Goal: Task Accomplishment & Management: Use online tool/utility

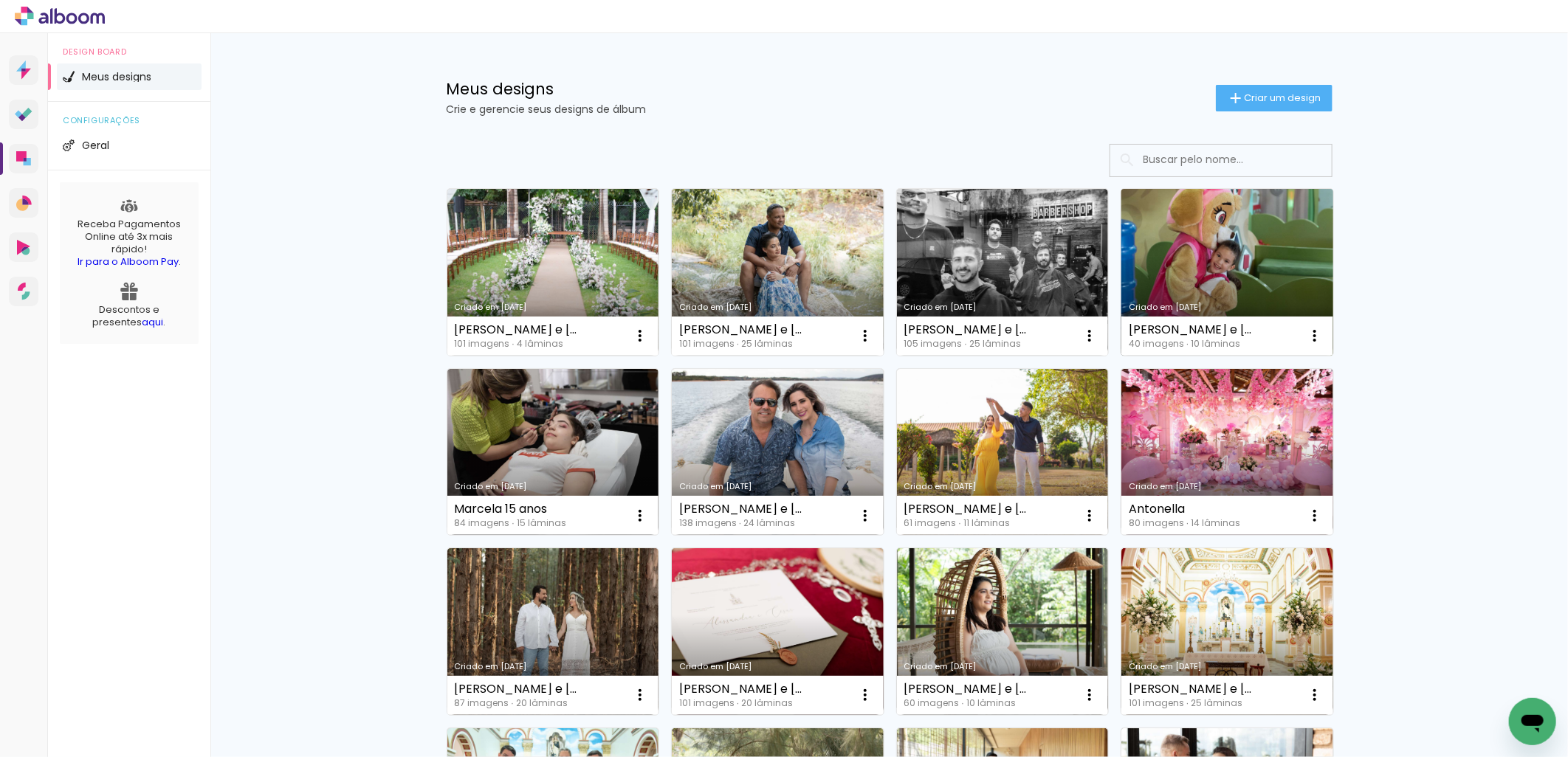
click at [1172, 257] on link "Criado em [DATE]" at bounding box center [1227, 272] width 212 height 167
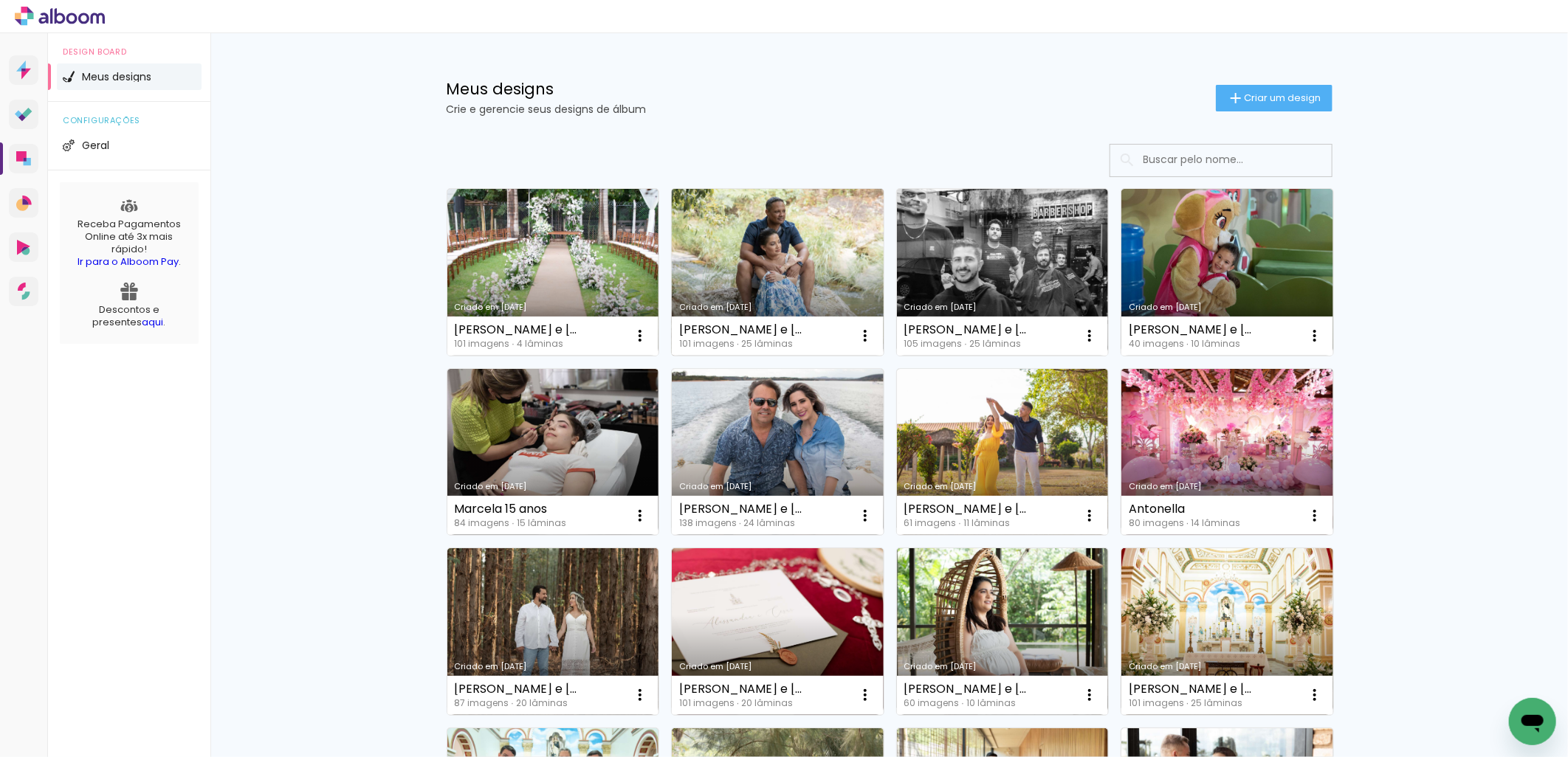
click at [743, 269] on link "Criado em [DATE]" at bounding box center [777, 272] width 212 height 167
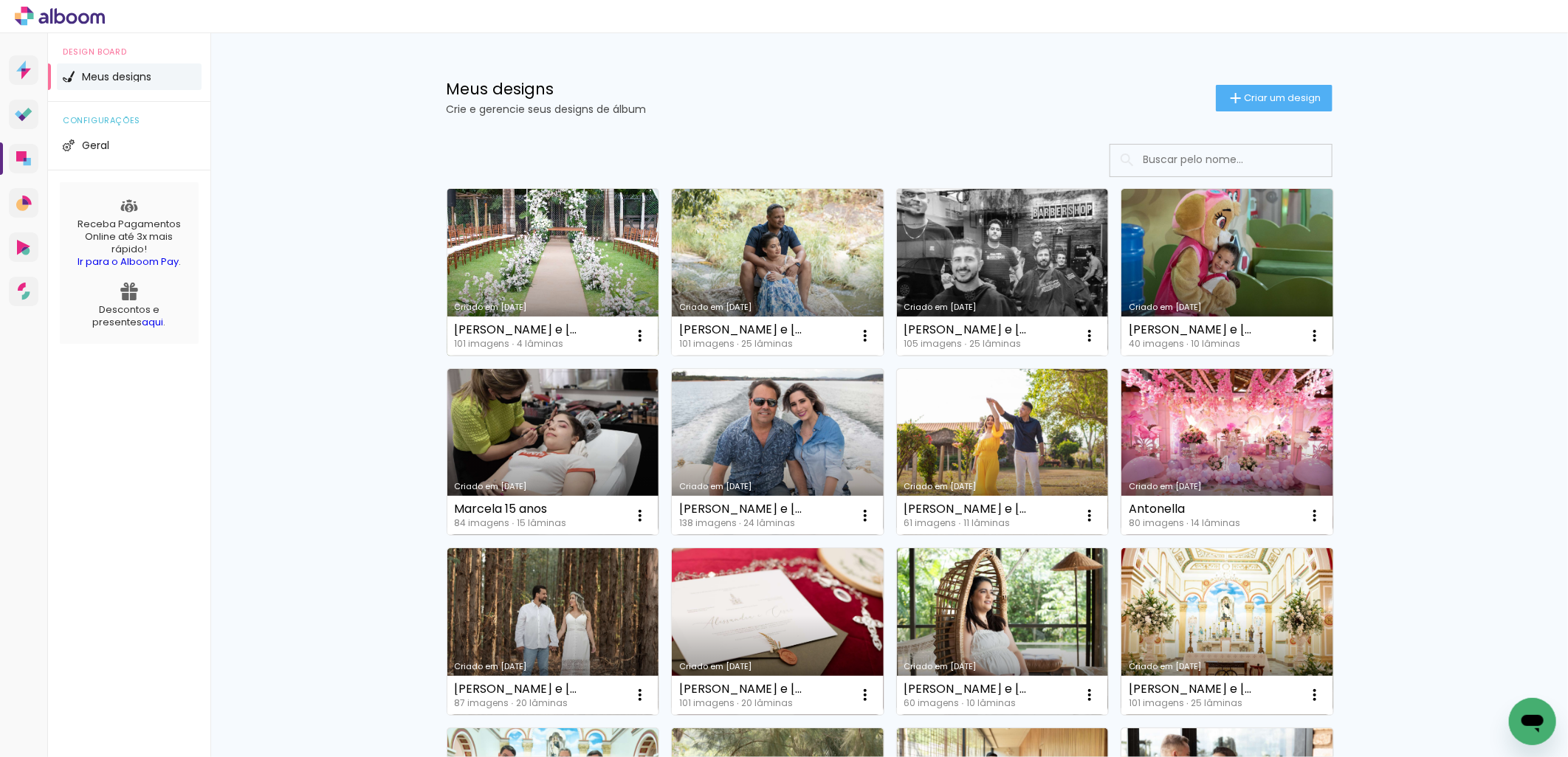
click at [561, 271] on link "Criado em [DATE]" at bounding box center [553, 272] width 212 height 167
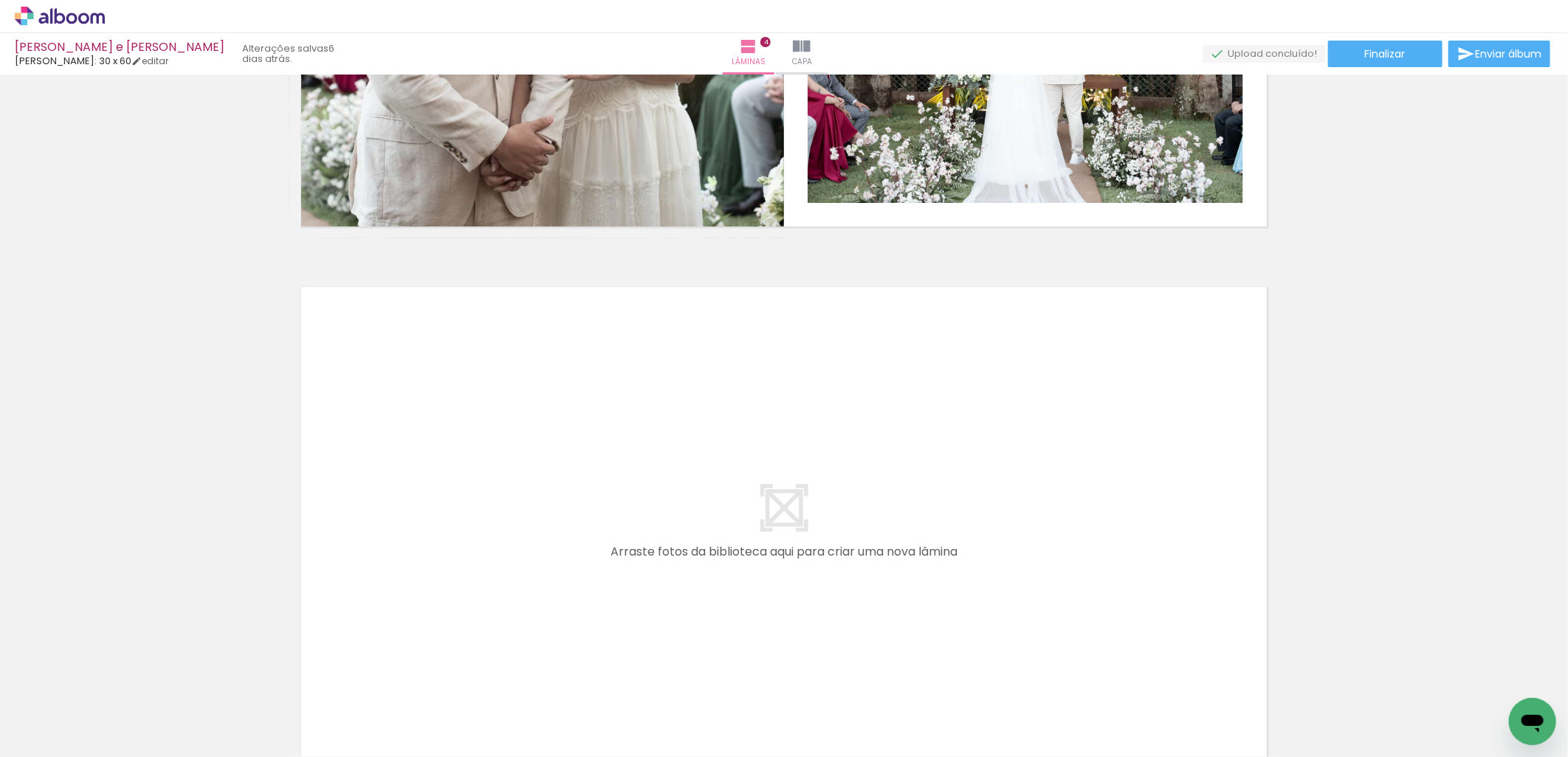
scroll to position [2082, 0]
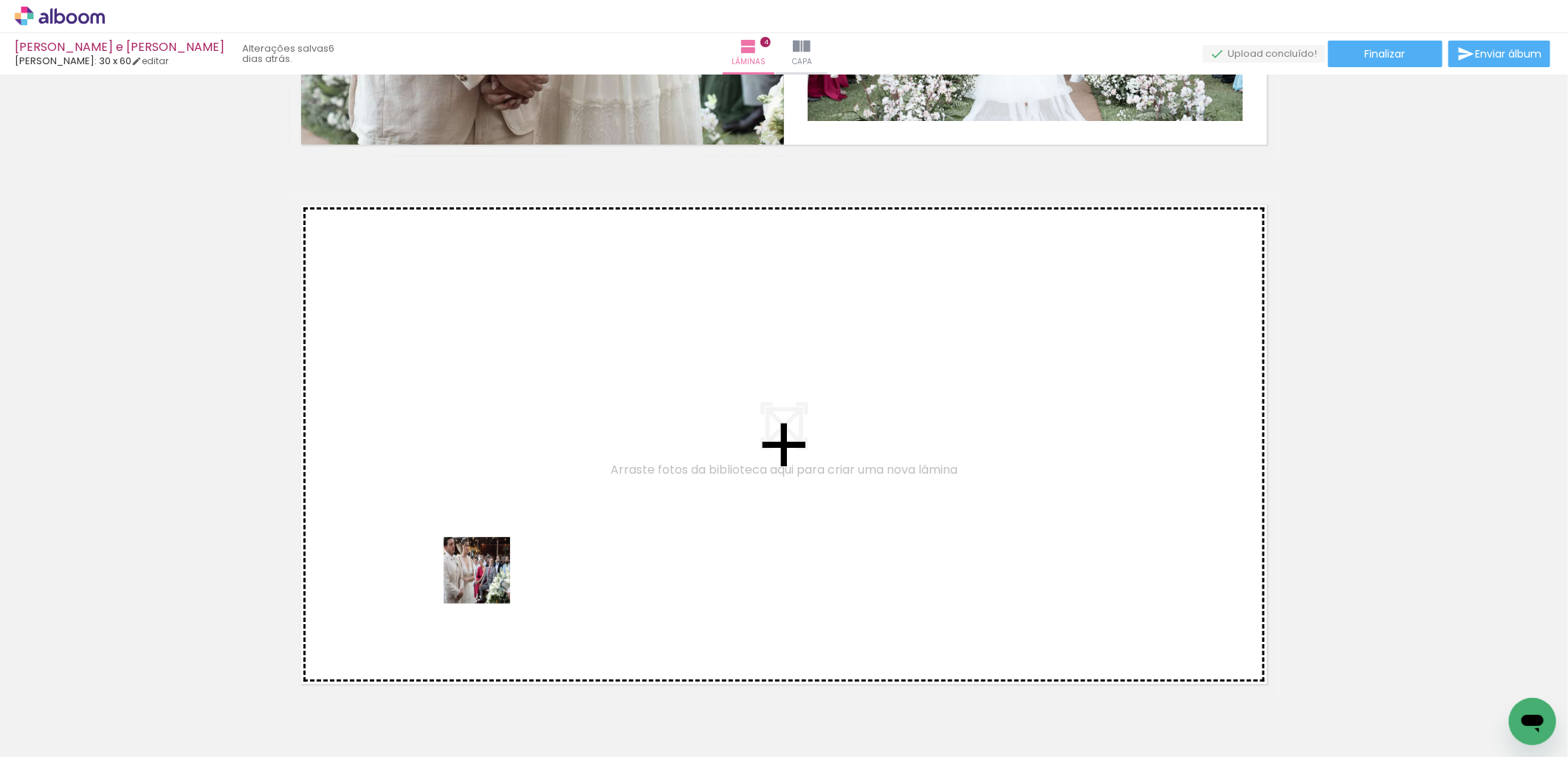
drag, startPoint x: 485, startPoint y: 705, endPoint x: 484, endPoint y: 460, distance: 245.0
click at [484, 460] on quentale-workspace at bounding box center [784, 378] width 1568 height 757
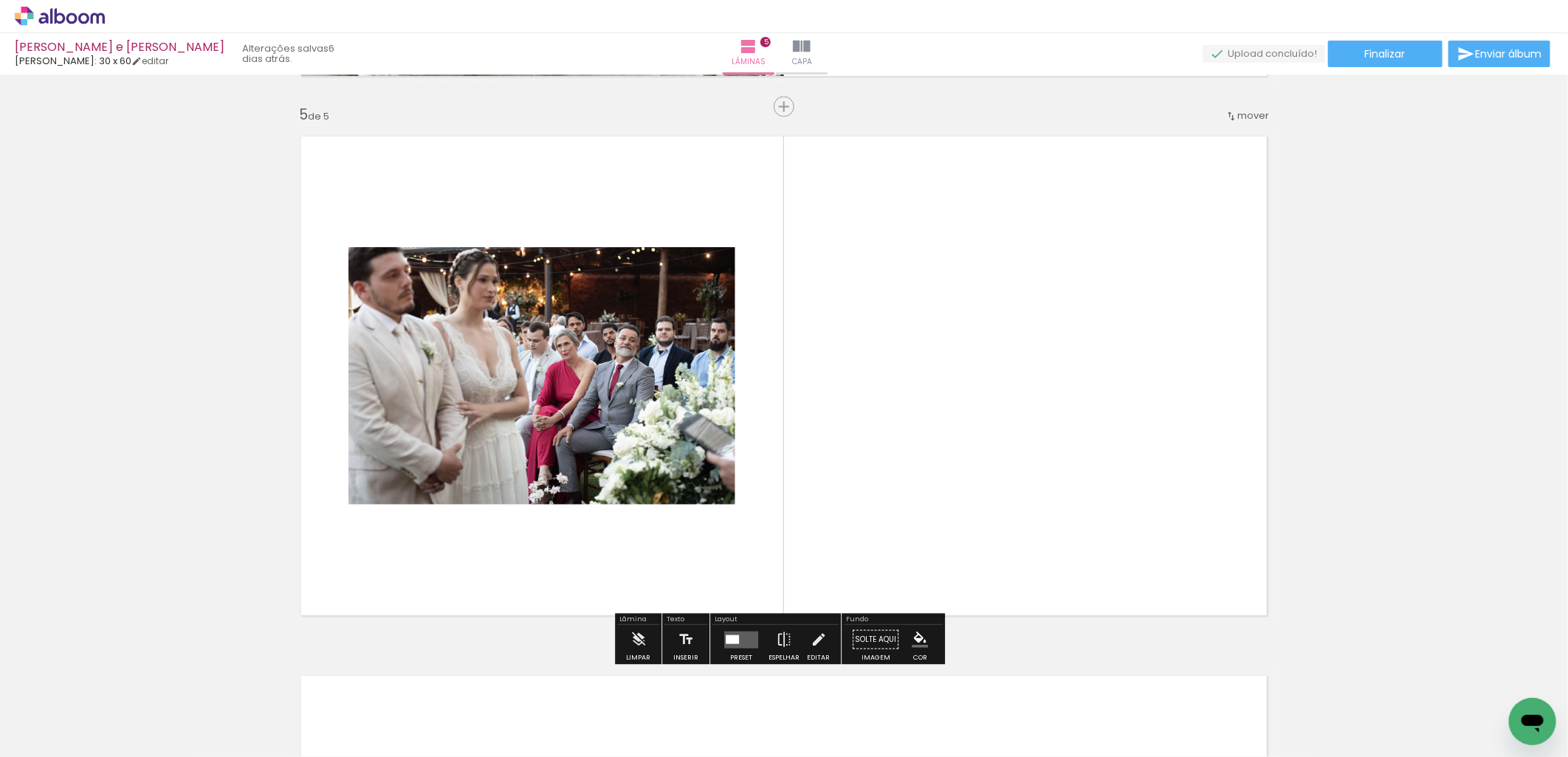
scroll to position [2157, 0]
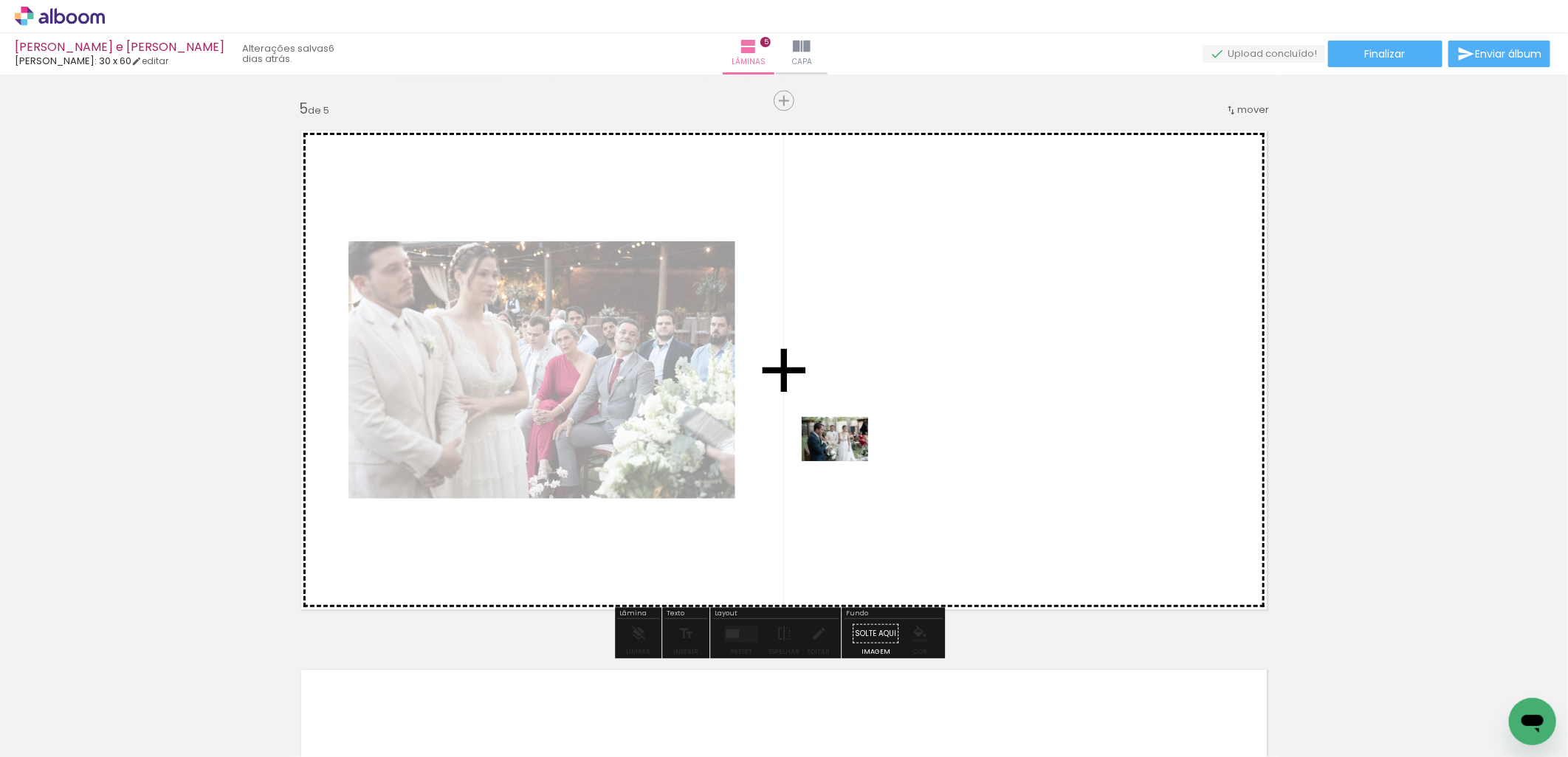
drag, startPoint x: 570, startPoint y: 716, endPoint x: 849, endPoint y: 456, distance: 381.4
click at [849, 456] on quentale-workspace at bounding box center [784, 378] width 1568 height 757
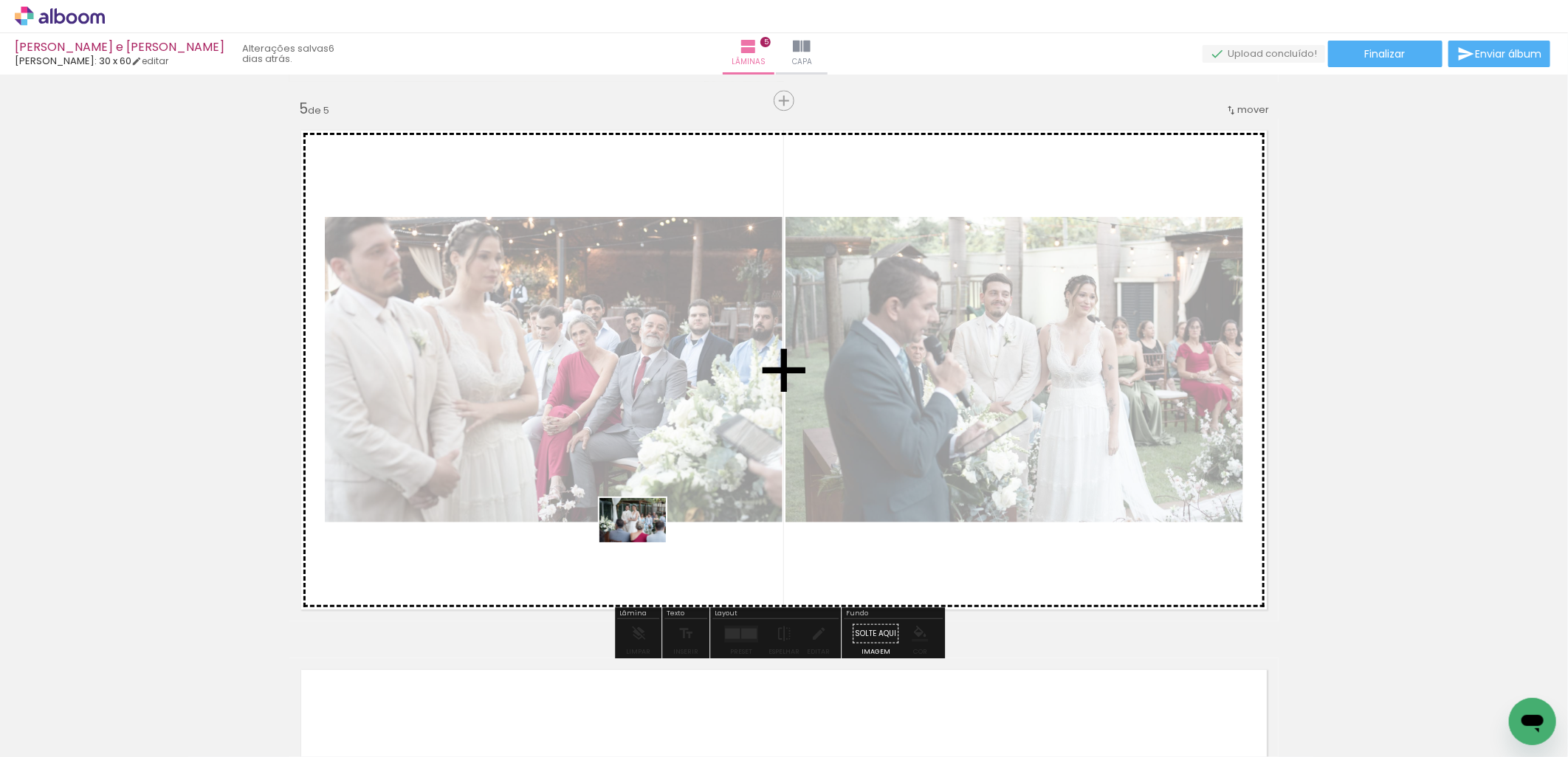
drag, startPoint x: 670, startPoint y: 718, endPoint x: 643, endPoint y: 540, distance: 180.0
click at [643, 540] on quentale-workspace at bounding box center [784, 378] width 1568 height 757
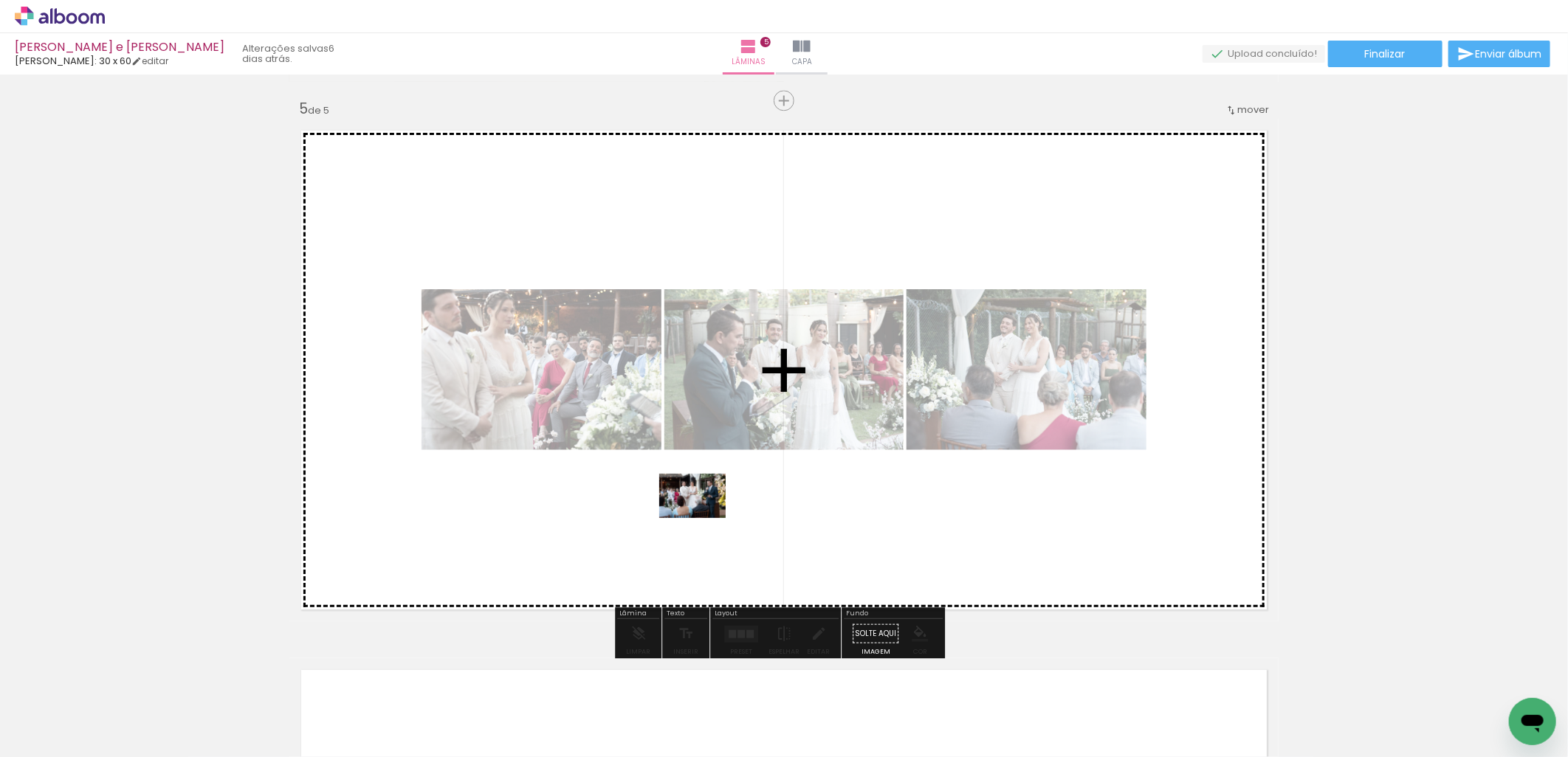
drag, startPoint x: 742, startPoint y: 699, endPoint x: 703, endPoint y: 518, distance: 185.2
click at [703, 518] on quentale-workspace at bounding box center [784, 378] width 1568 height 757
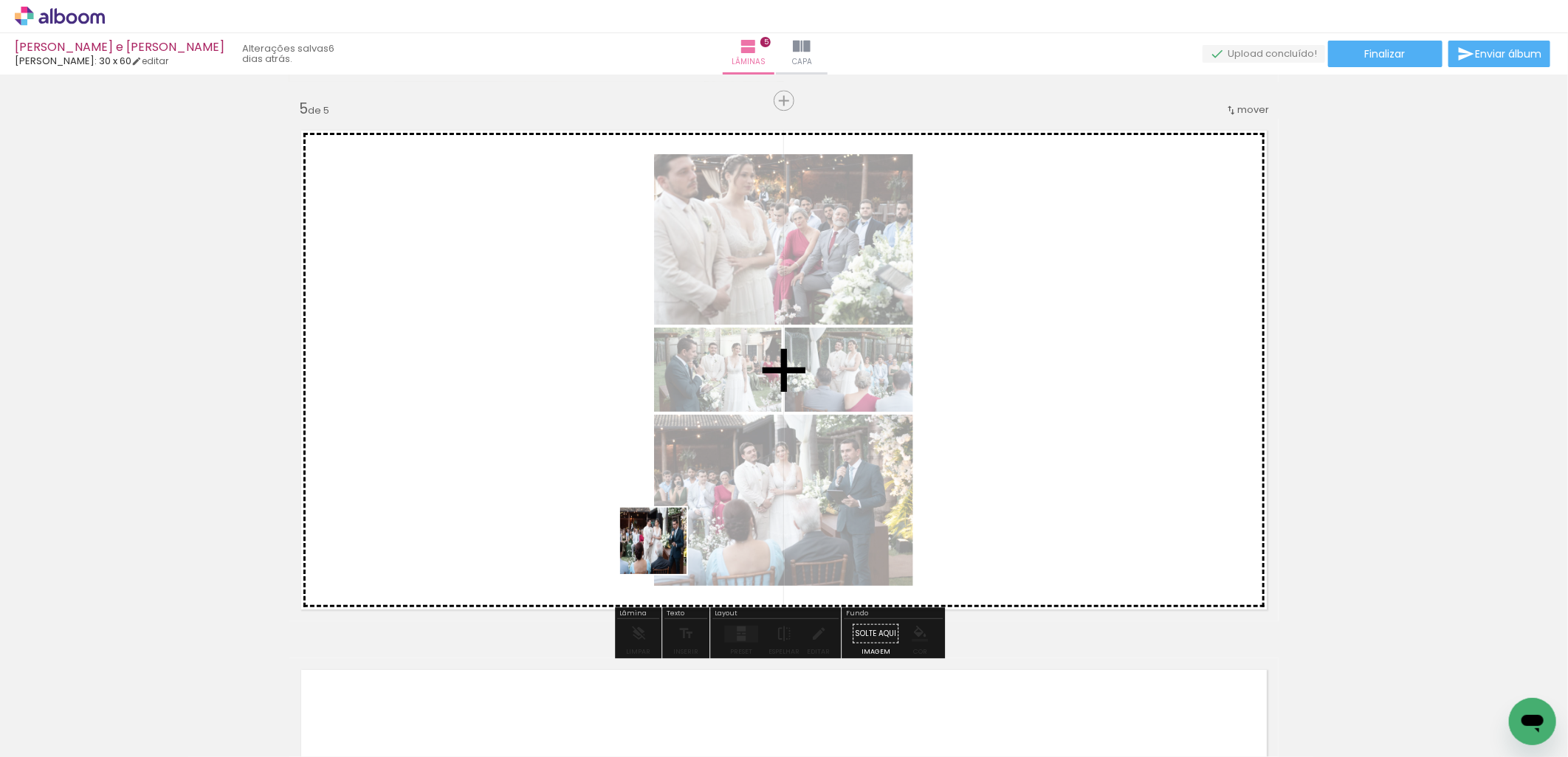
drag, startPoint x: 822, startPoint y: 699, endPoint x: 576, endPoint y: 514, distance: 307.8
click at [603, 515] on quentale-workspace at bounding box center [784, 378] width 1568 height 757
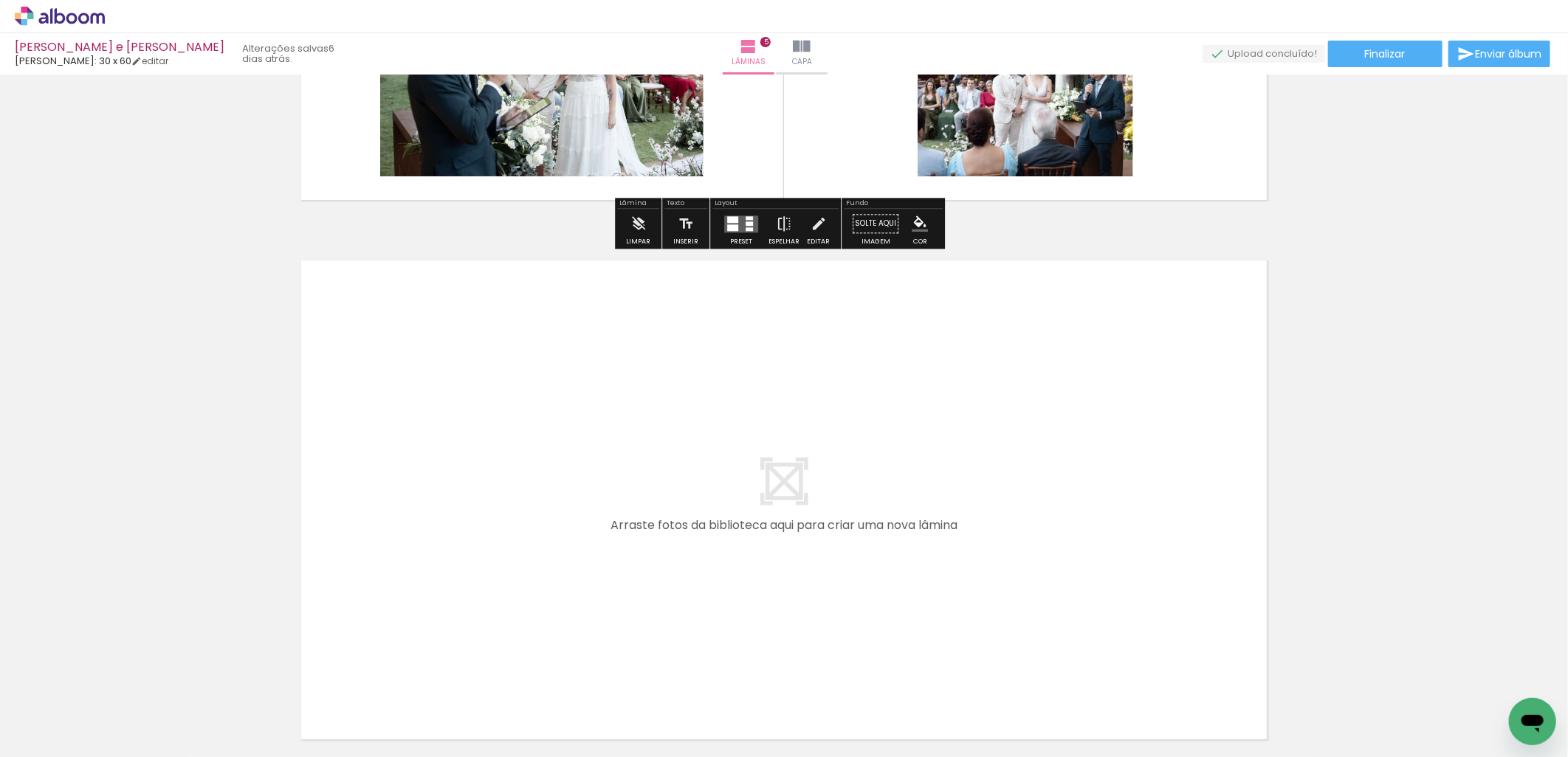
scroll to position [2648, 0]
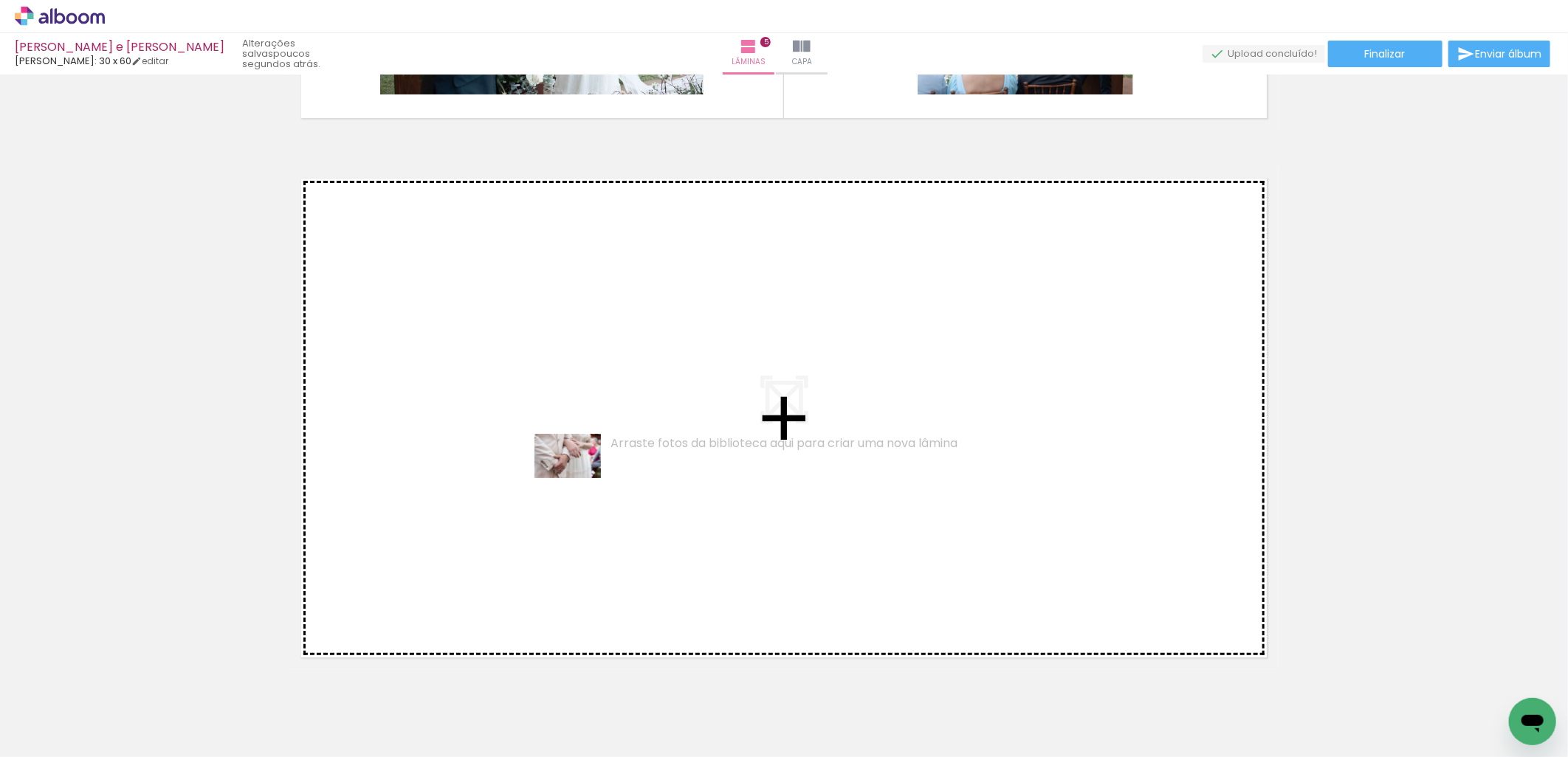
drag, startPoint x: 902, startPoint y: 706, endPoint x: 578, endPoint y: 478, distance: 396.2
click at [578, 478] on quentale-workspace at bounding box center [784, 378] width 1568 height 757
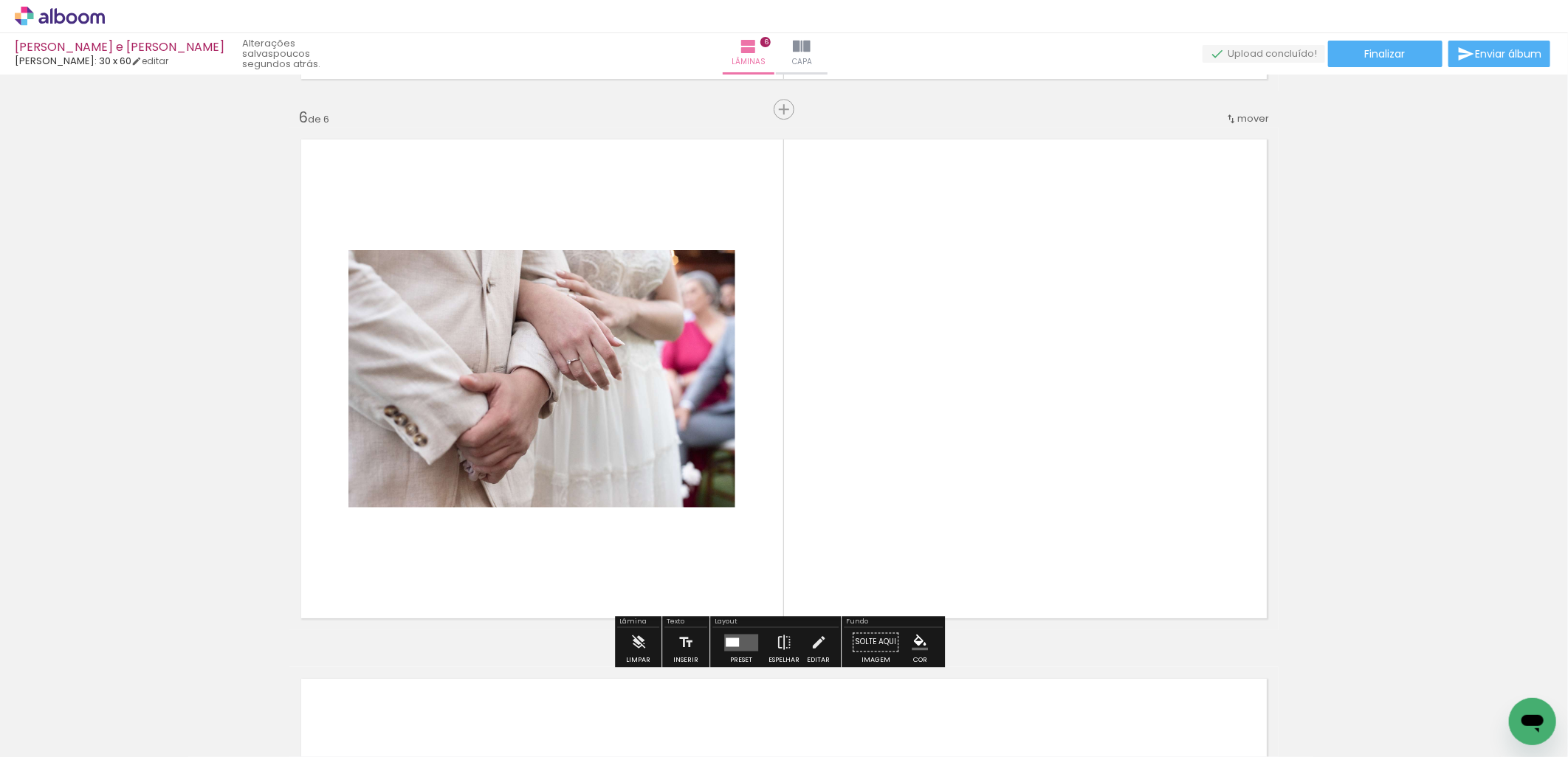
scroll to position [2696, 0]
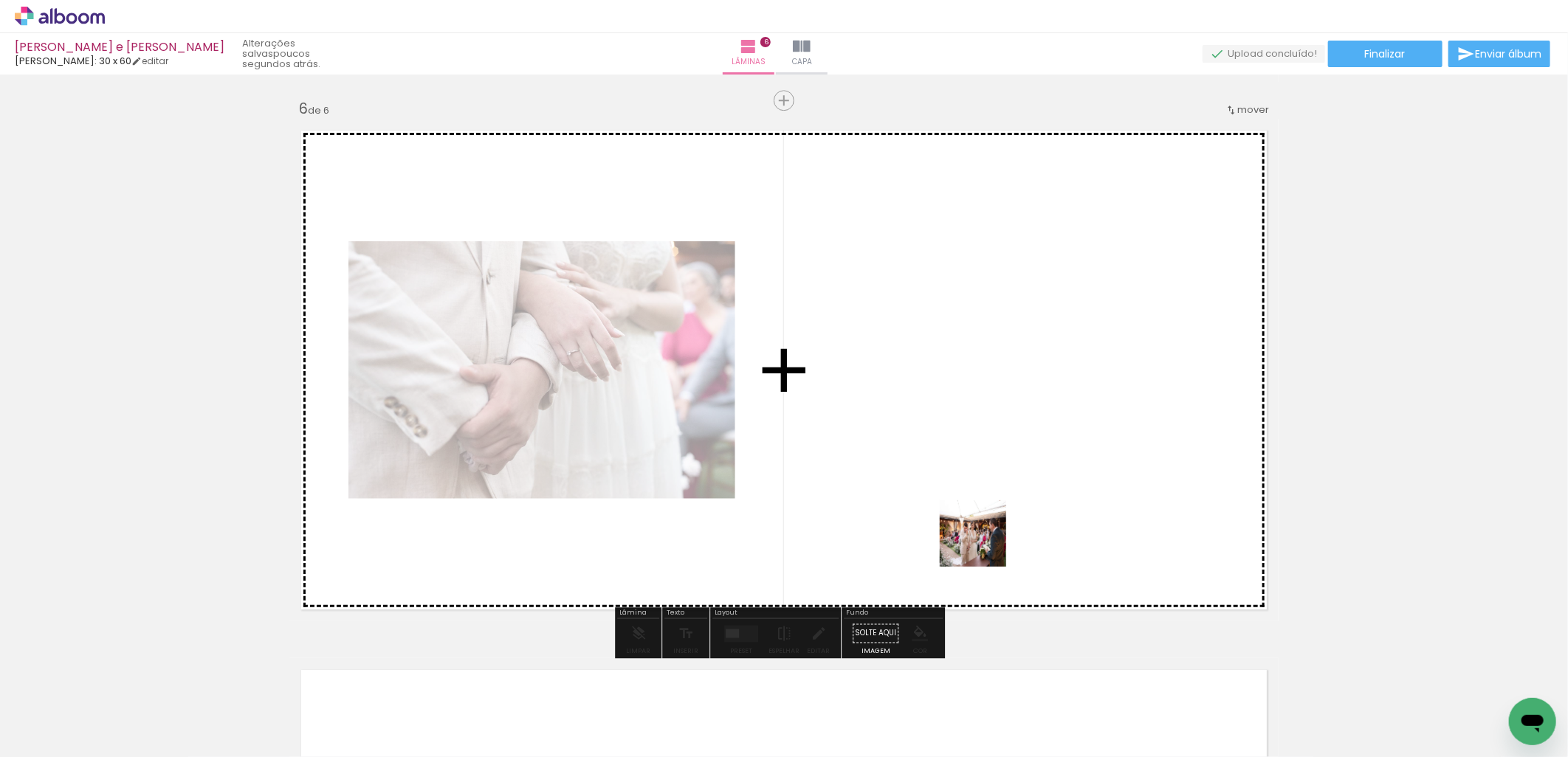
drag, startPoint x: 1002, startPoint y: 707, endPoint x: 955, endPoint y: 385, distance: 325.4
click at [955, 385] on quentale-workspace at bounding box center [784, 378] width 1568 height 757
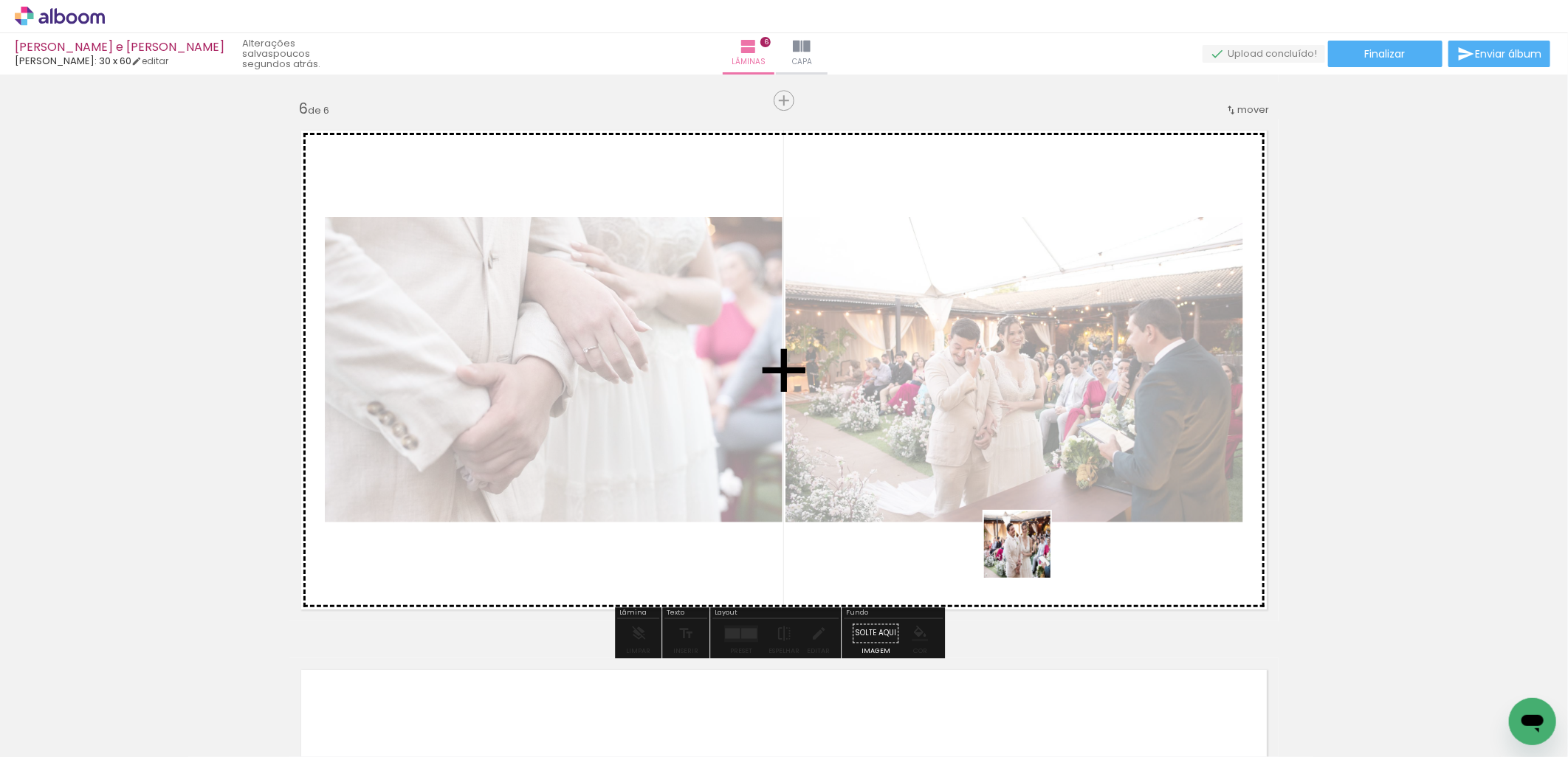
drag, startPoint x: 1085, startPoint y: 699, endPoint x: 1012, endPoint y: 526, distance: 187.8
click at [1012, 526] on quentale-workspace at bounding box center [784, 378] width 1568 height 757
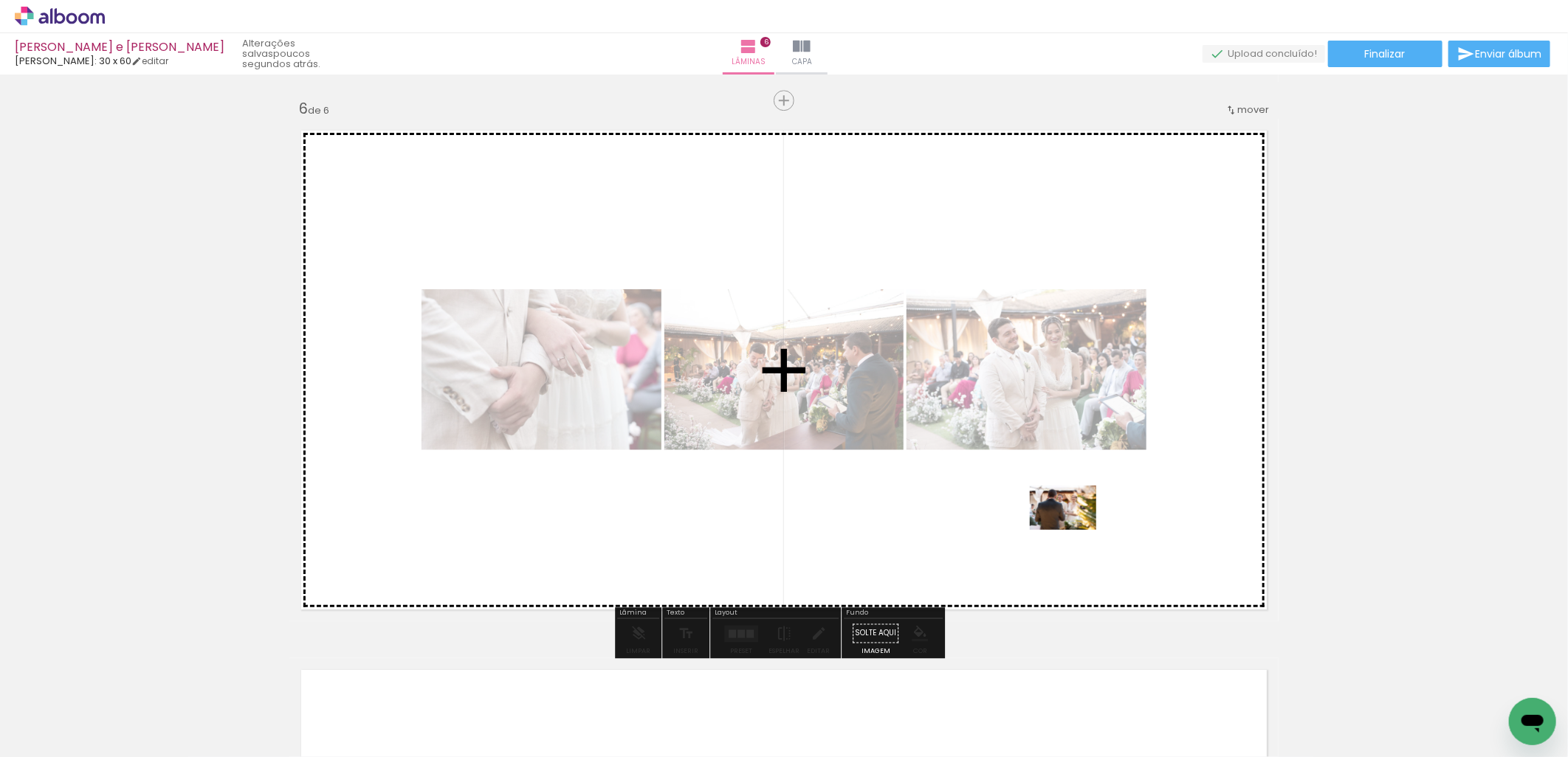
drag, startPoint x: 1152, startPoint y: 688, endPoint x: 1058, endPoint y: 494, distance: 215.6
click at [1058, 494] on quentale-workspace at bounding box center [784, 378] width 1568 height 757
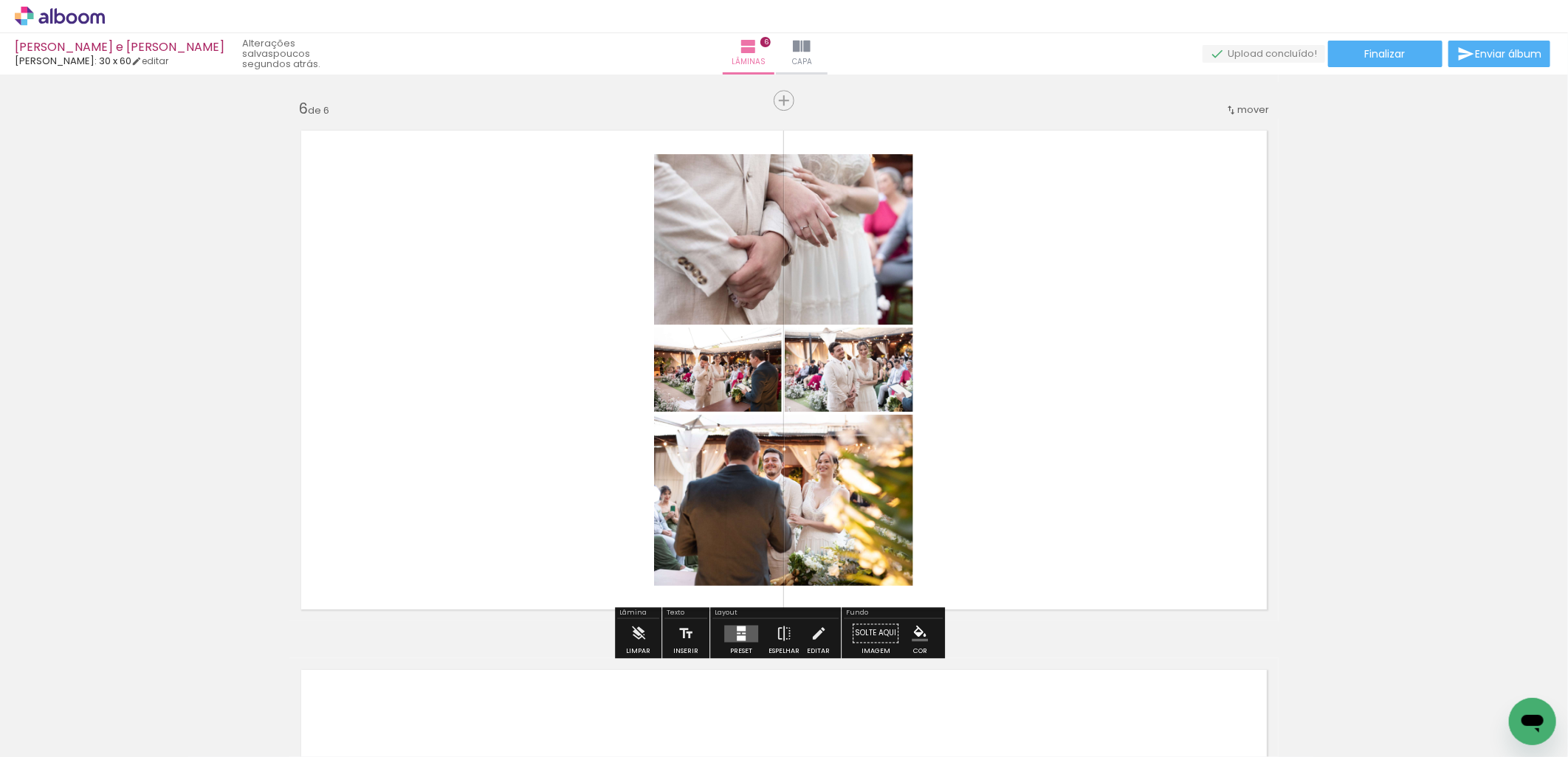
click at [740, 627] on div at bounding box center [741, 629] width 9 height 5
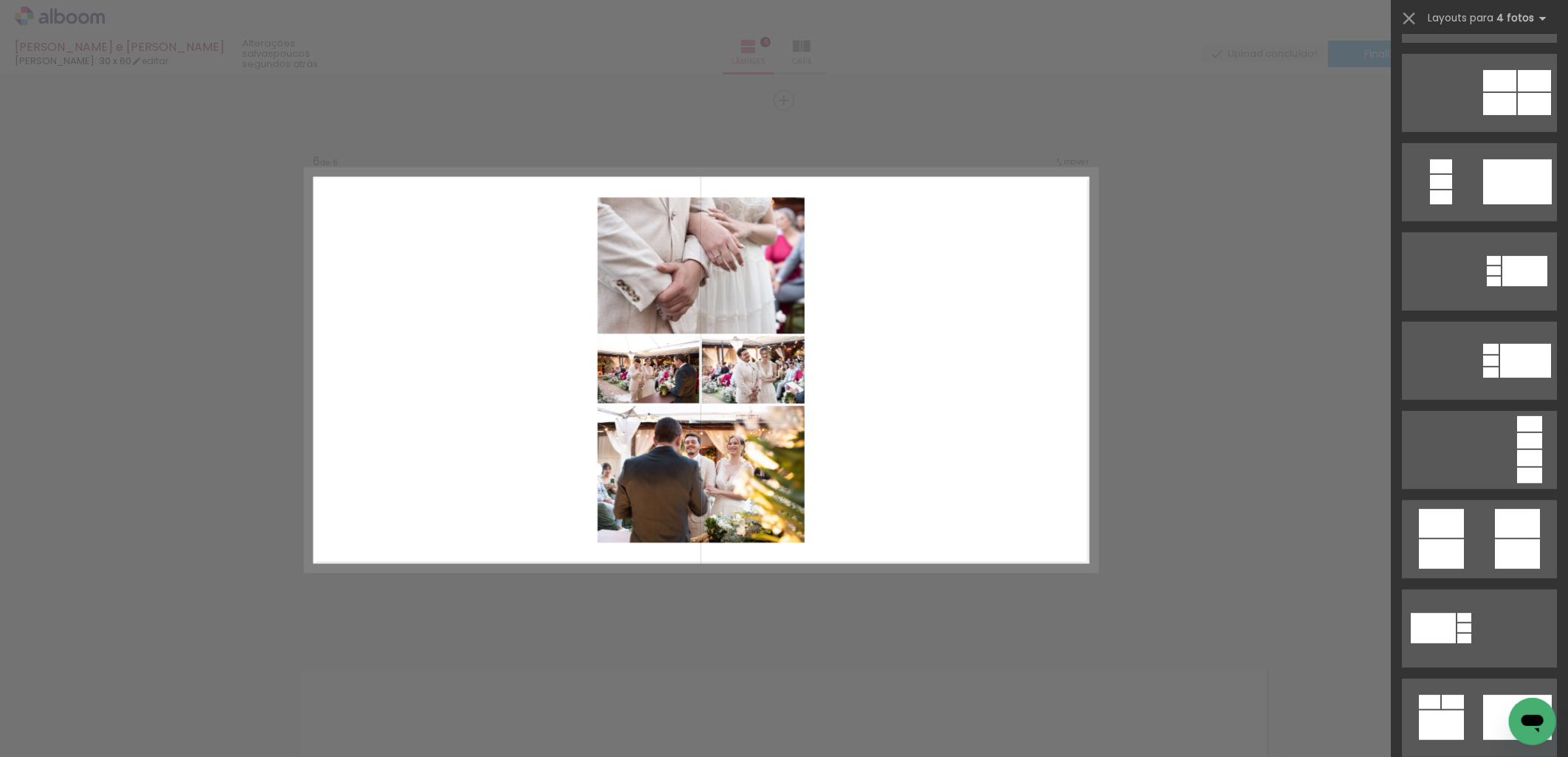
scroll to position [0, 0]
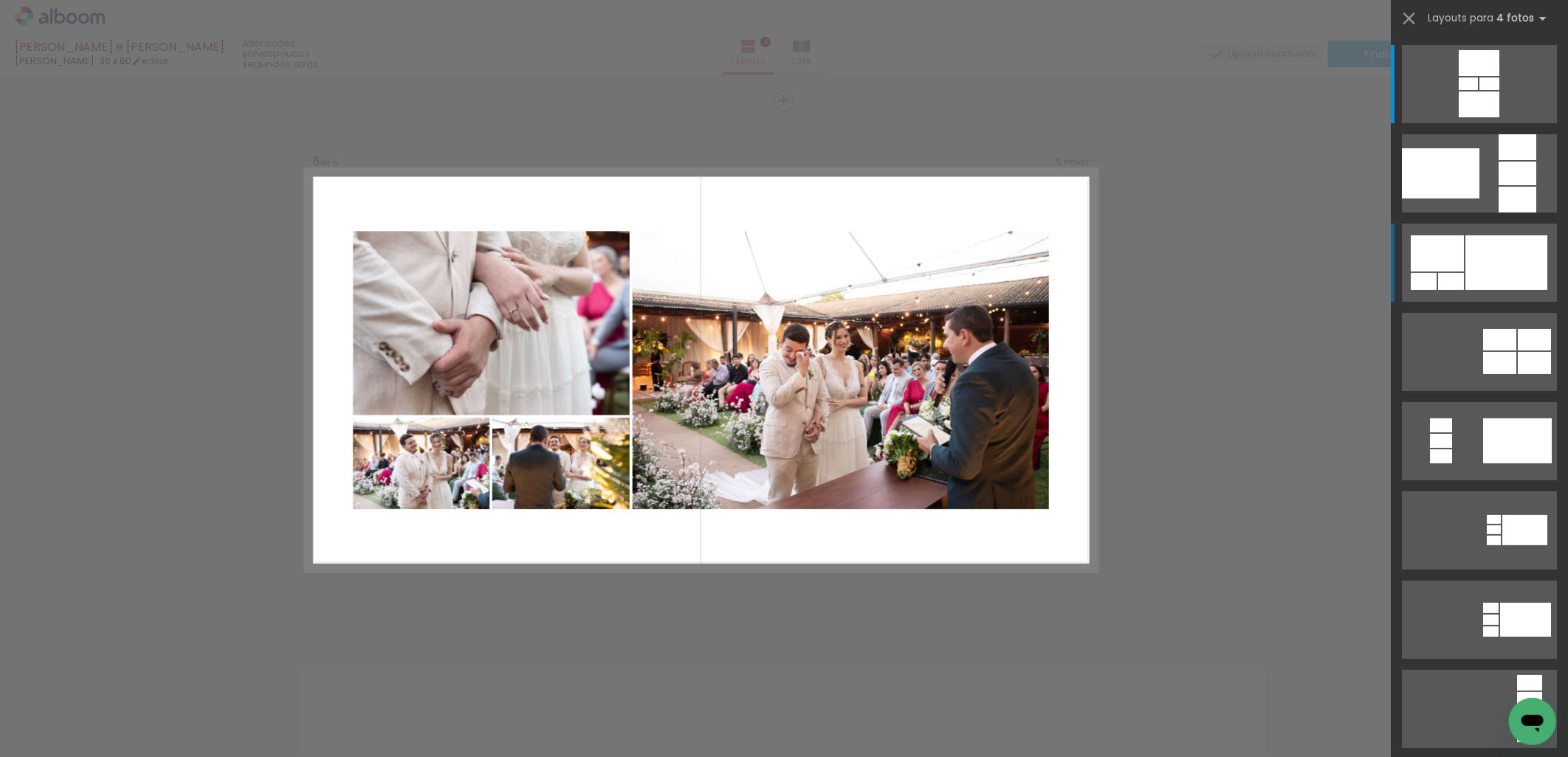
click at [1512, 264] on div at bounding box center [1507, 263] width 82 height 55
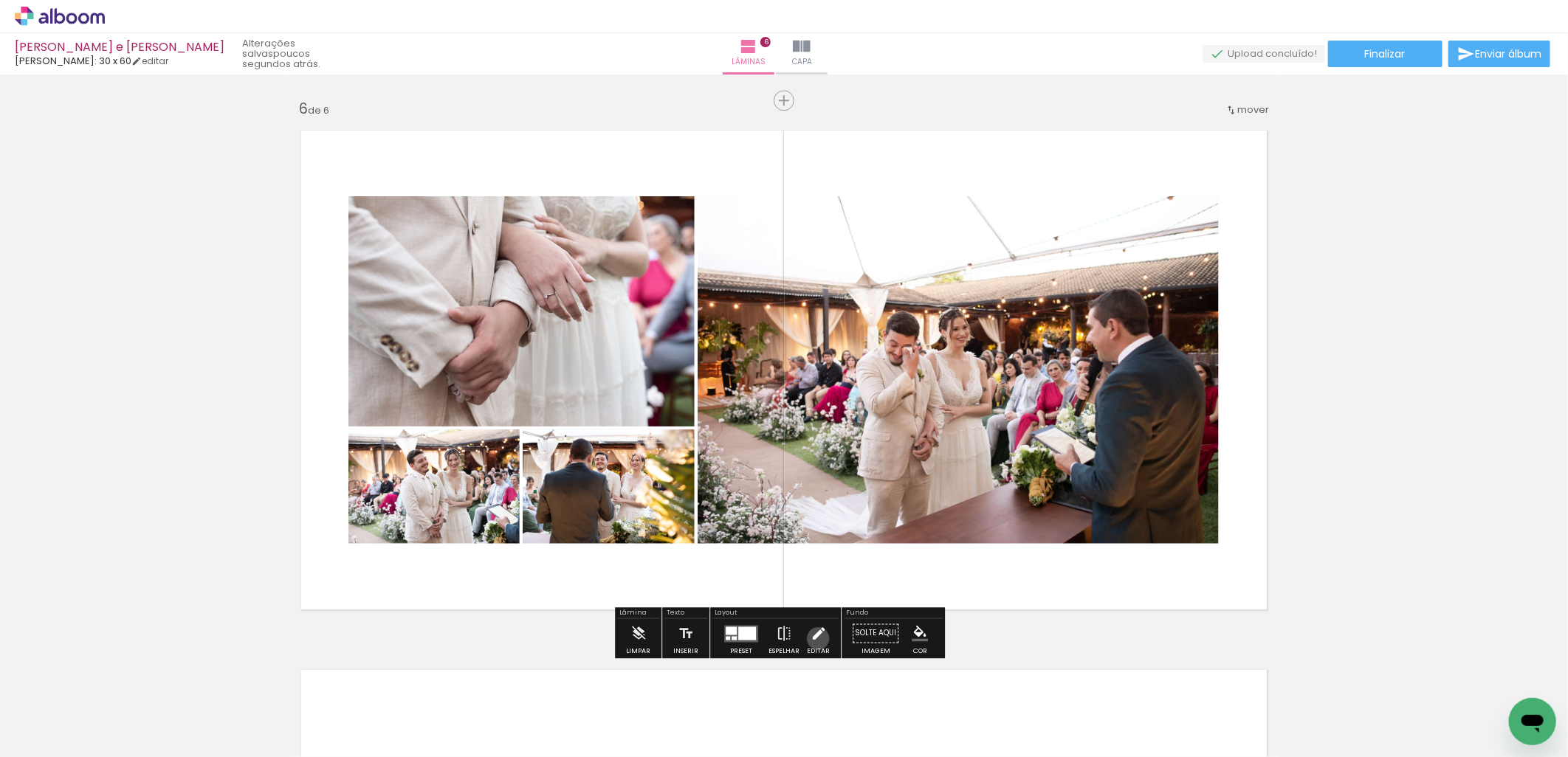
click at [814, 639] on iron-icon at bounding box center [818, 633] width 16 height 29
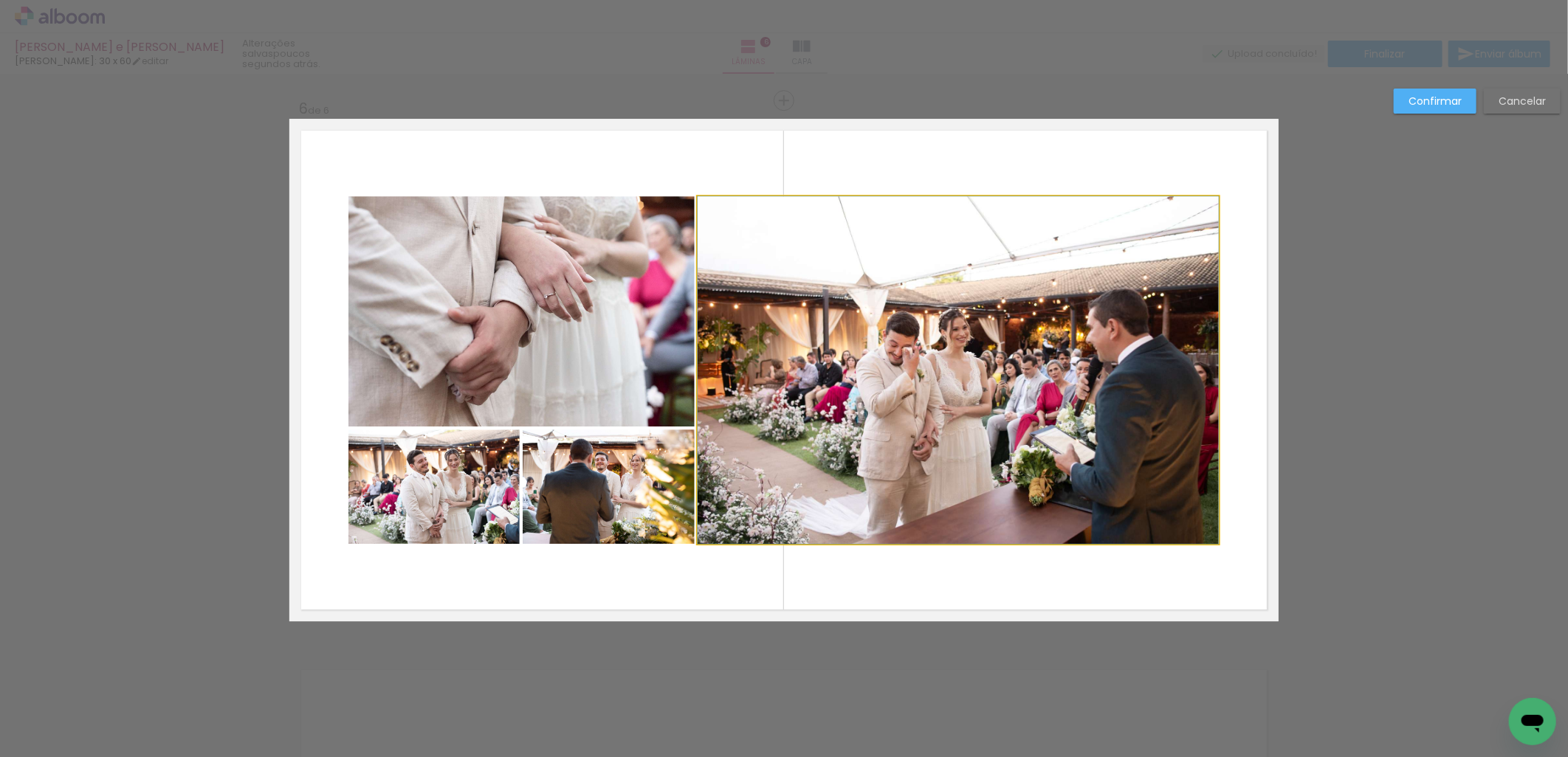
click at [899, 500] on quentale-photo at bounding box center [958, 370] width 521 height 347
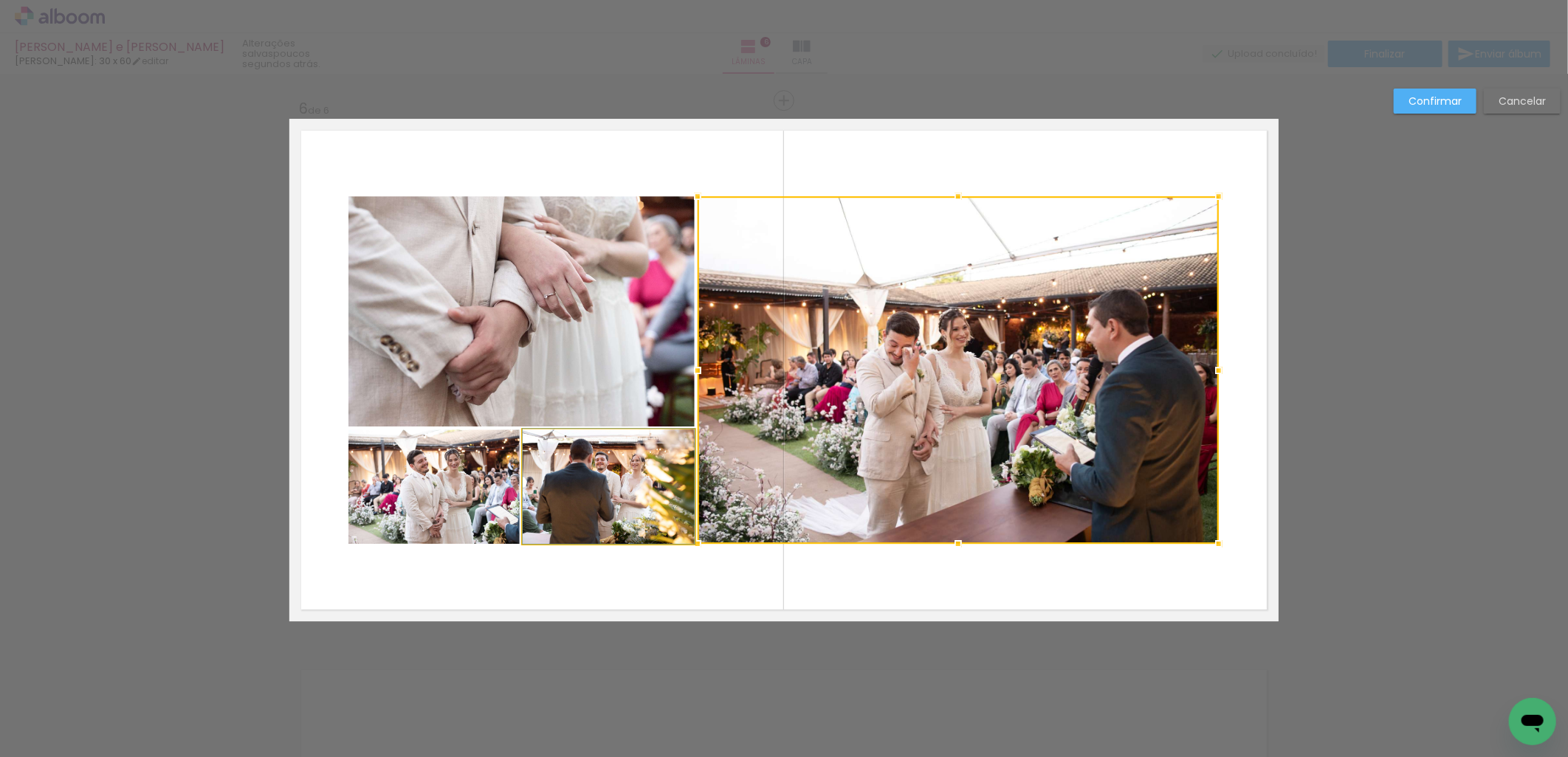
click at [616, 502] on quentale-photo at bounding box center [609, 487] width 172 height 114
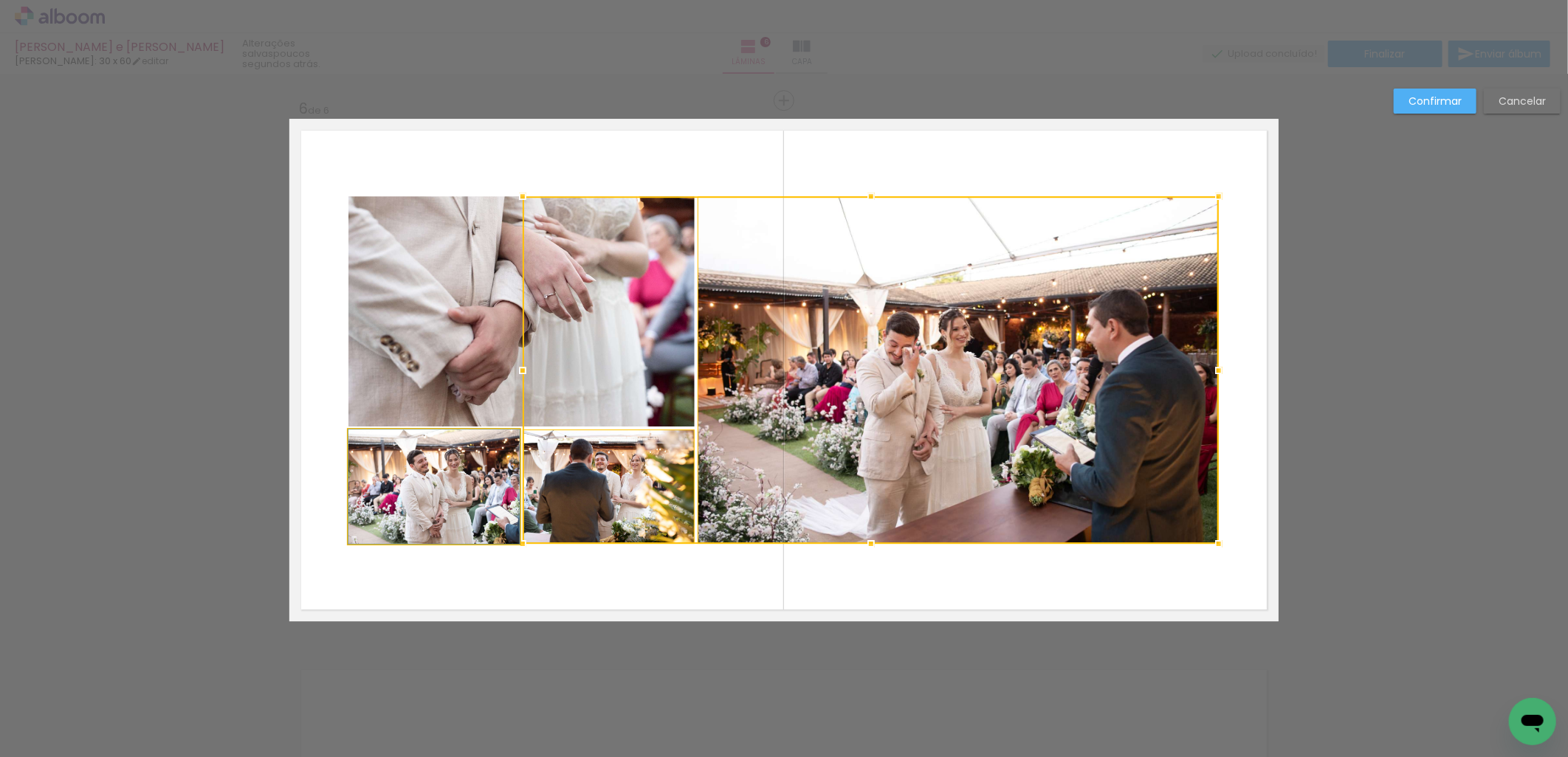
click at [462, 531] on quentale-photo at bounding box center [434, 487] width 171 height 114
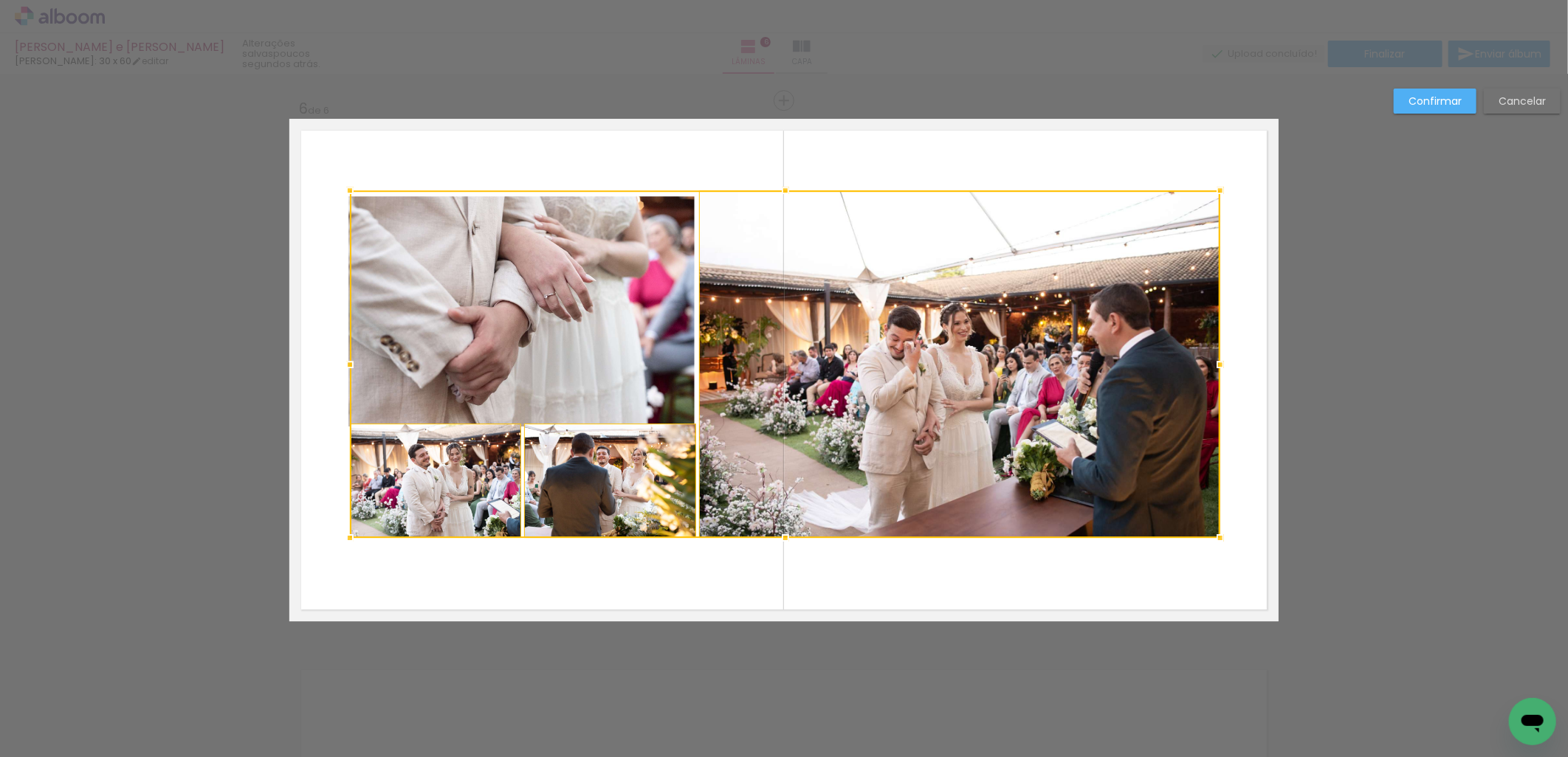
drag, startPoint x: 488, startPoint y: 399, endPoint x: 490, endPoint y: 389, distance: 10.2
click at [490, 391] on div at bounding box center [785, 364] width 870 height 347
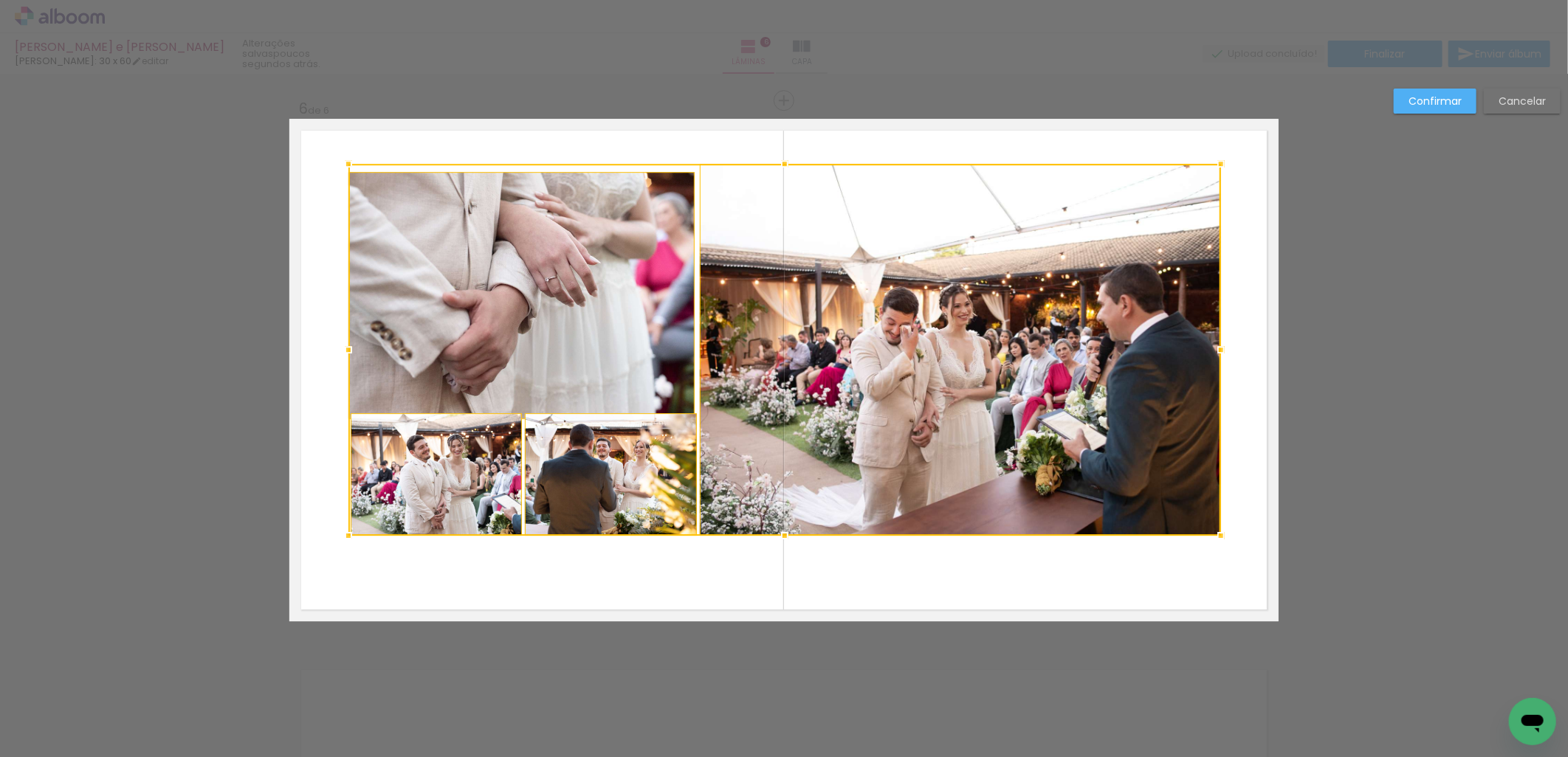
drag, startPoint x: 780, startPoint y: 185, endPoint x: 786, endPoint y: 161, distance: 24.7
click at [786, 161] on div at bounding box center [784, 164] width 29 height 29
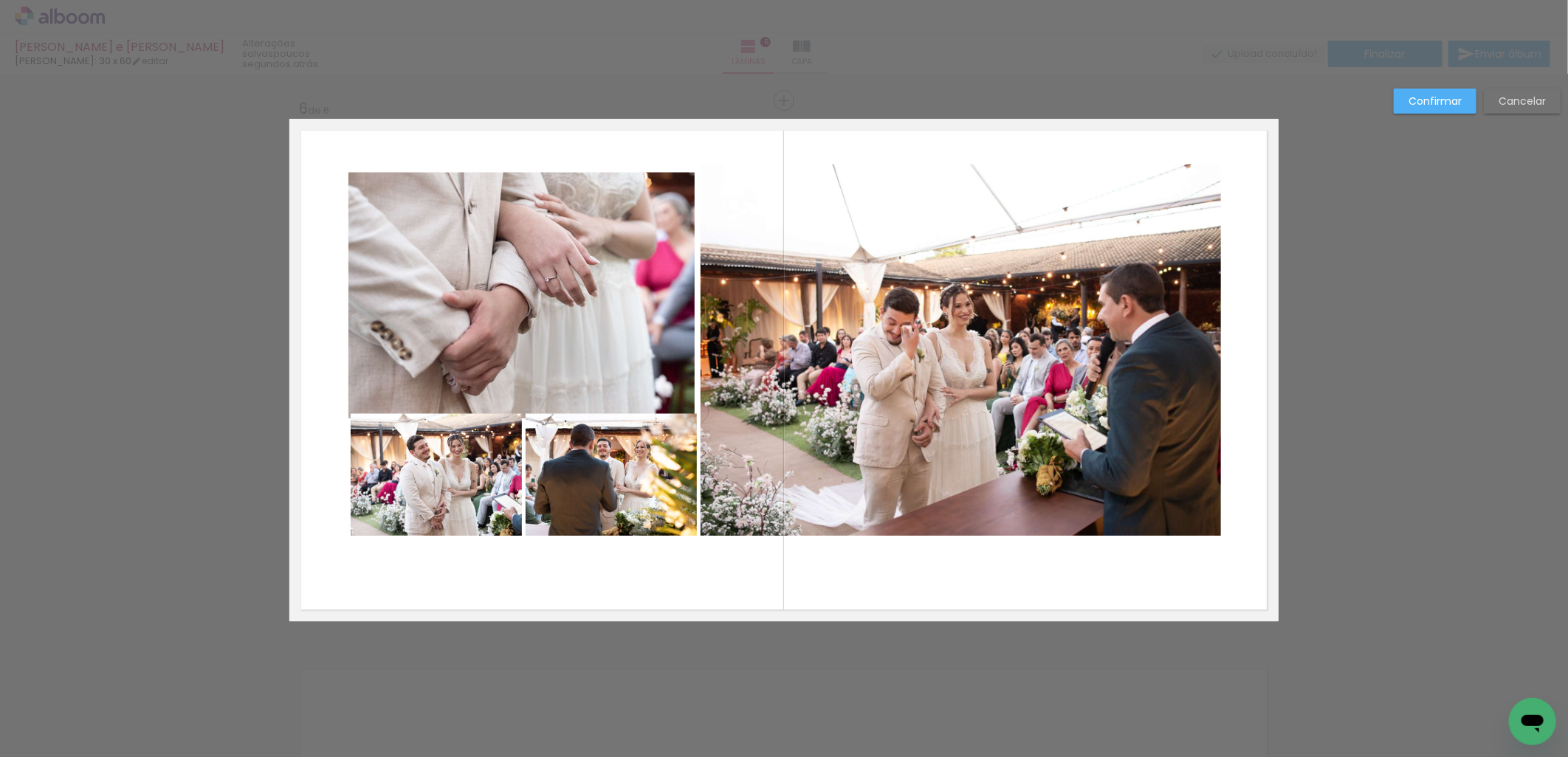
click at [854, 348] on quentale-photo at bounding box center [961, 349] width 521 height 372
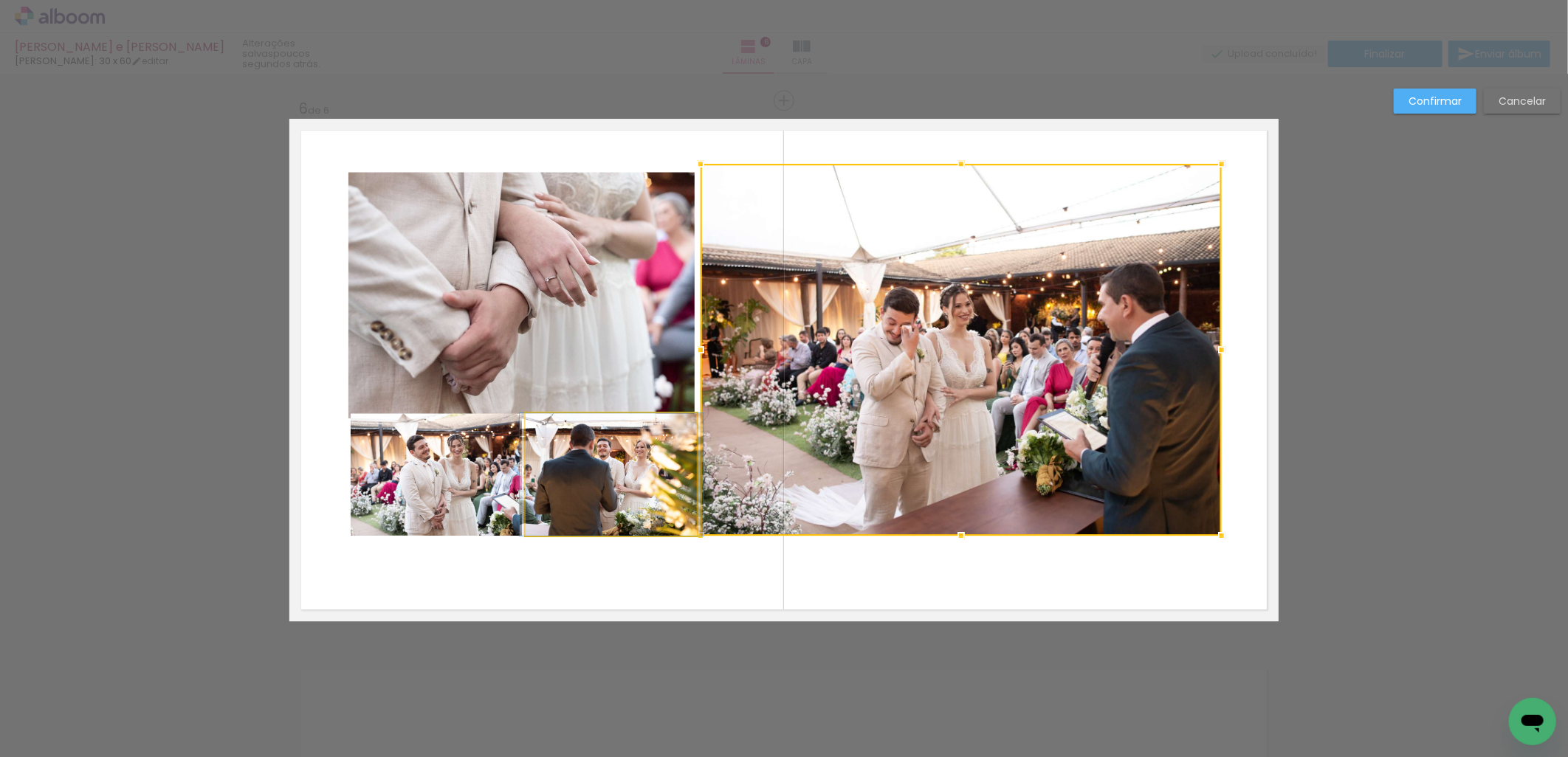
click at [653, 489] on quentale-photo at bounding box center [611, 474] width 172 height 123
click at [474, 523] on quentale-photo at bounding box center [436, 474] width 171 height 123
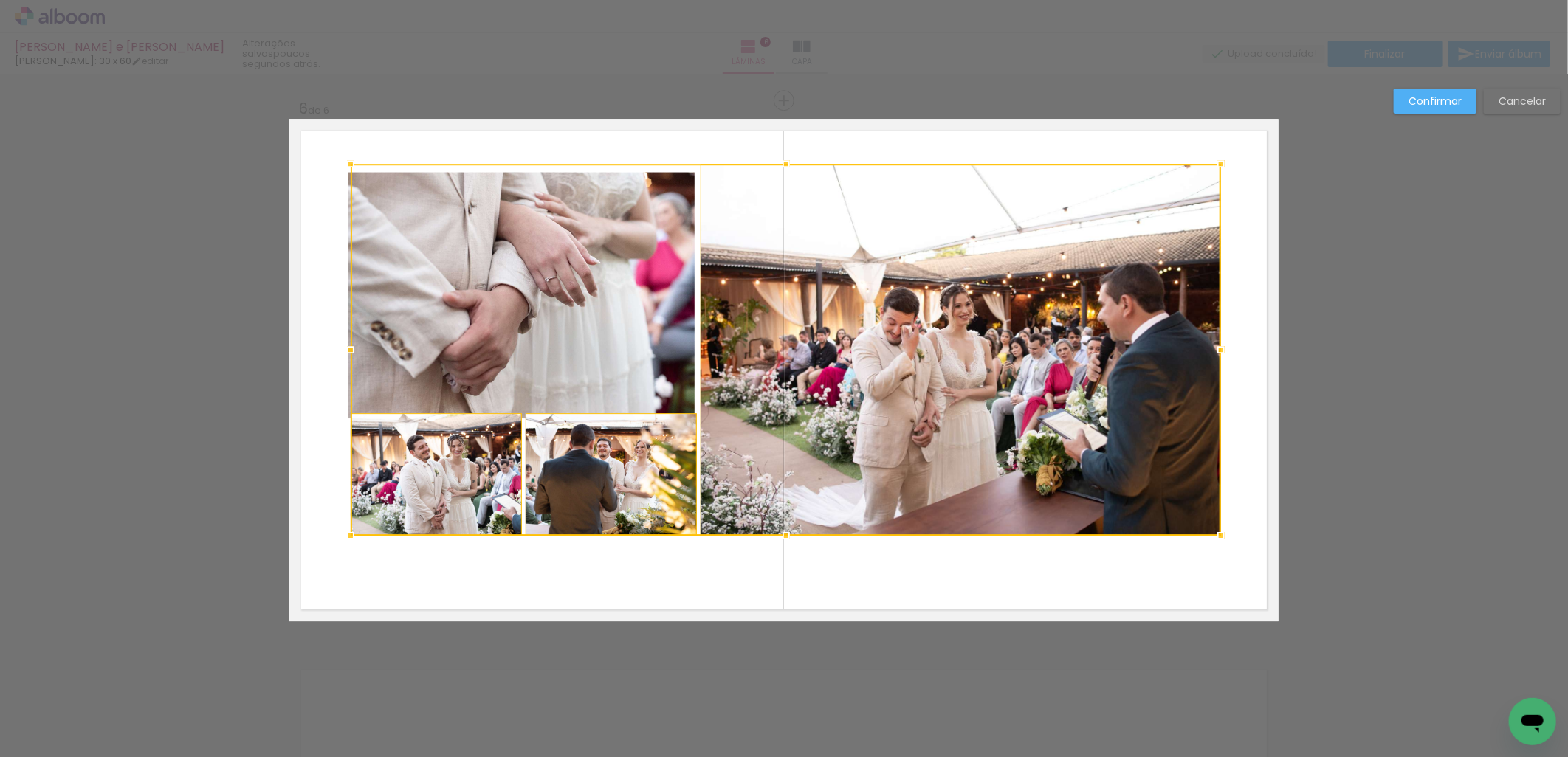
click at [477, 363] on div at bounding box center [786, 349] width 870 height 372
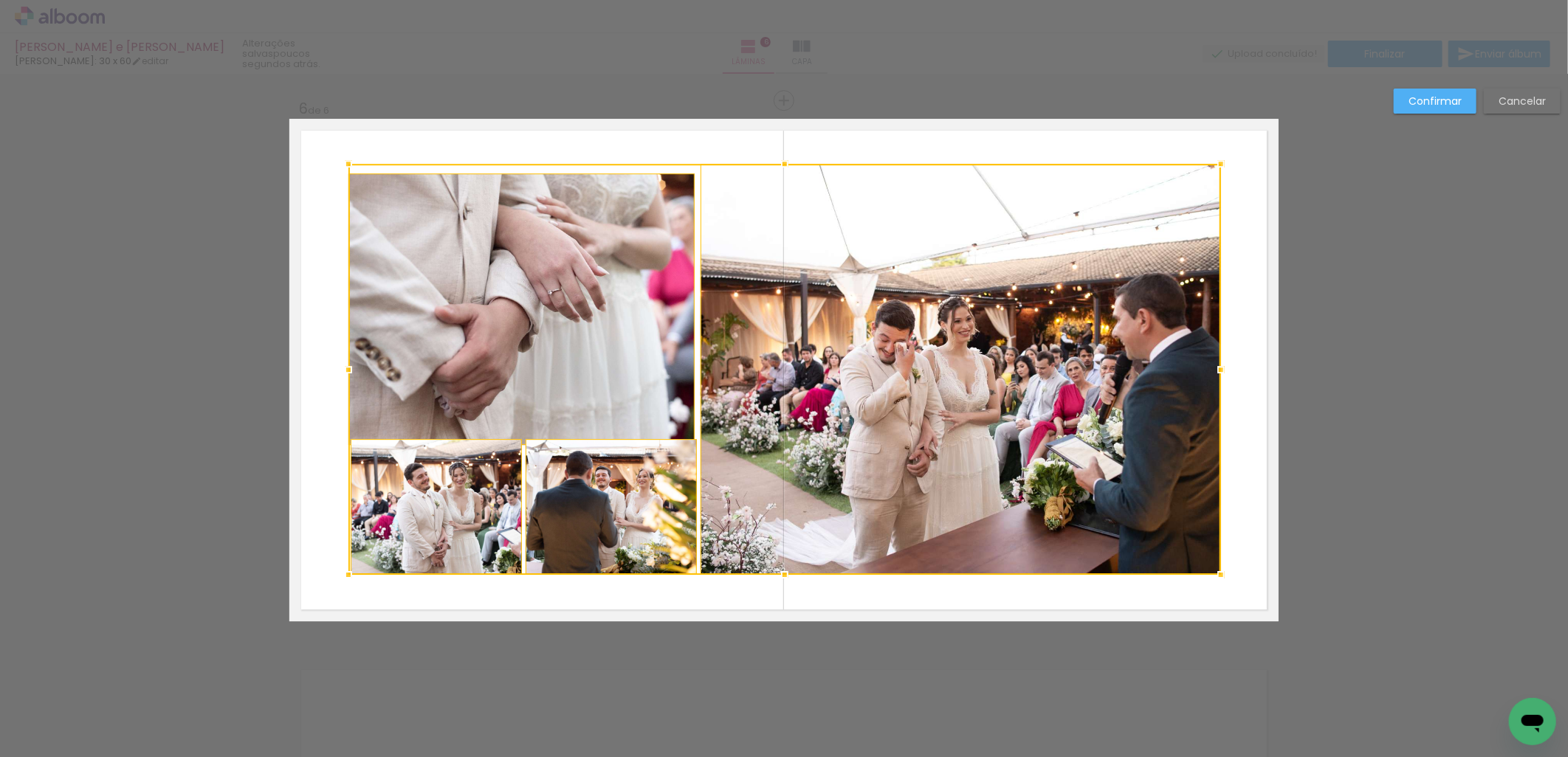
drag, startPoint x: 780, startPoint y: 535, endPoint x: 782, endPoint y: 574, distance: 39.1
click at [782, 574] on div at bounding box center [784, 574] width 29 height 29
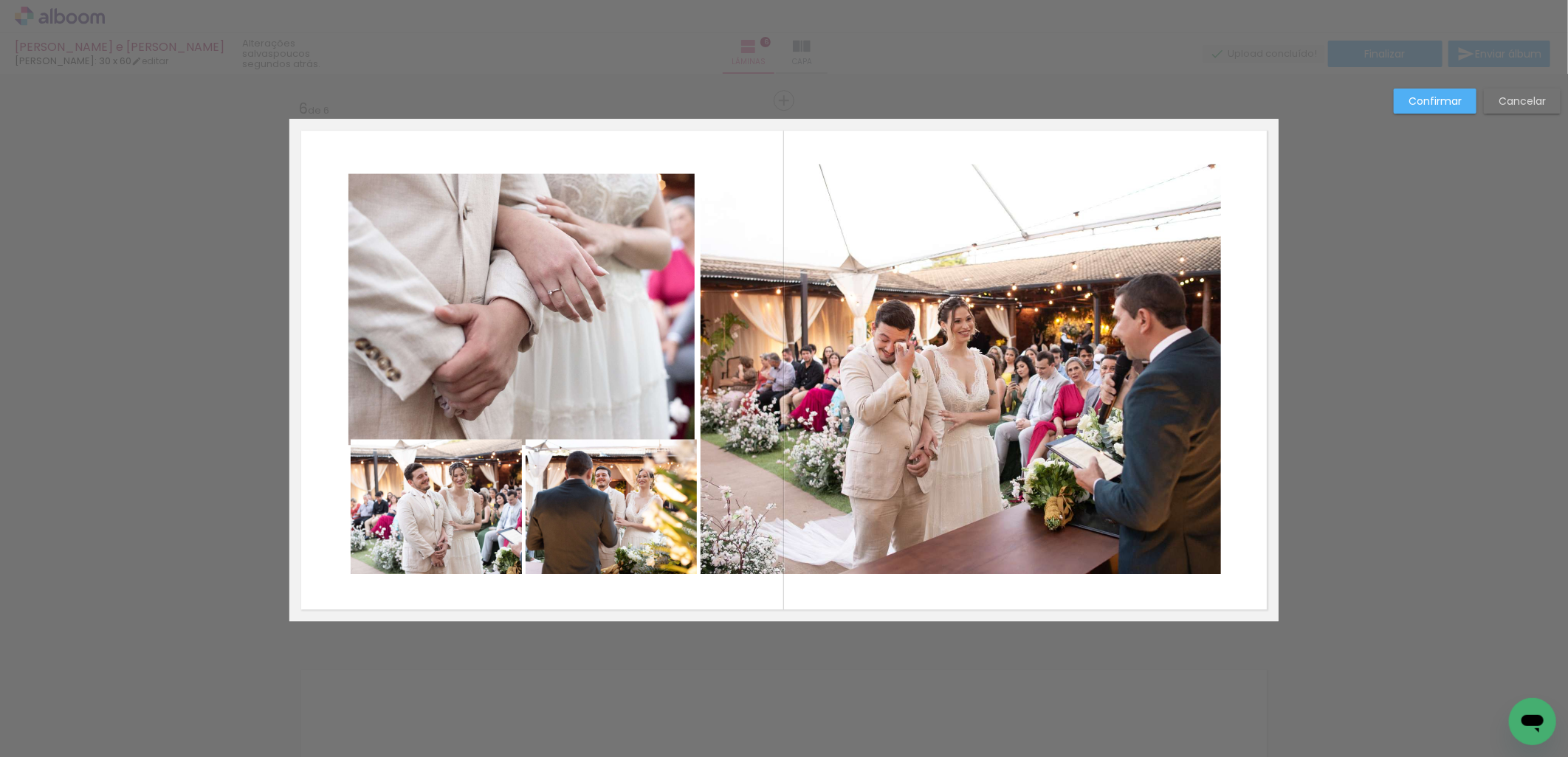
click at [868, 535] on quentale-photo at bounding box center [961, 369] width 521 height 411
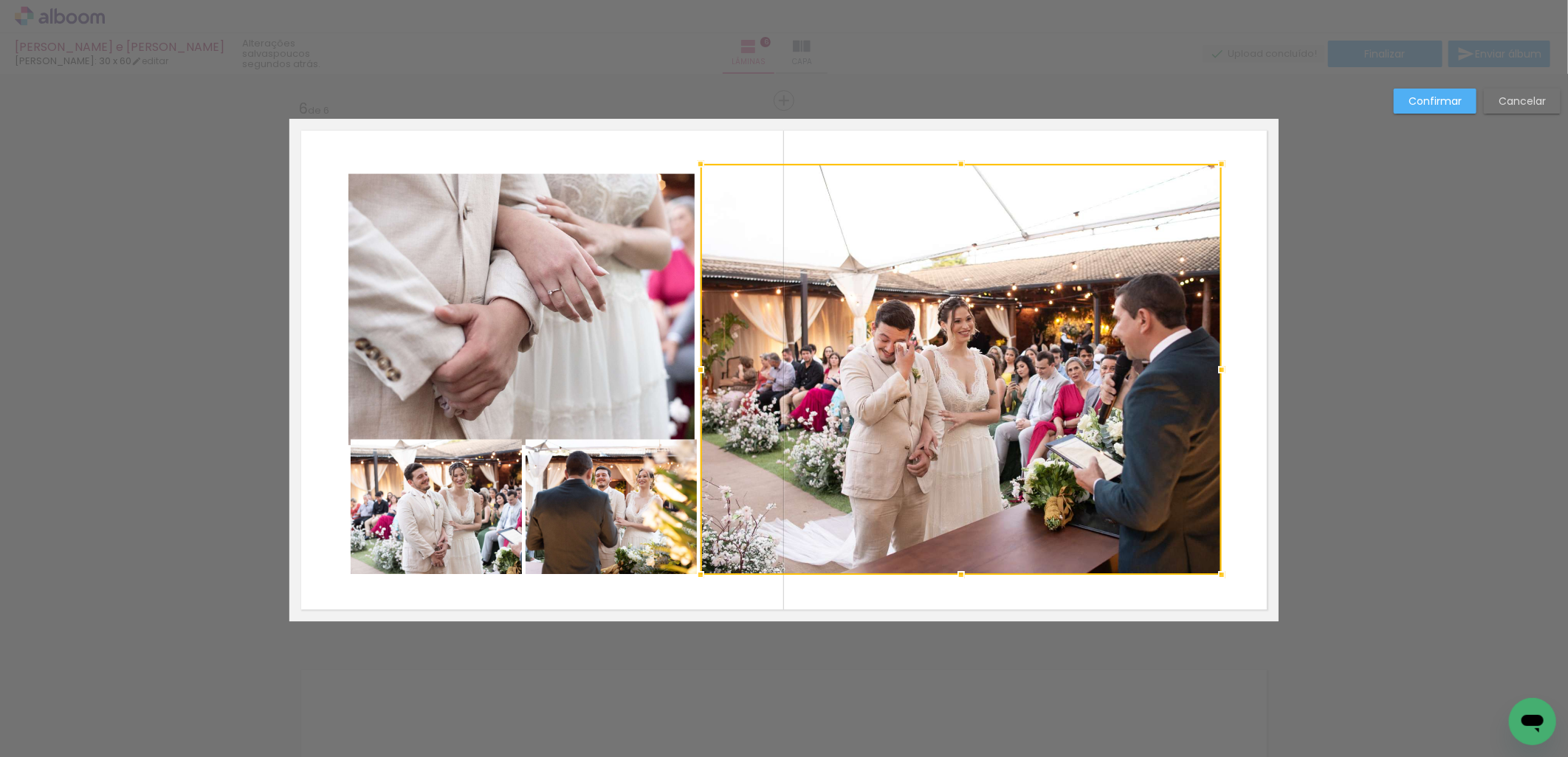
click at [629, 547] on quentale-photo at bounding box center [611, 506] width 172 height 135
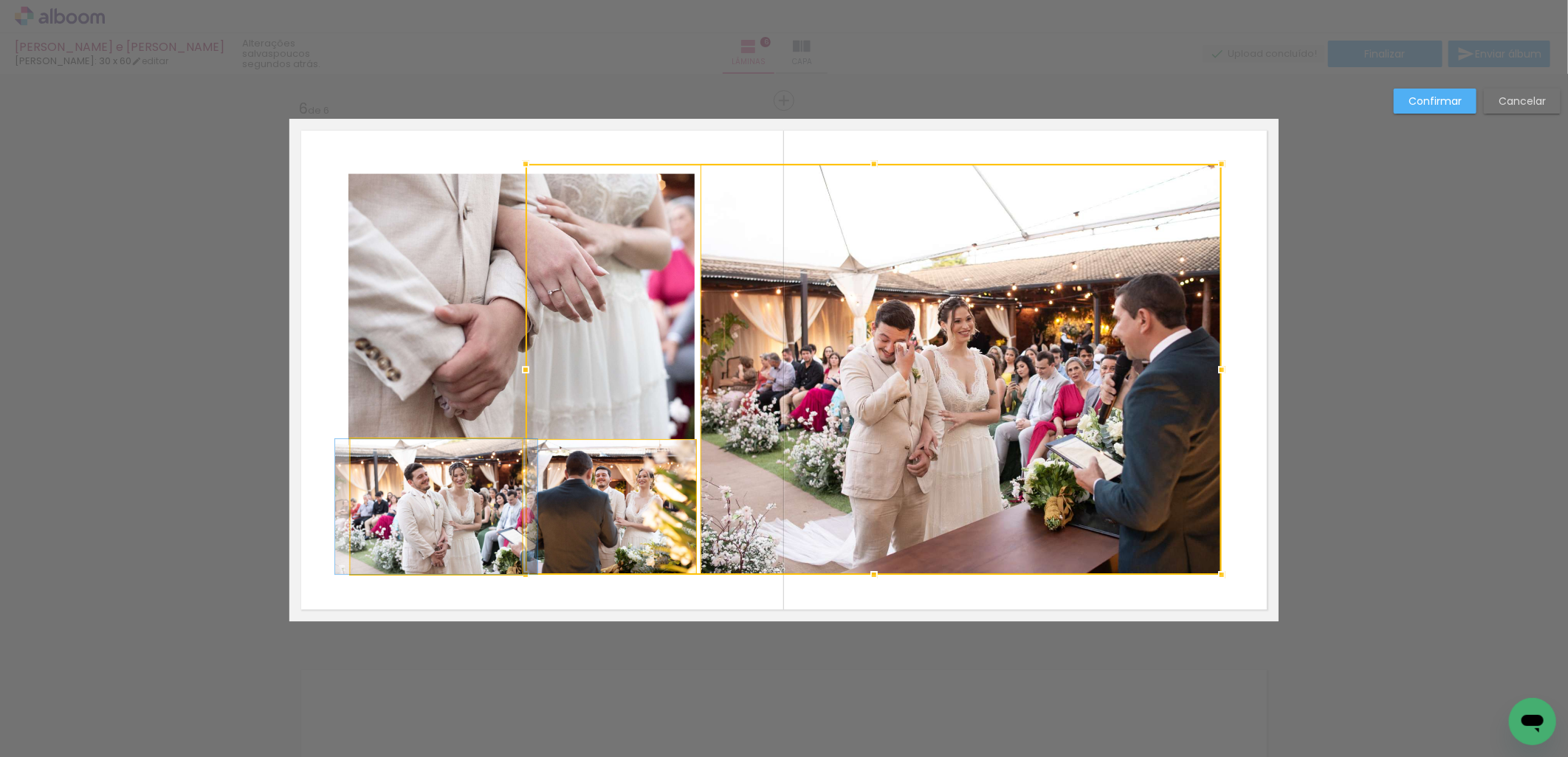
click at [473, 544] on quentale-photo at bounding box center [436, 506] width 171 height 135
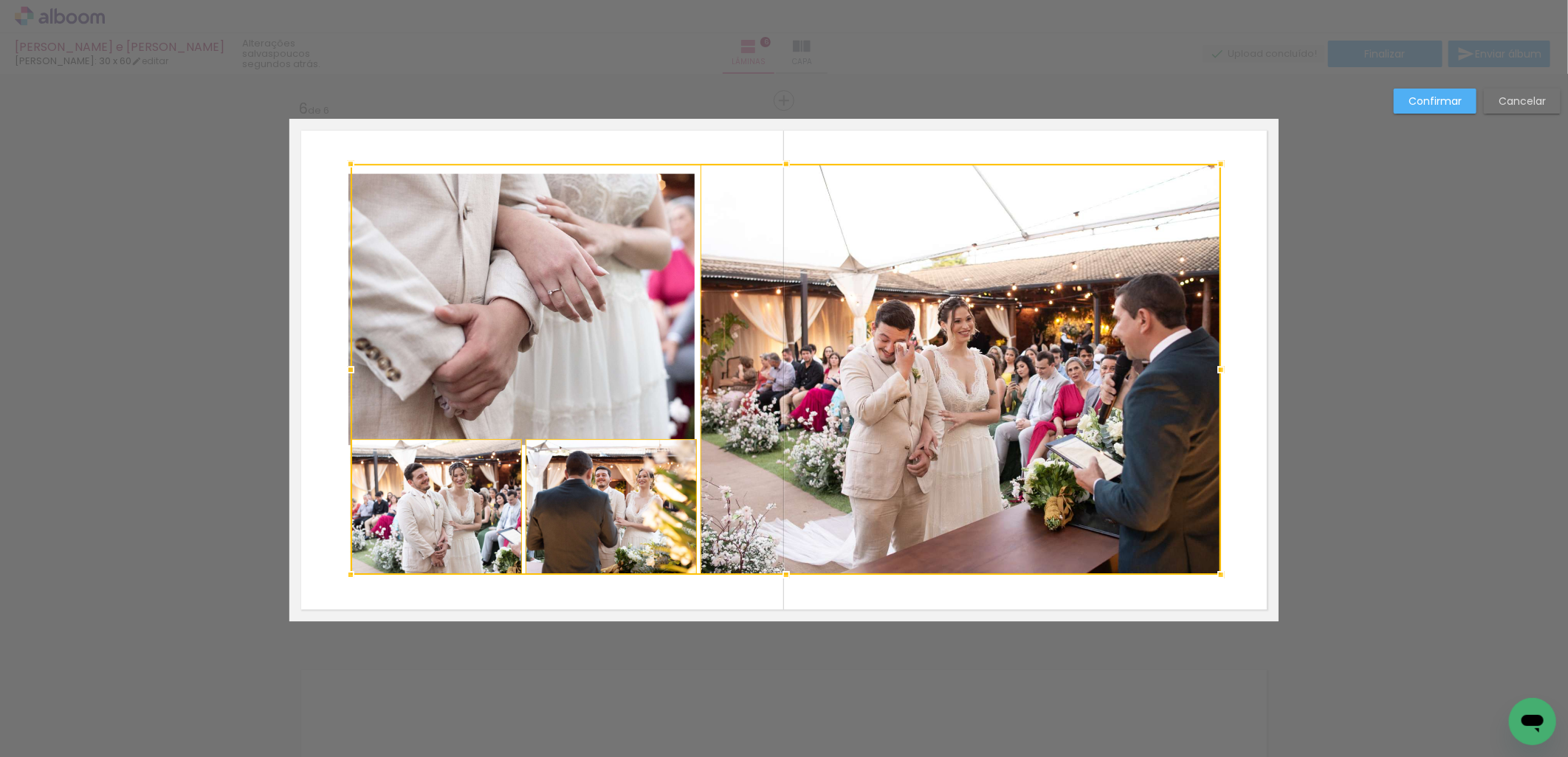
click at [486, 364] on div at bounding box center [786, 369] width 870 height 411
drag, startPoint x: 732, startPoint y: 454, endPoint x: 724, endPoint y: 461, distance: 10.6
click at [724, 461] on div at bounding box center [783, 370] width 872 height 411
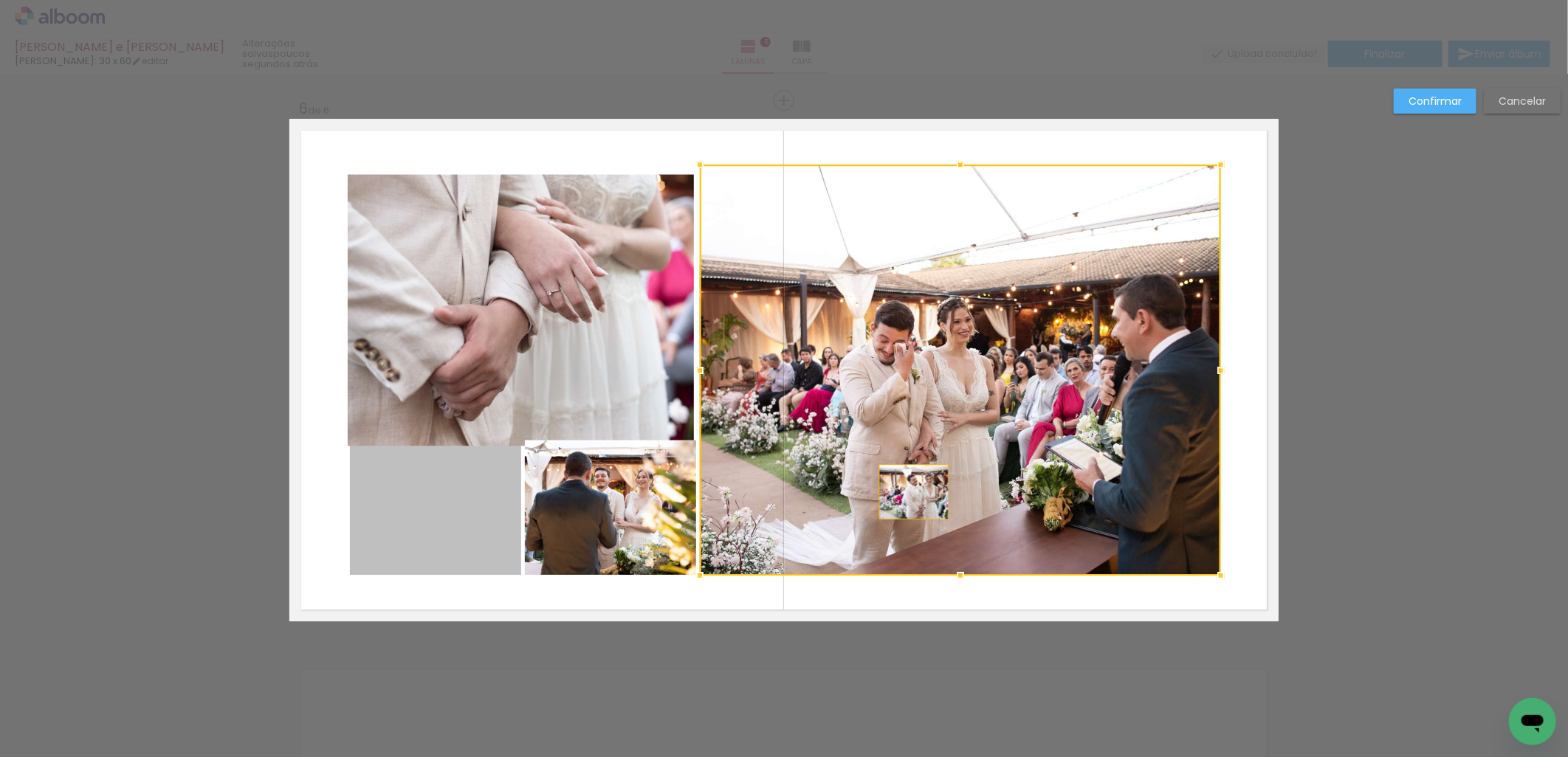
drag, startPoint x: 474, startPoint y: 554, endPoint x: 908, endPoint y: 492, distance: 438.4
click at [908, 492] on album-spread "6 de 6" at bounding box center [784, 370] width 989 height 503
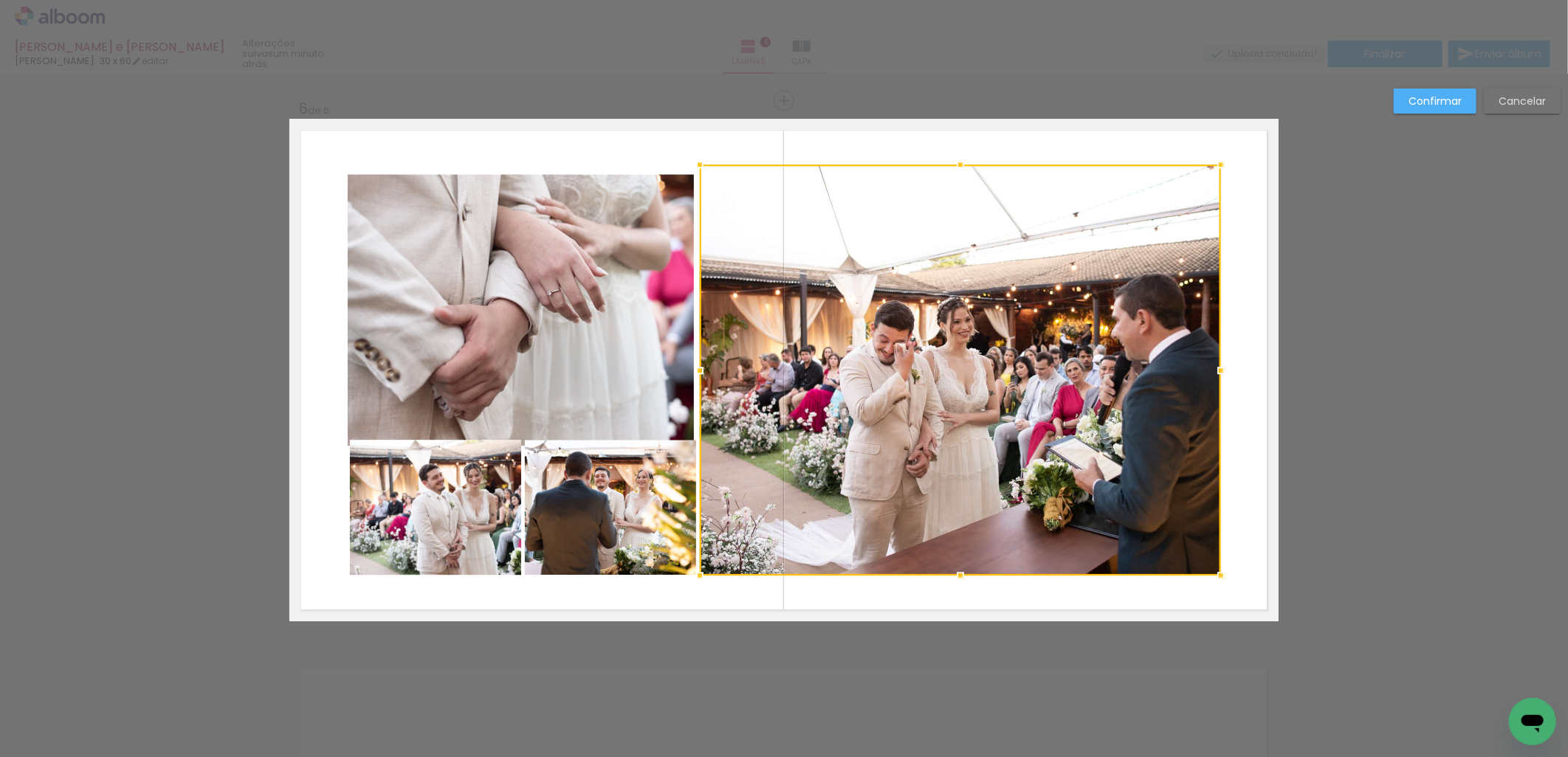
click at [908, 599] on quentale-layouter at bounding box center [784, 370] width 989 height 503
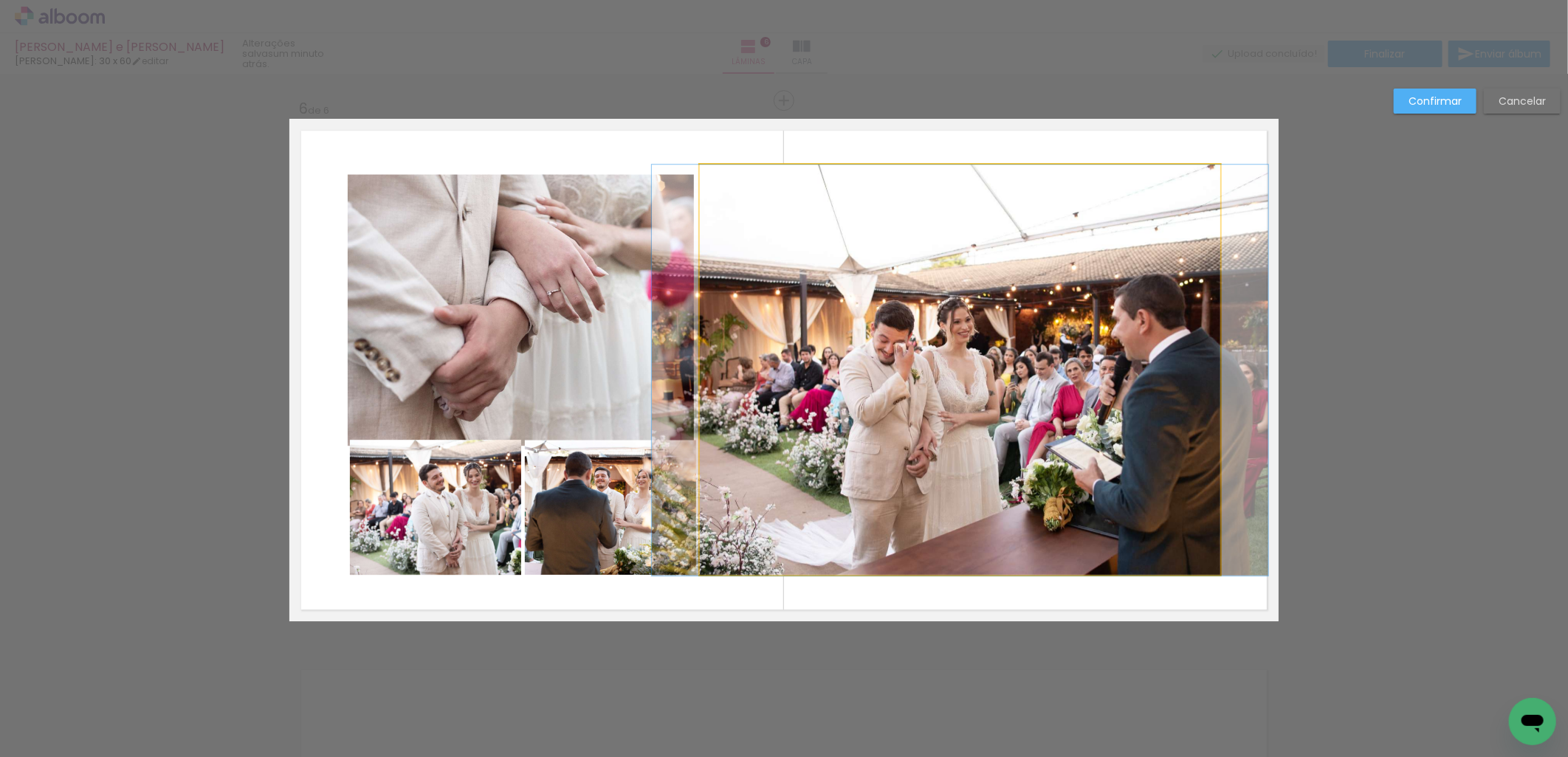
click at [1001, 384] on quentale-photo at bounding box center [960, 370] width 521 height 411
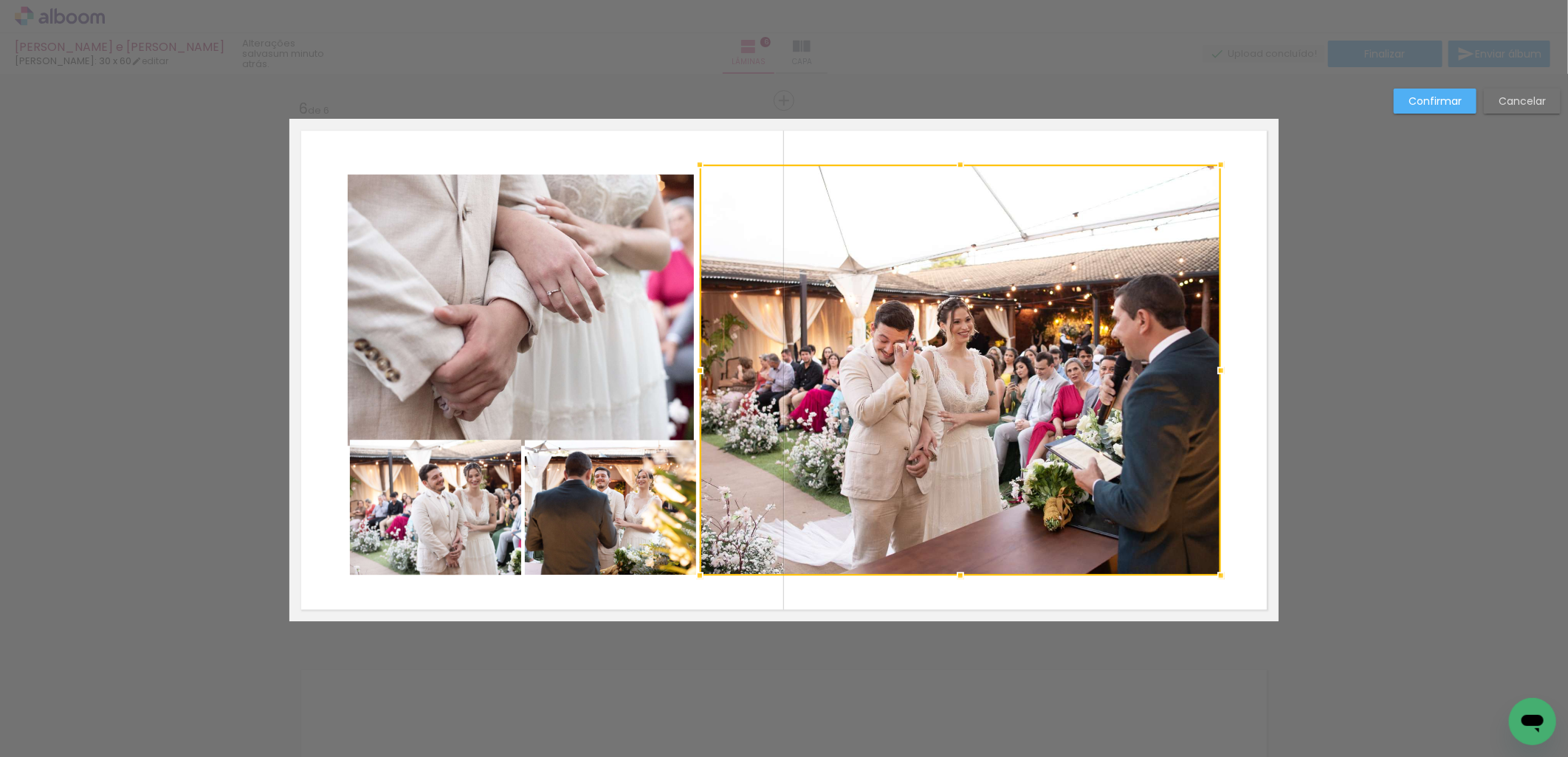
click at [646, 525] on quentale-photo at bounding box center [610, 507] width 172 height 135
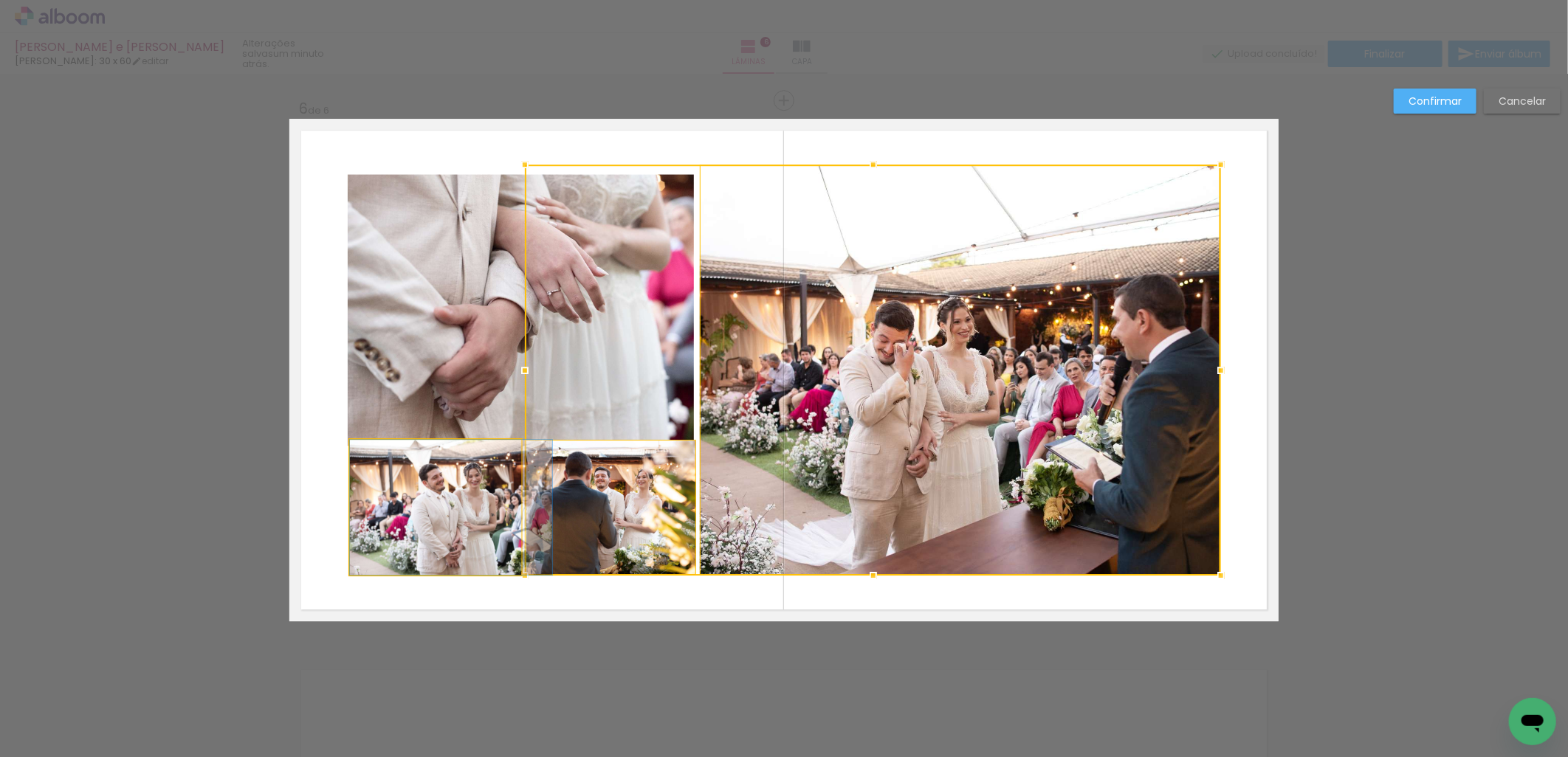
click at [483, 549] on quentale-photo at bounding box center [436, 507] width 171 height 135
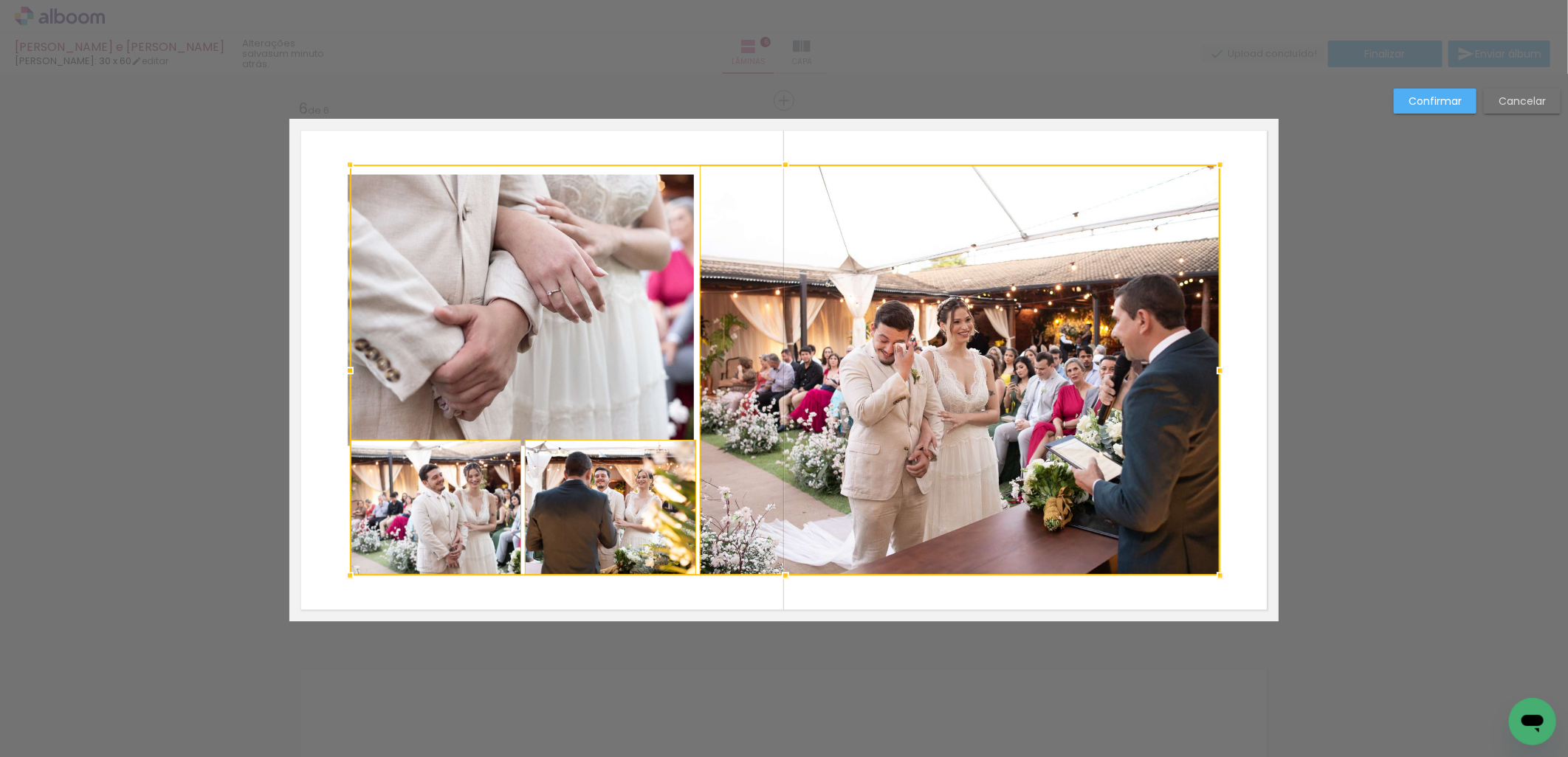
click at [466, 408] on div at bounding box center [785, 370] width 870 height 411
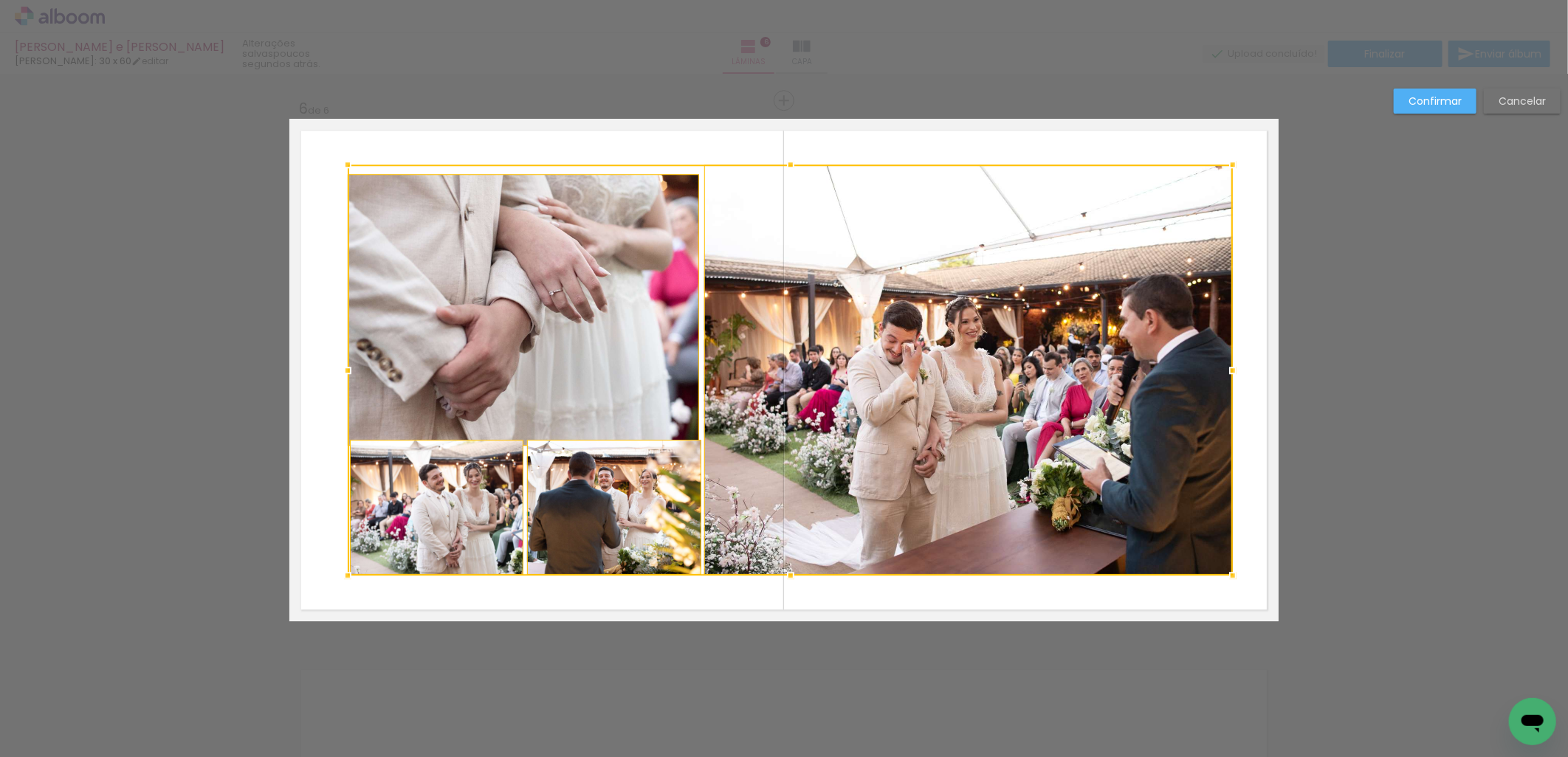
drag, startPoint x: 1215, startPoint y: 369, endPoint x: 1234, endPoint y: 370, distance: 19.0
click at [1234, 370] on div at bounding box center [1232, 370] width 29 height 29
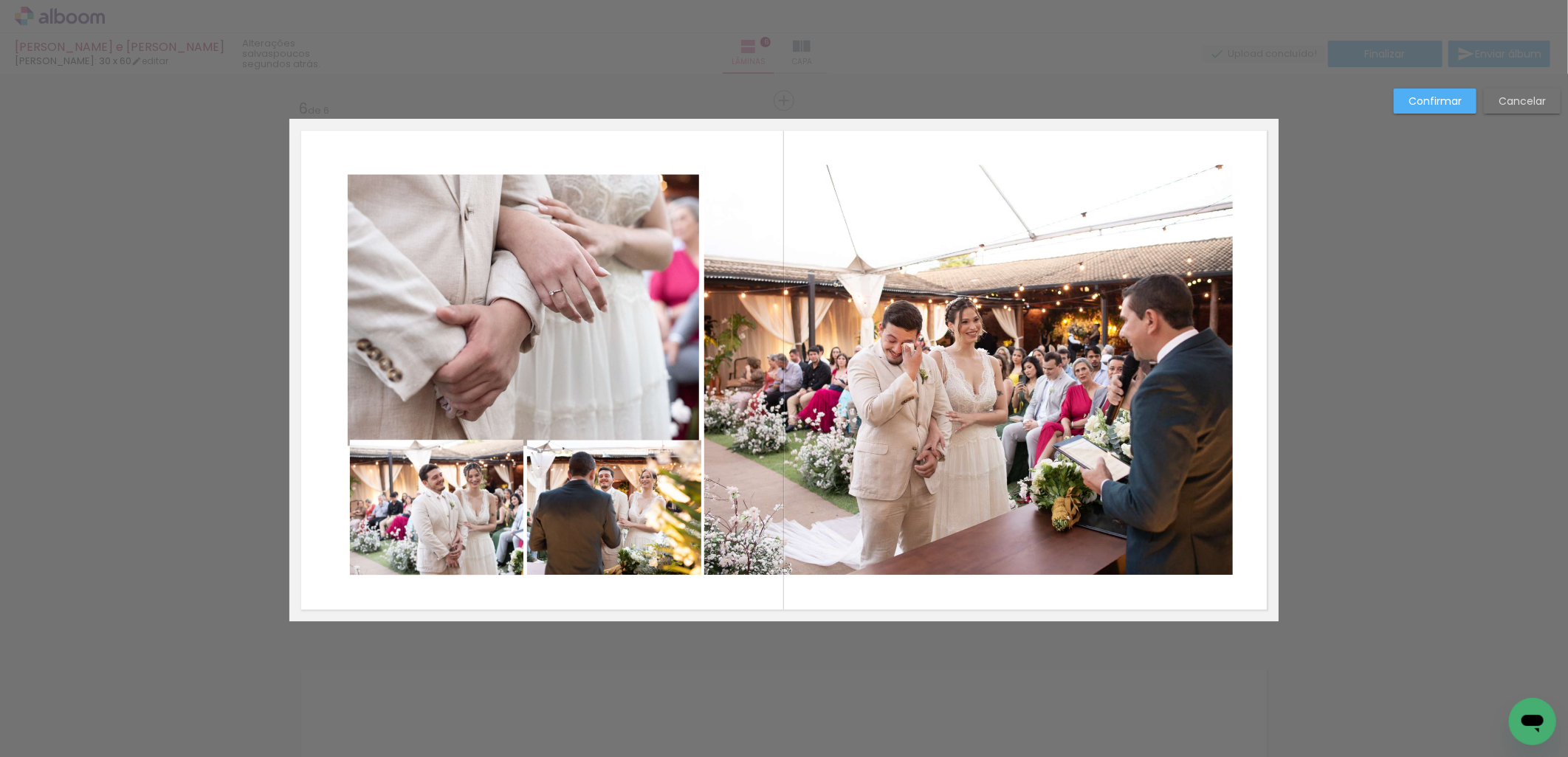
click at [1053, 444] on quentale-photo at bounding box center [969, 370] width 529 height 411
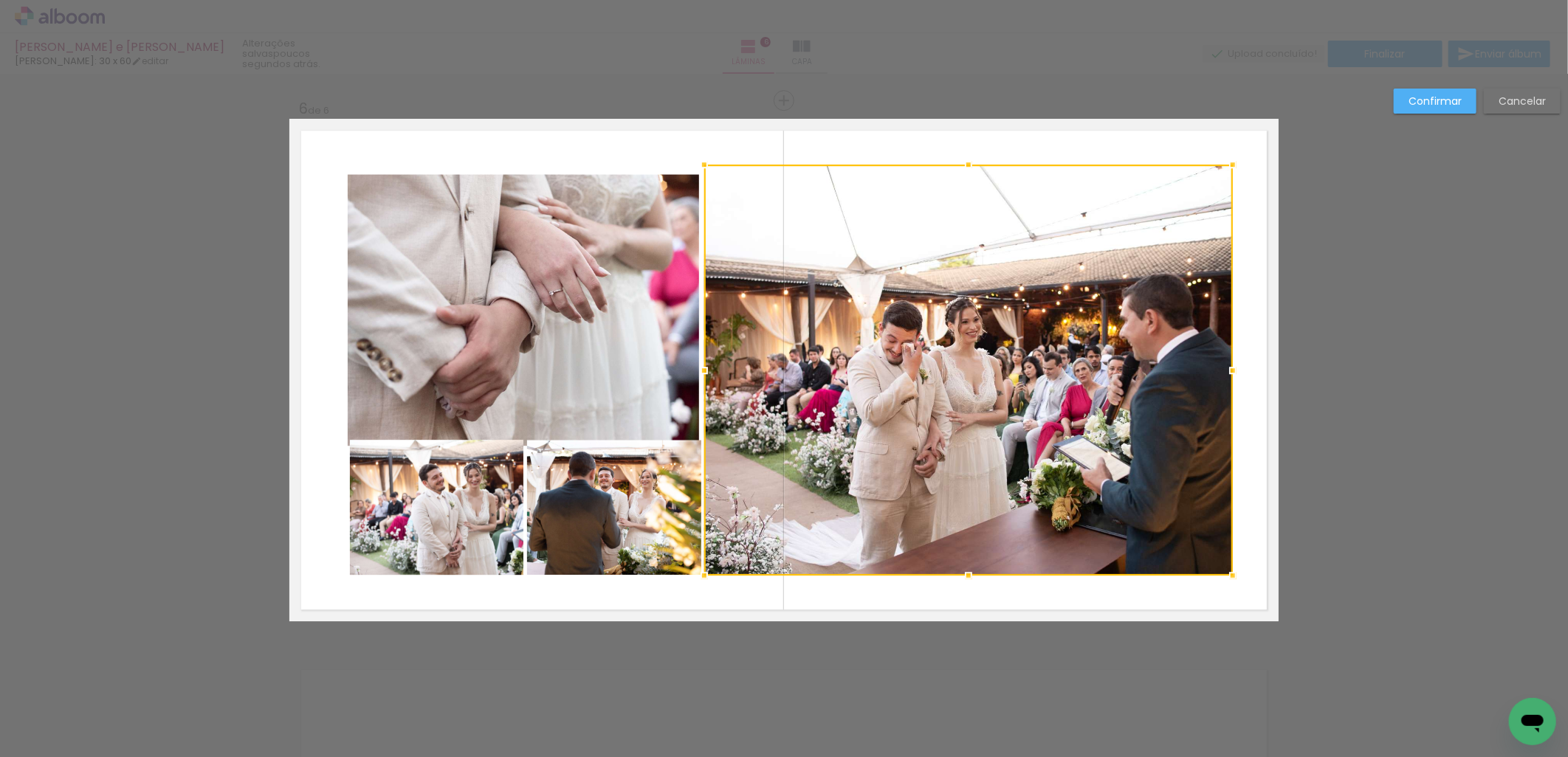
click at [554, 534] on quentale-photo at bounding box center [614, 507] width 175 height 135
click at [640, 351] on div at bounding box center [880, 370] width 706 height 411
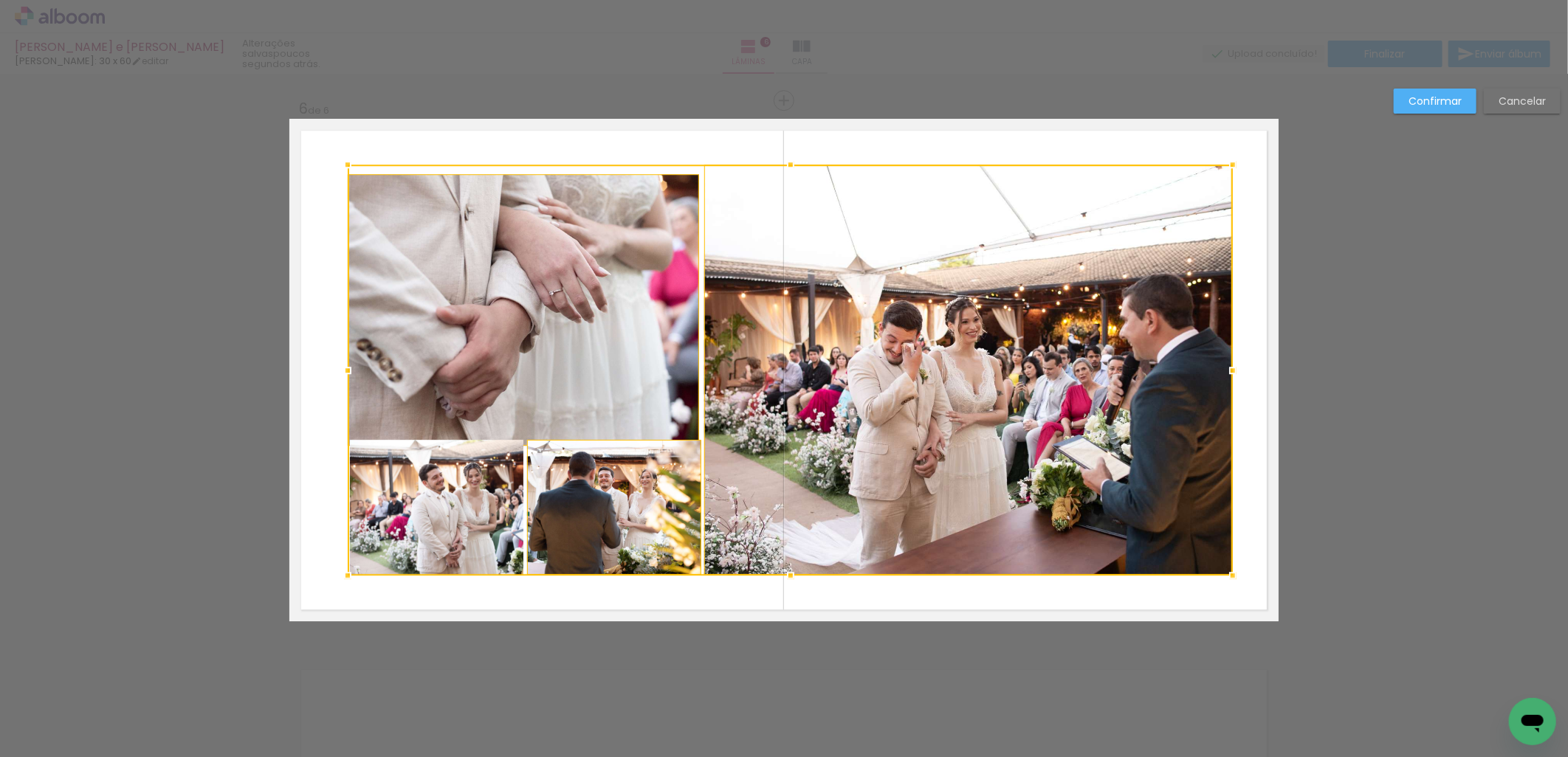
click at [455, 483] on div at bounding box center [790, 370] width 885 height 411
click at [0, 0] on slot "Cancelar" at bounding box center [0, 0] width 0 height 0
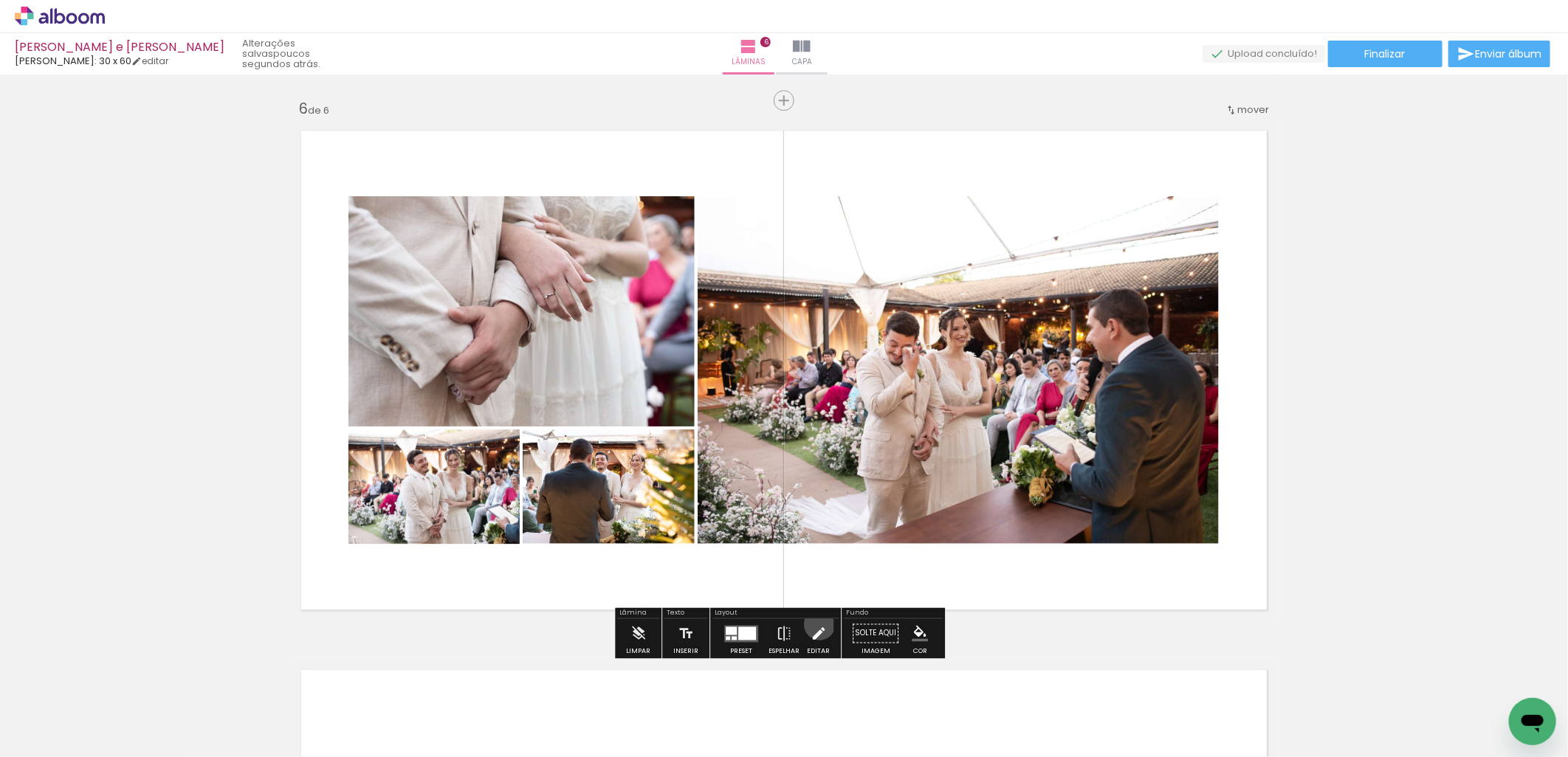
click at [816, 624] on iron-icon at bounding box center [818, 633] width 16 height 29
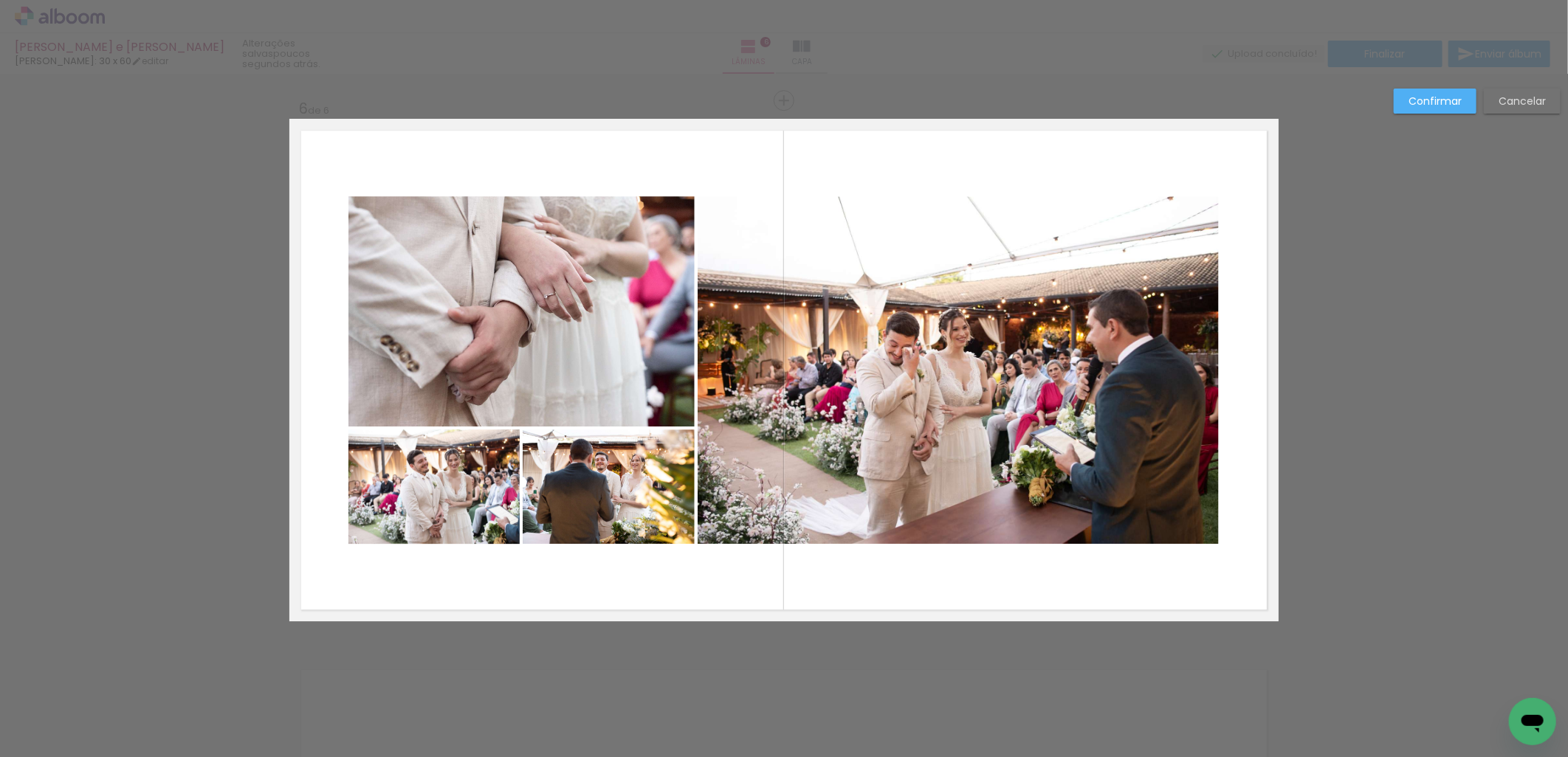
click at [990, 395] on quentale-photo at bounding box center [958, 370] width 521 height 347
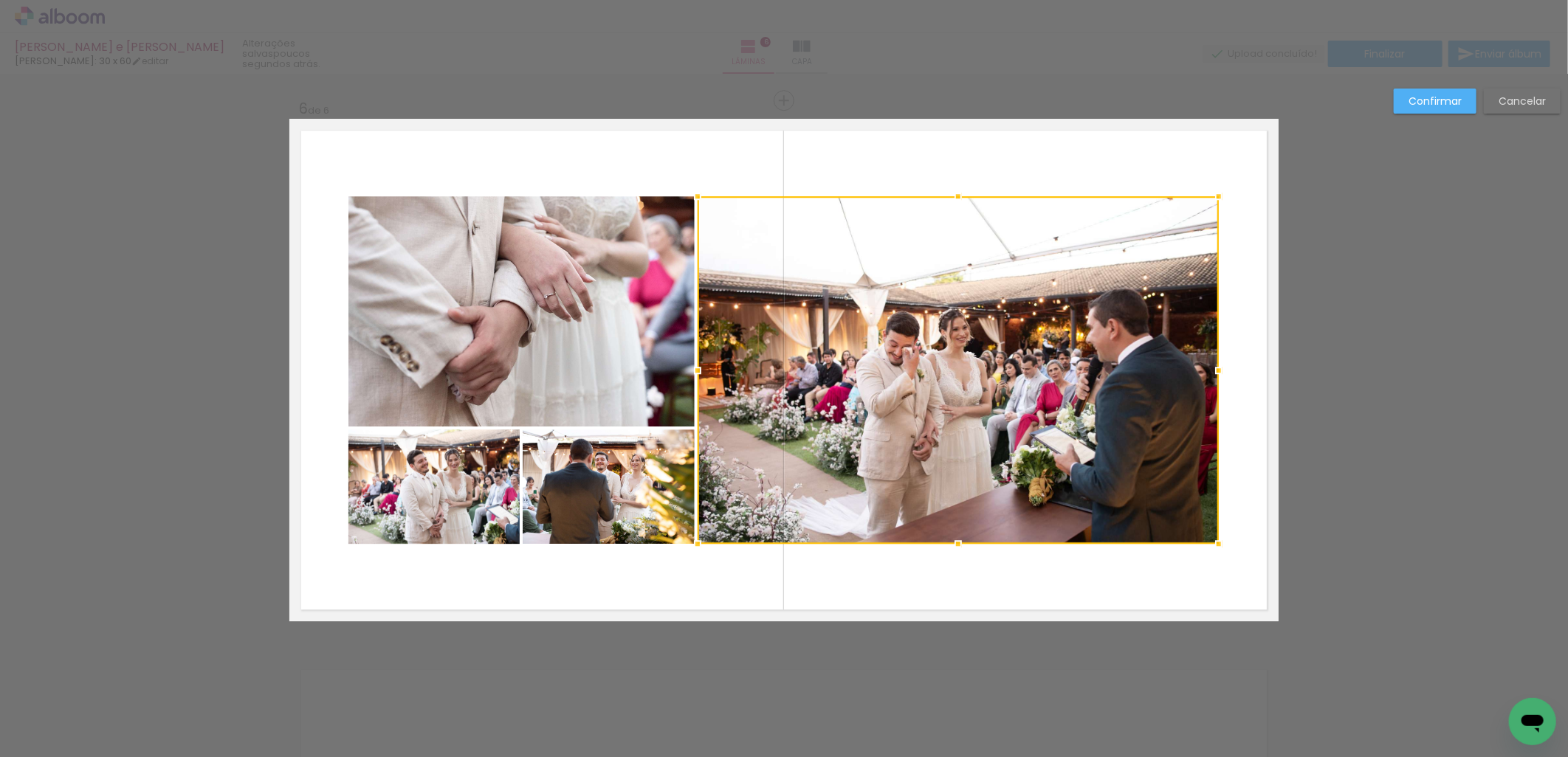
click at [614, 326] on quentale-photo at bounding box center [521, 311] width 346 height 230
click at [480, 477] on div at bounding box center [783, 370] width 870 height 347
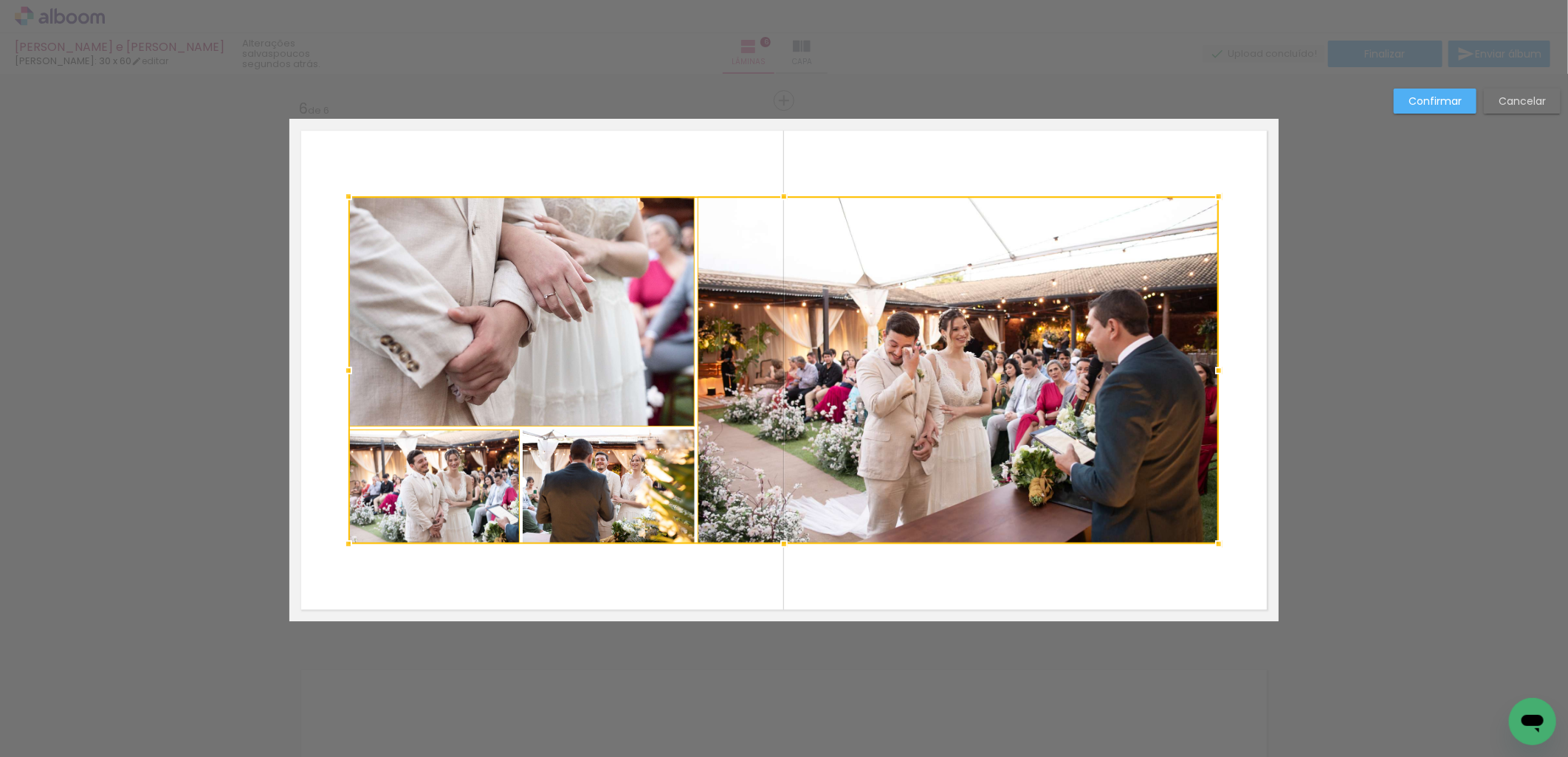
click at [557, 505] on div at bounding box center [783, 370] width 870 height 347
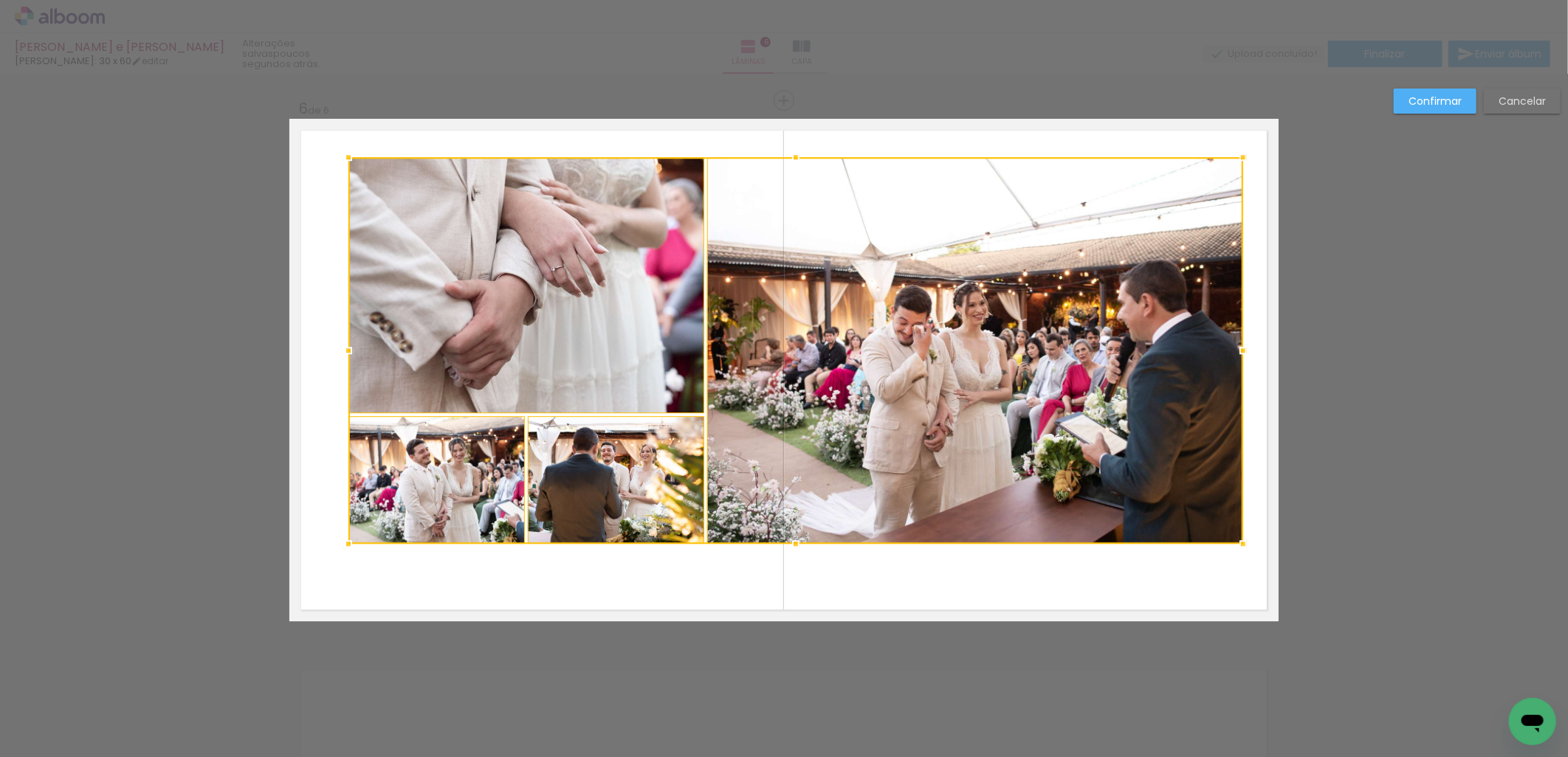
drag, startPoint x: 1215, startPoint y: 193, endPoint x: 1239, endPoint y: 153, distance: 46.6
click at [1239, 153] on div at bounding box center [1242, 157] width 29 height 29
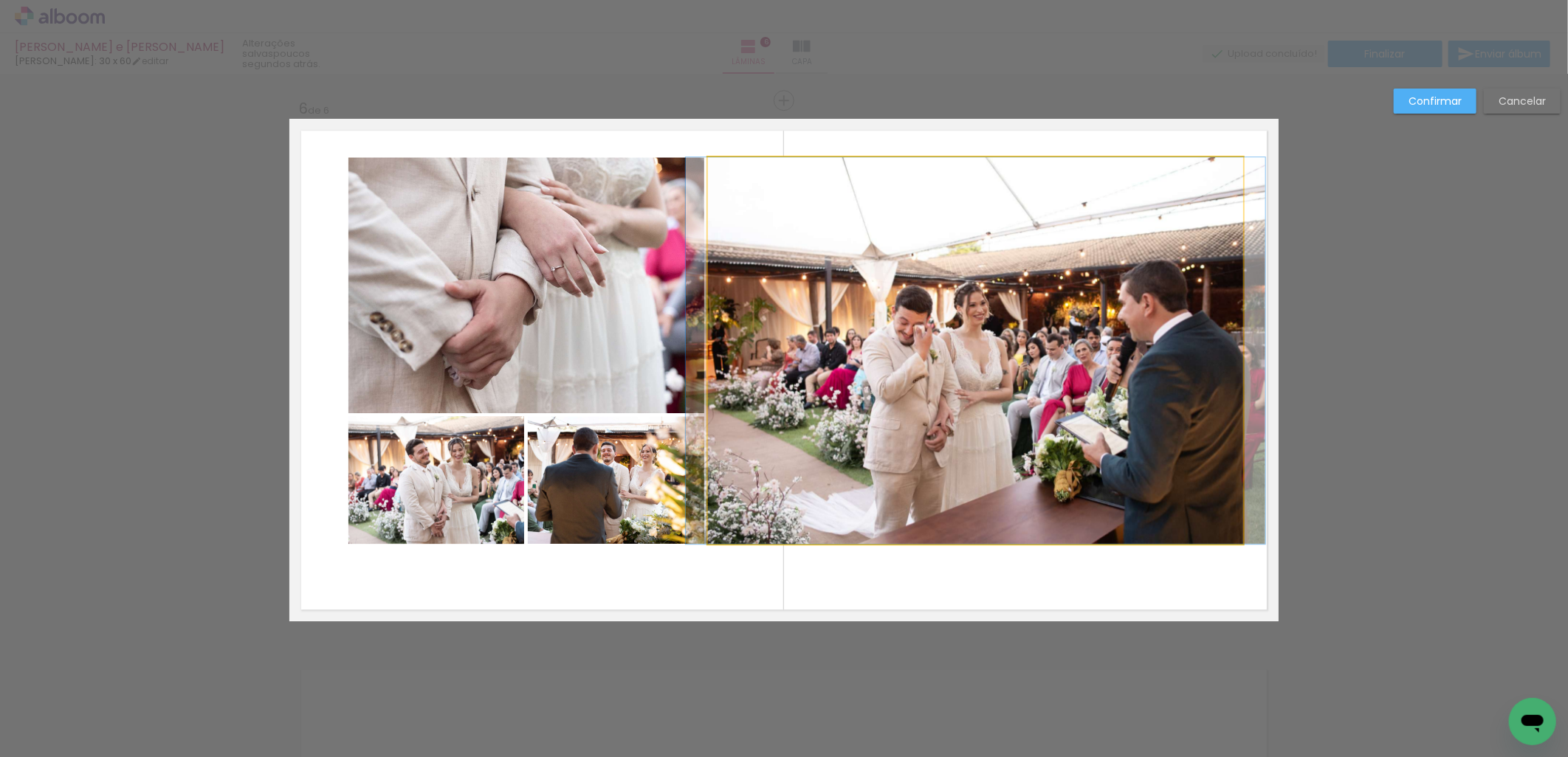
click at [823, 495] on quentale-photo at bounding box center [975, 350] width 536 height 387
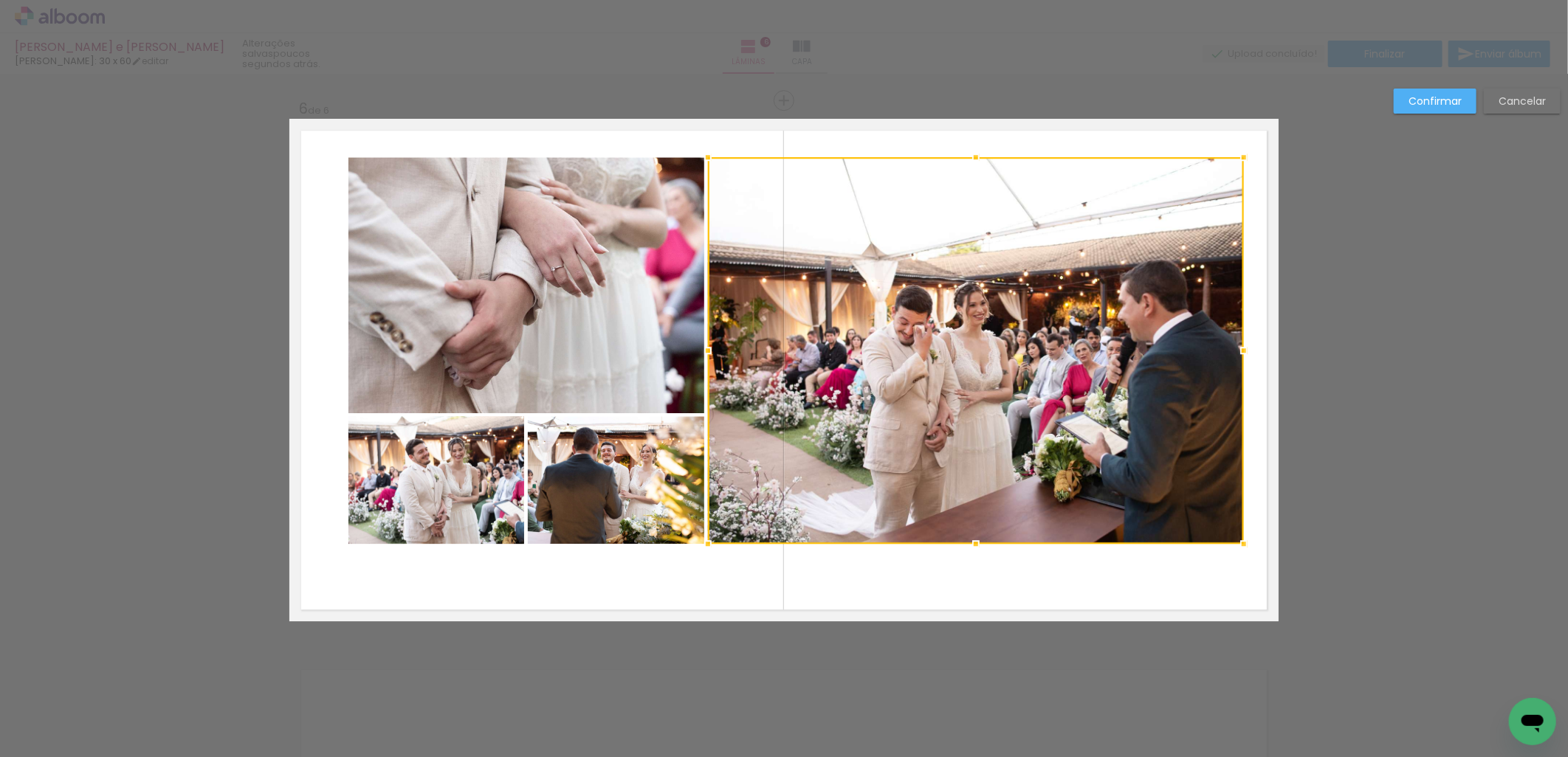
click at [588, 504] on quentale-photo at bounding box center [616, 480] width 176 height 128
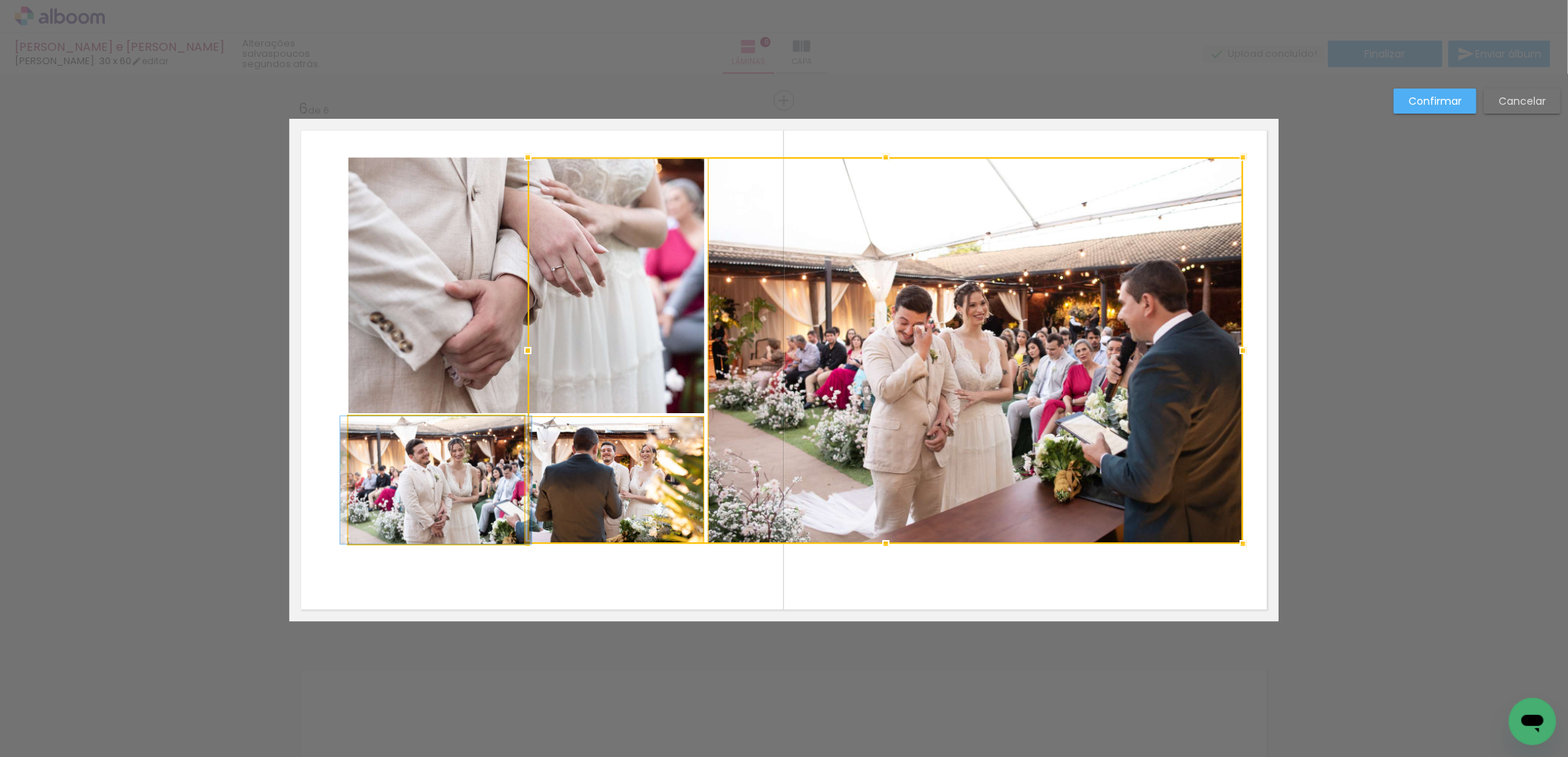
click at [430, 510] on quentale-photo at bounding box center [436, 480] width 175 height 128
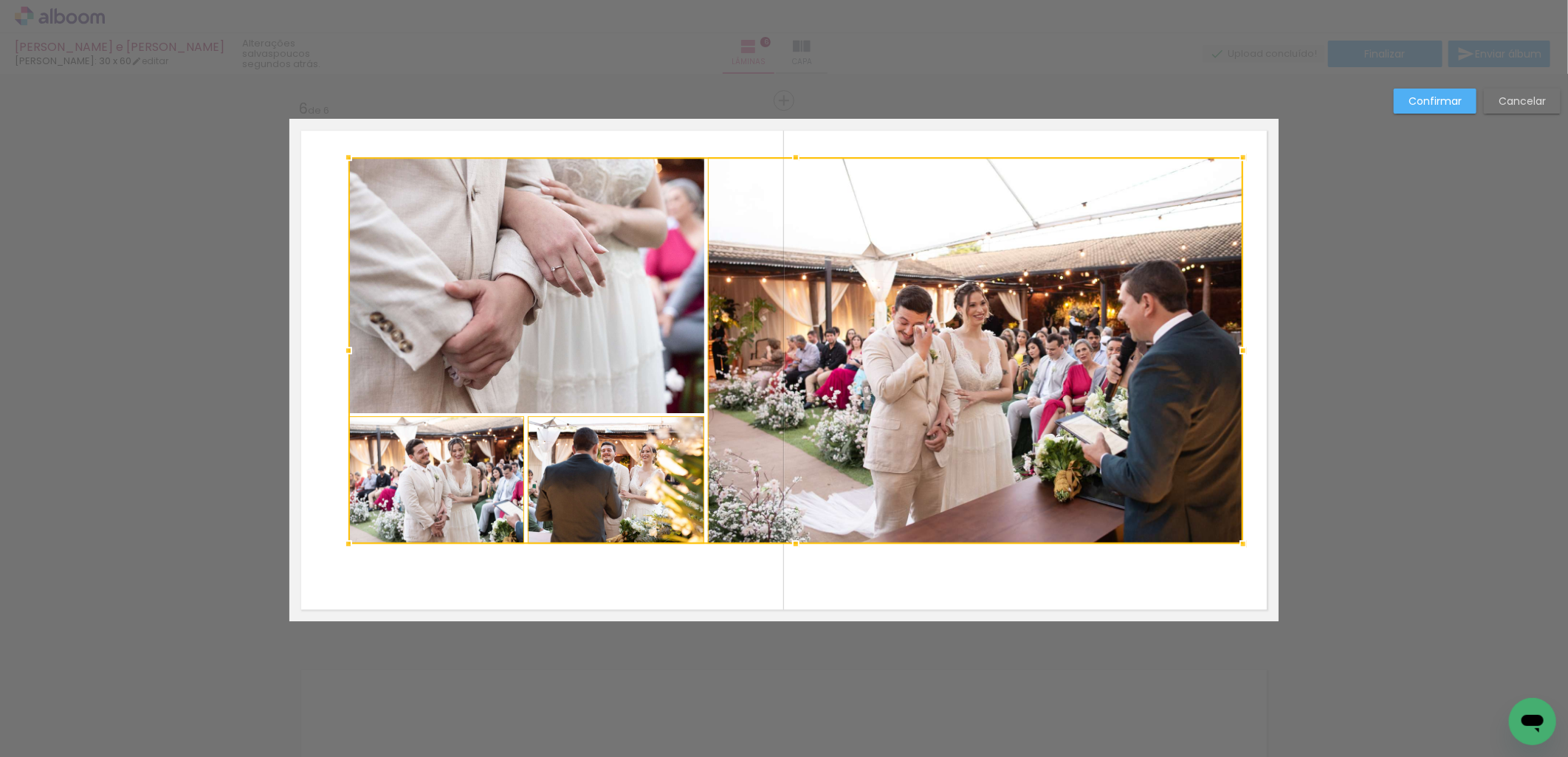
click at [486, 369] on div at bounding box center [796, 350] width 895 height 387
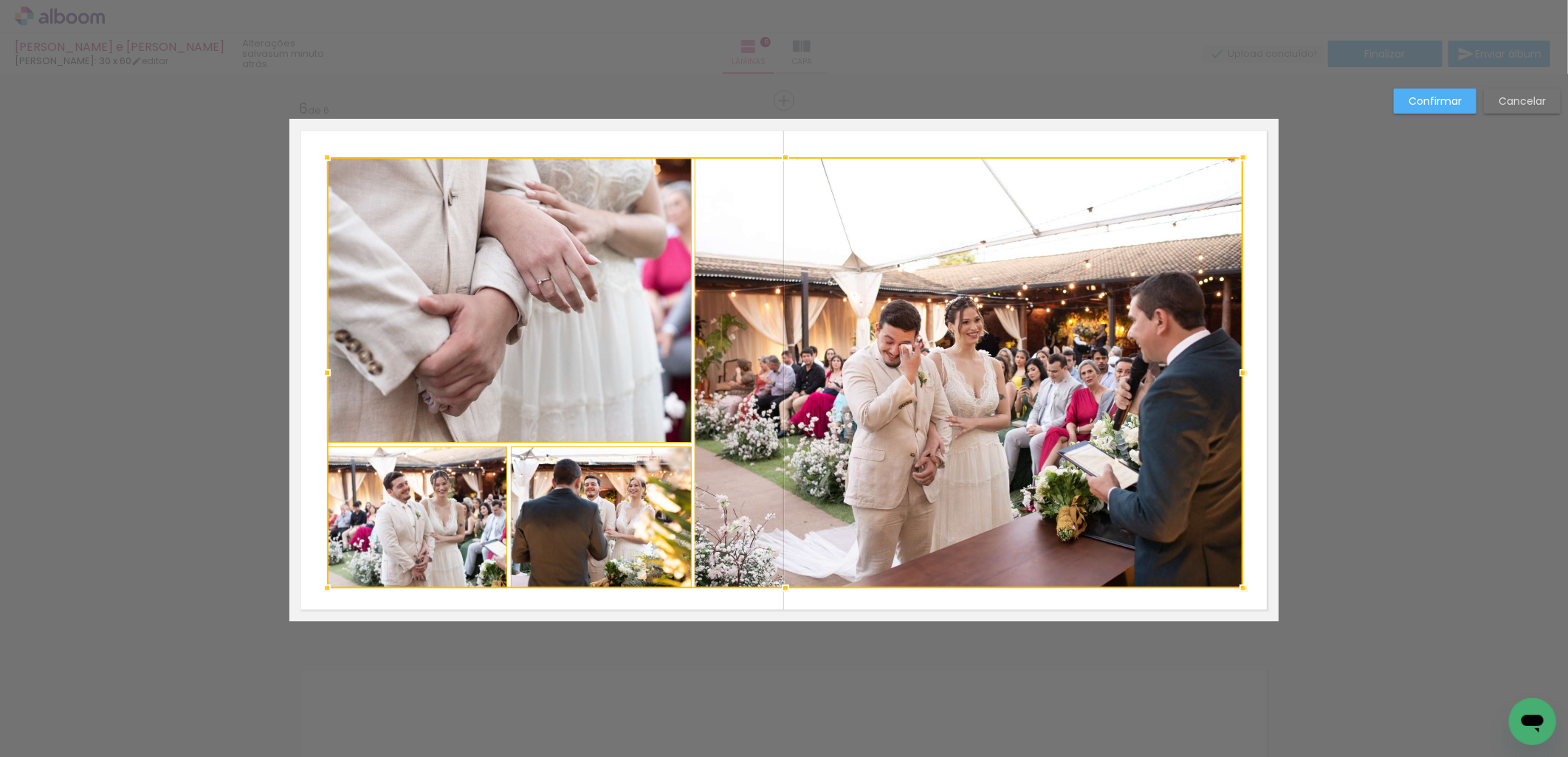
drag, startPoint x: 343, startPoint y: 544, endPoint x: 321, endPoint y: 588, distance: 49.2
click at [321, 588] on div at bounding box center [327, 587] width 29 height 29
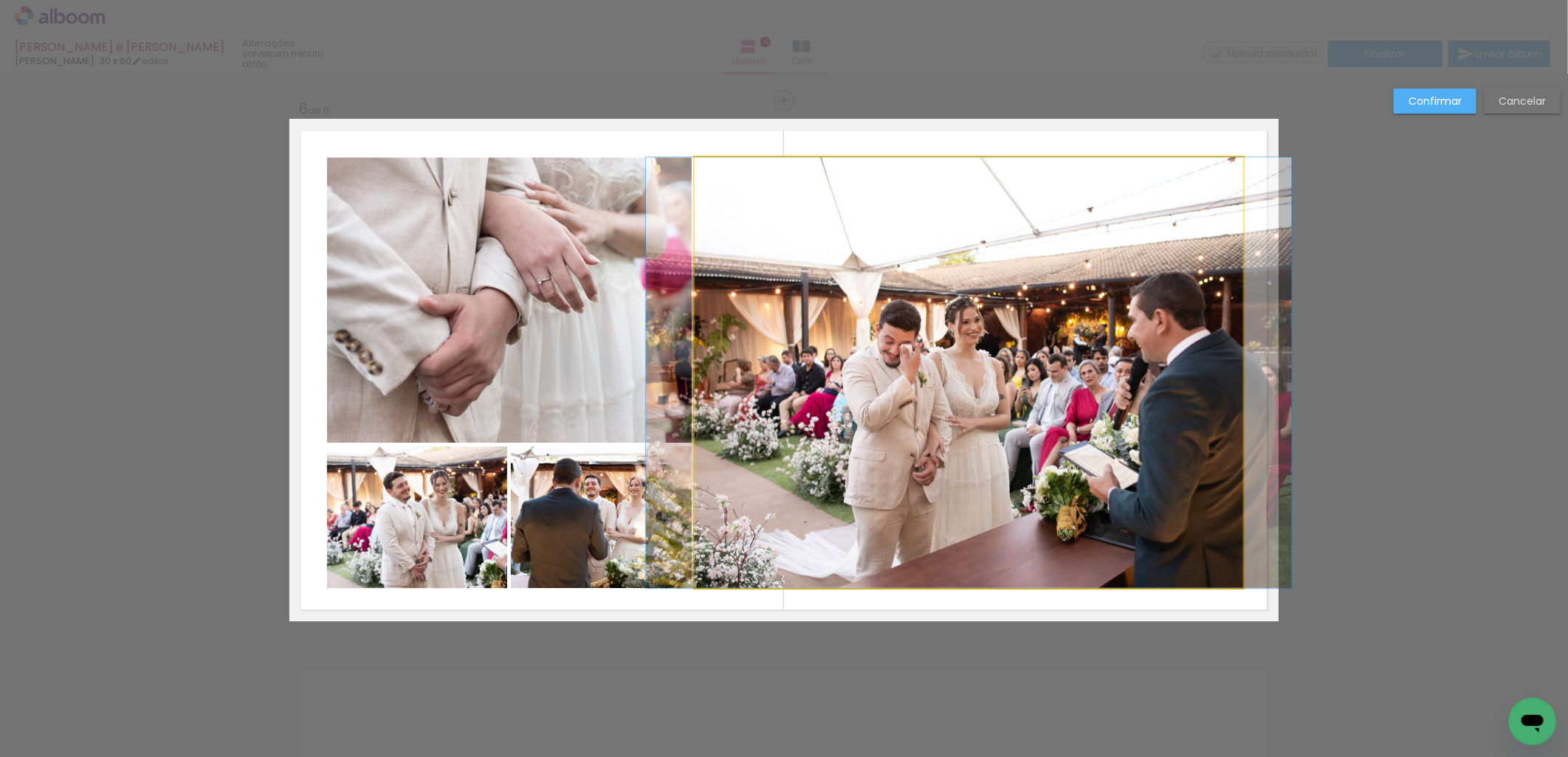
click at [828, 534] on quentale-photo at bounding box center [968, 373] width 548 height 431
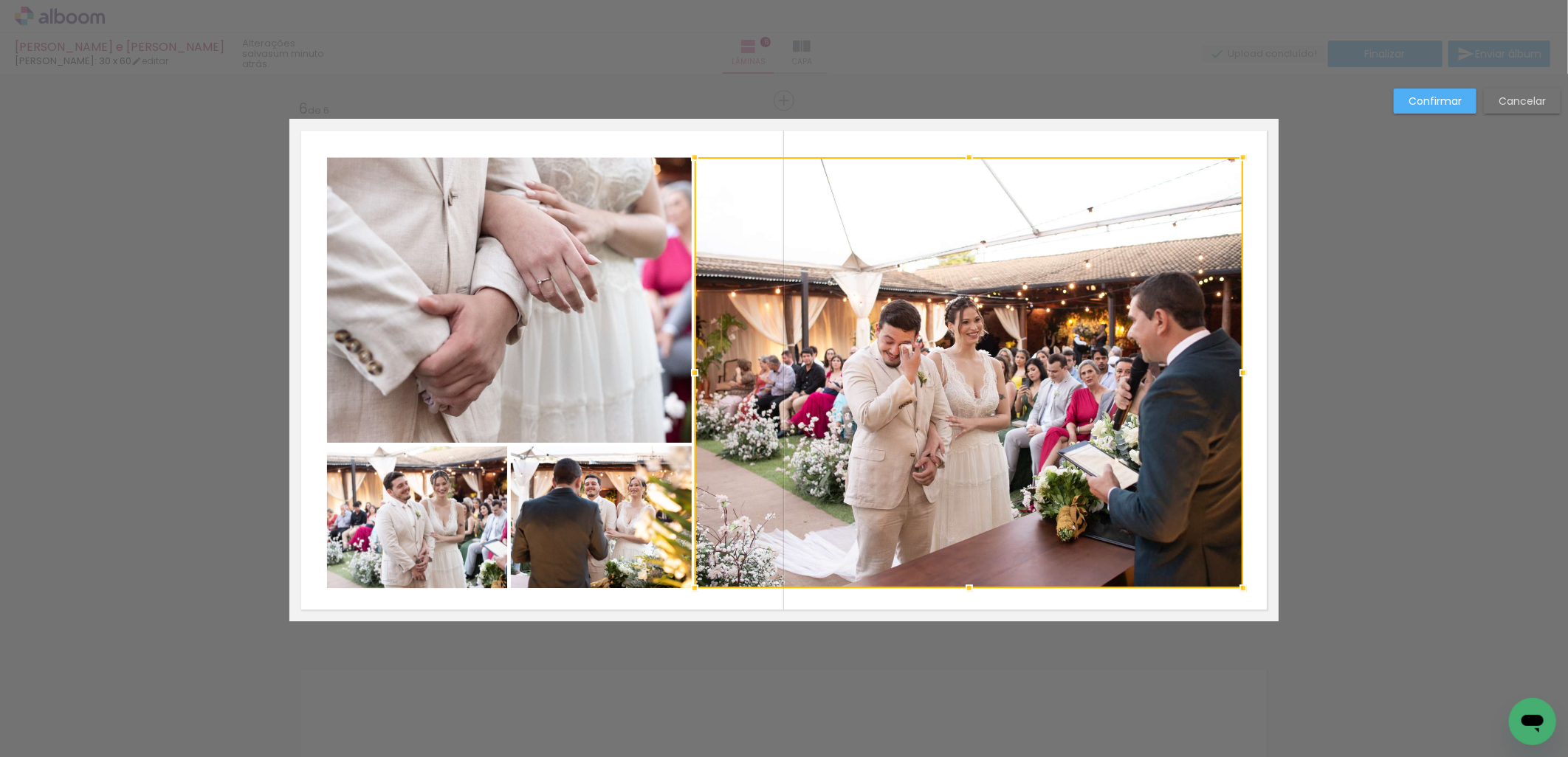
click at [592, 557] on quentale-photo at bounding box center [601, 517] width 180 height 143
click at [433, 546] on quentale-photo at bounding box center [417, 517] width 180 height 142
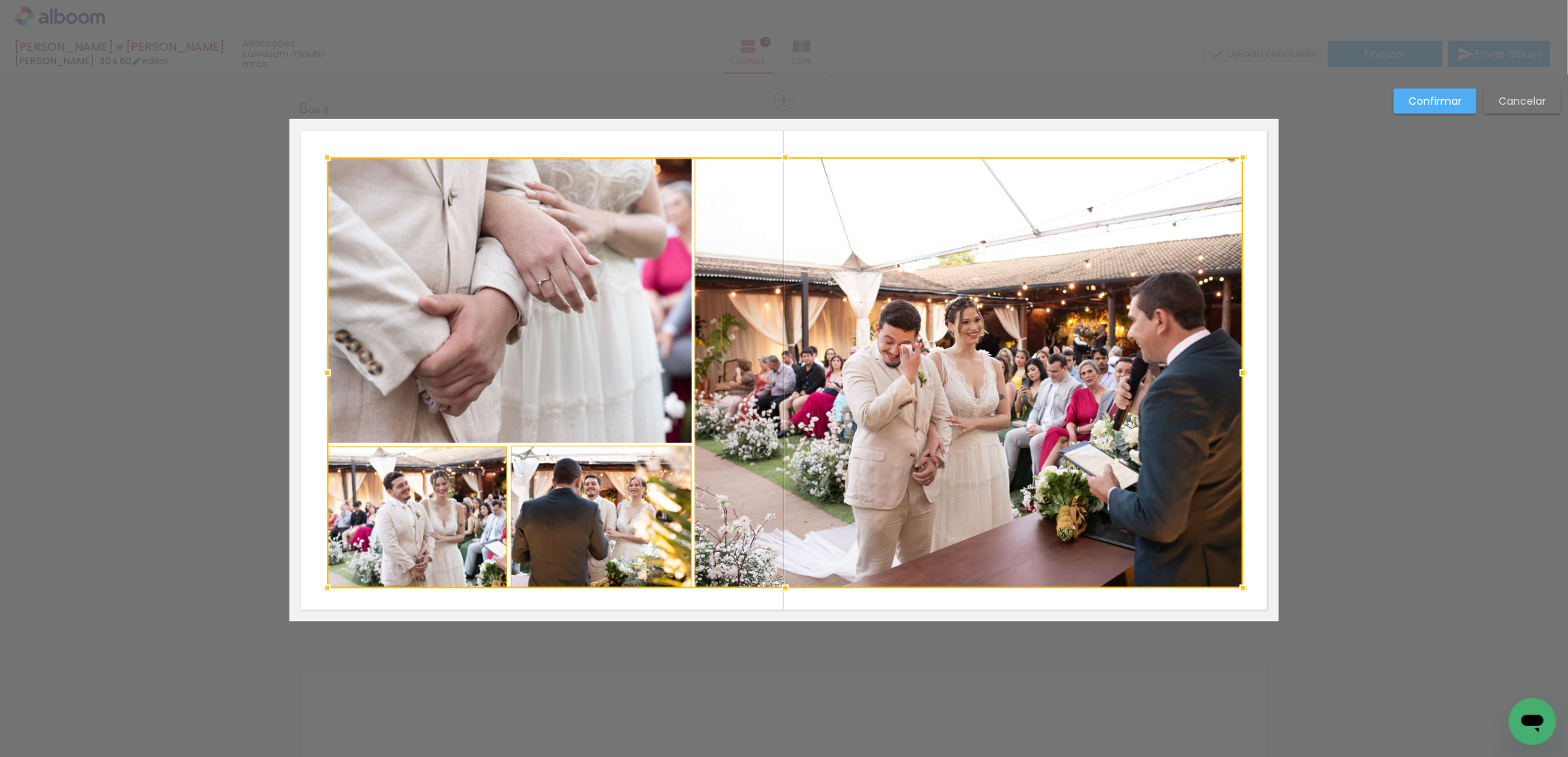
click at [503, 381] on div at bounding box center [785, 373] width 916 height 431
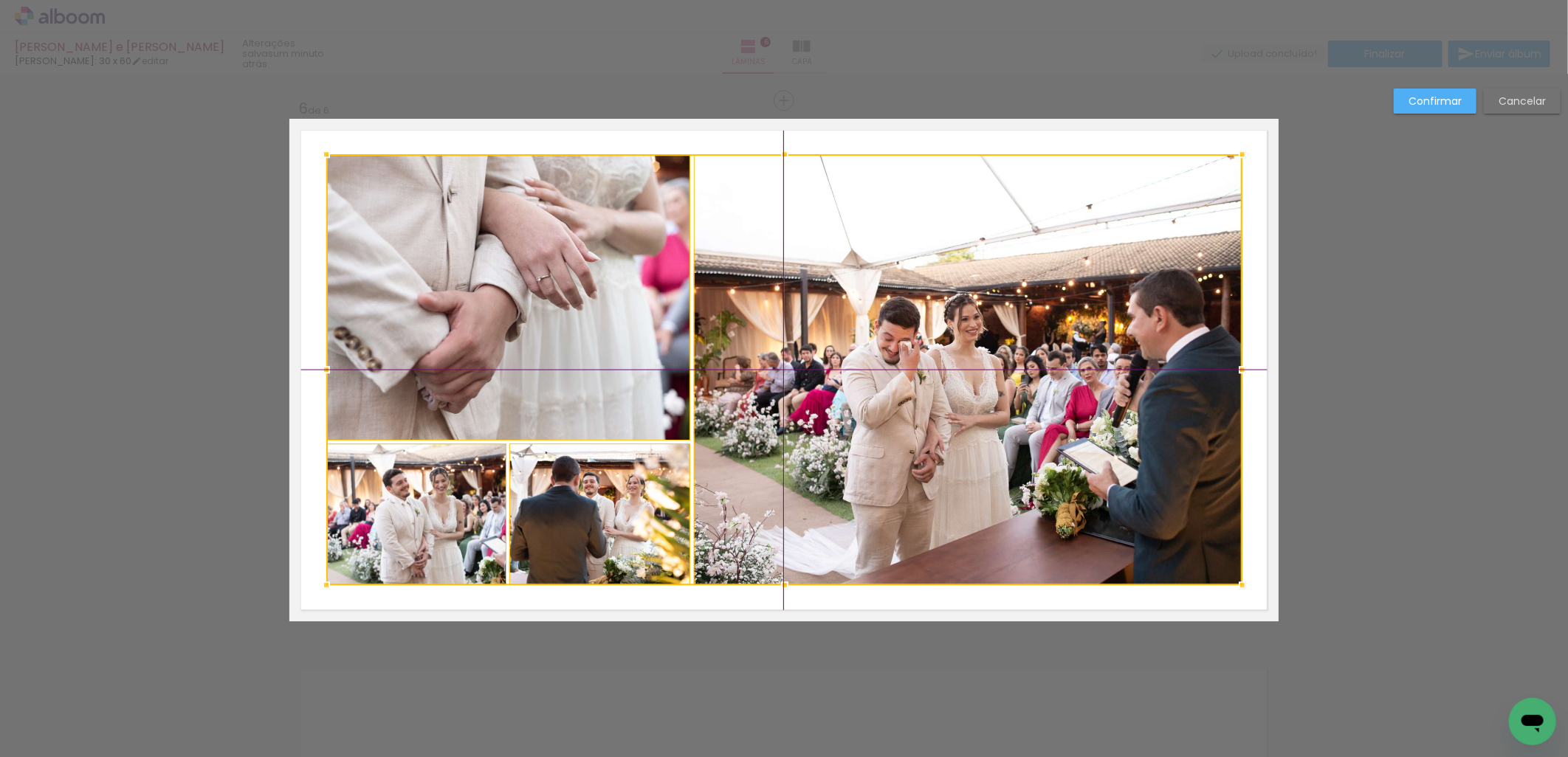
click at [742, 419] on div at bounding box center [784, 370] width 916 height 431
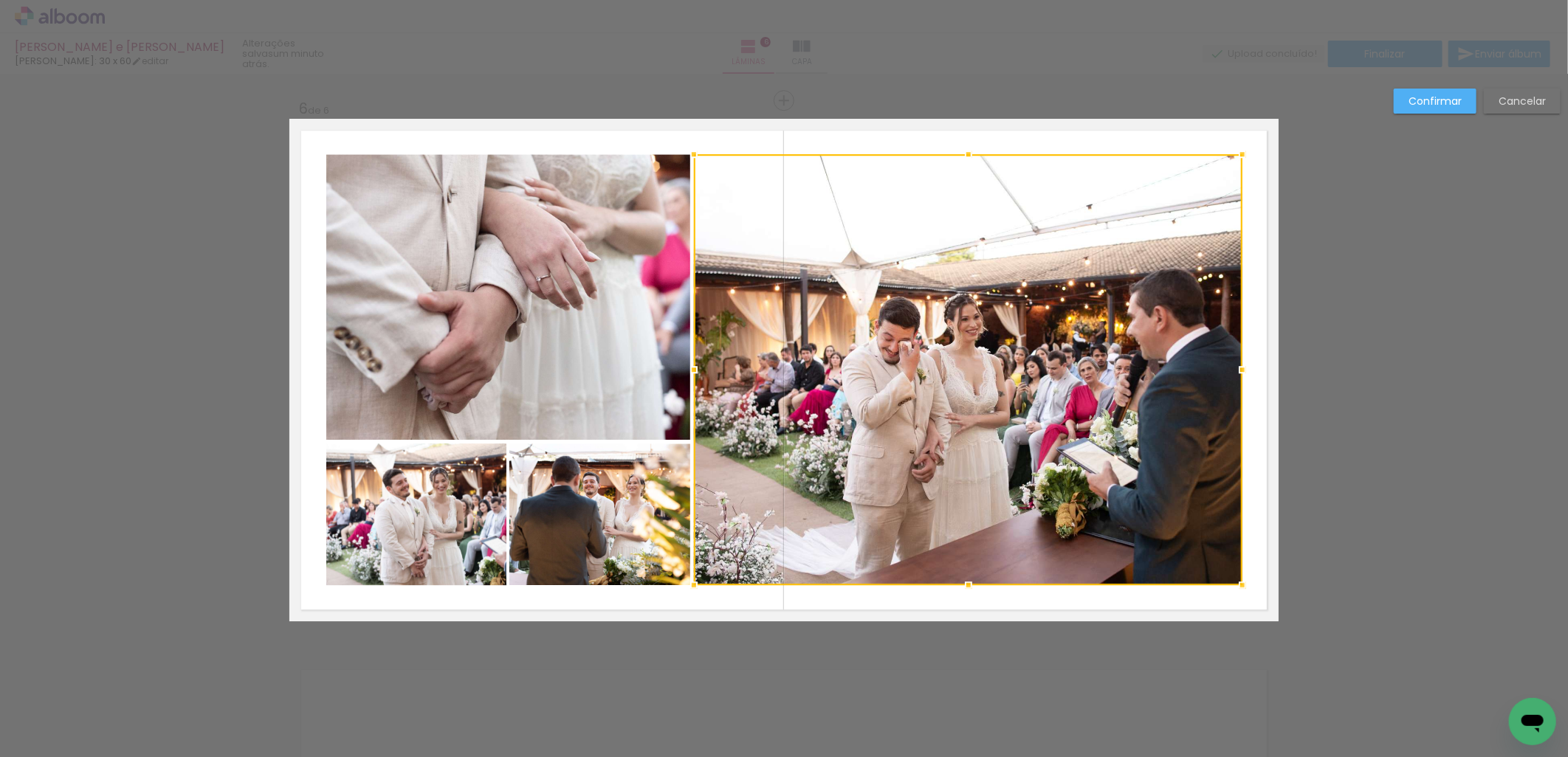
click at [0, 0] on slot "Confirmar" at bounding box center [0, 0] width 0 height 0
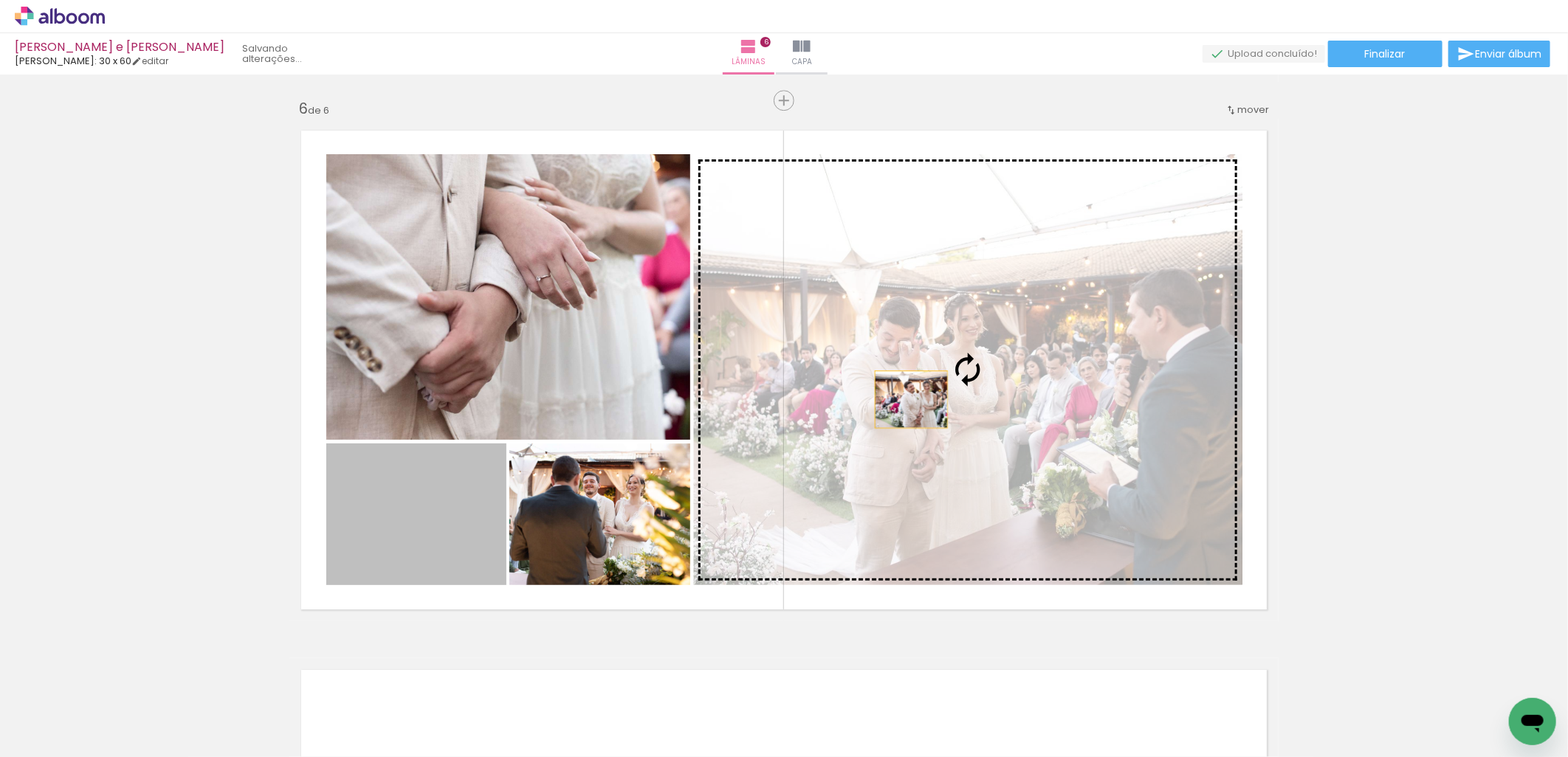
drag, startPoint x: 451, startPoint y: 541, endPoint x: 905, endPoint y: 399, distance: 475.7
click at [0, 0] on slot at bounding box center [0, 0] width 0 height 0
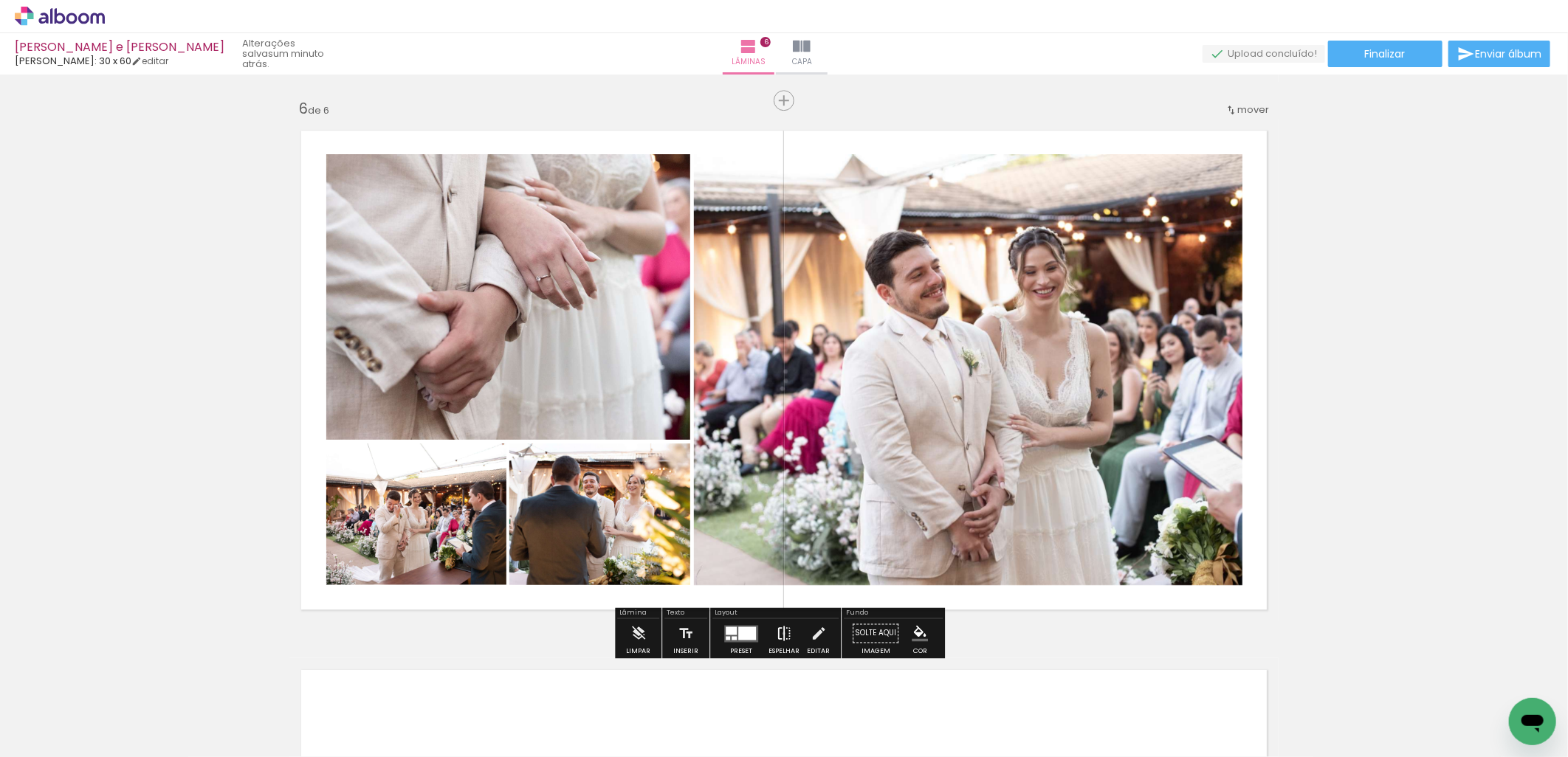
click at [780, 633] on iron-icon at bounding box center [783, 633] width 16 height 29
click at [778, 633] on iron-icon at bounding box center [783, 633] width 16 height 29
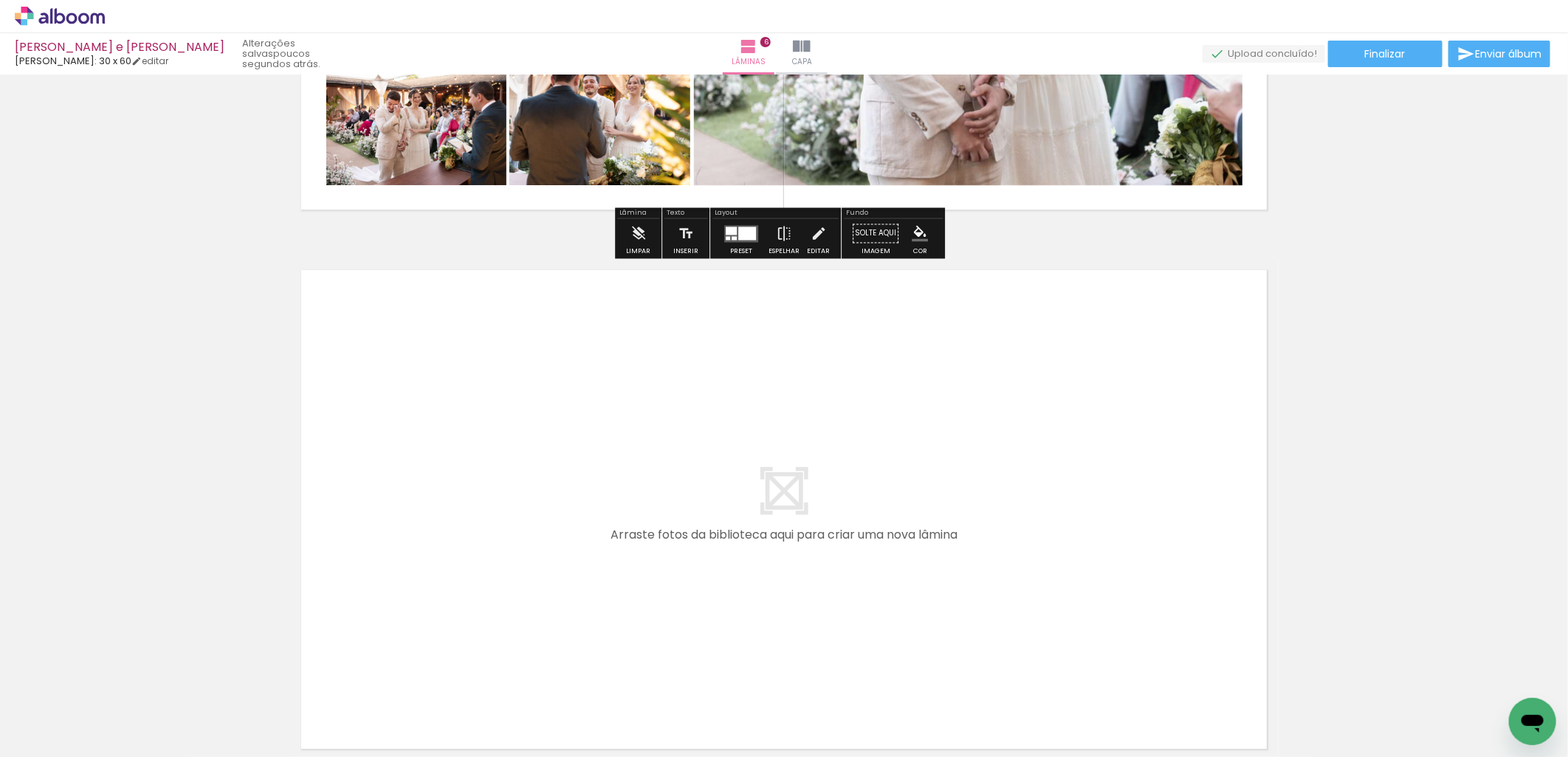
scroll to position [3105, 0]
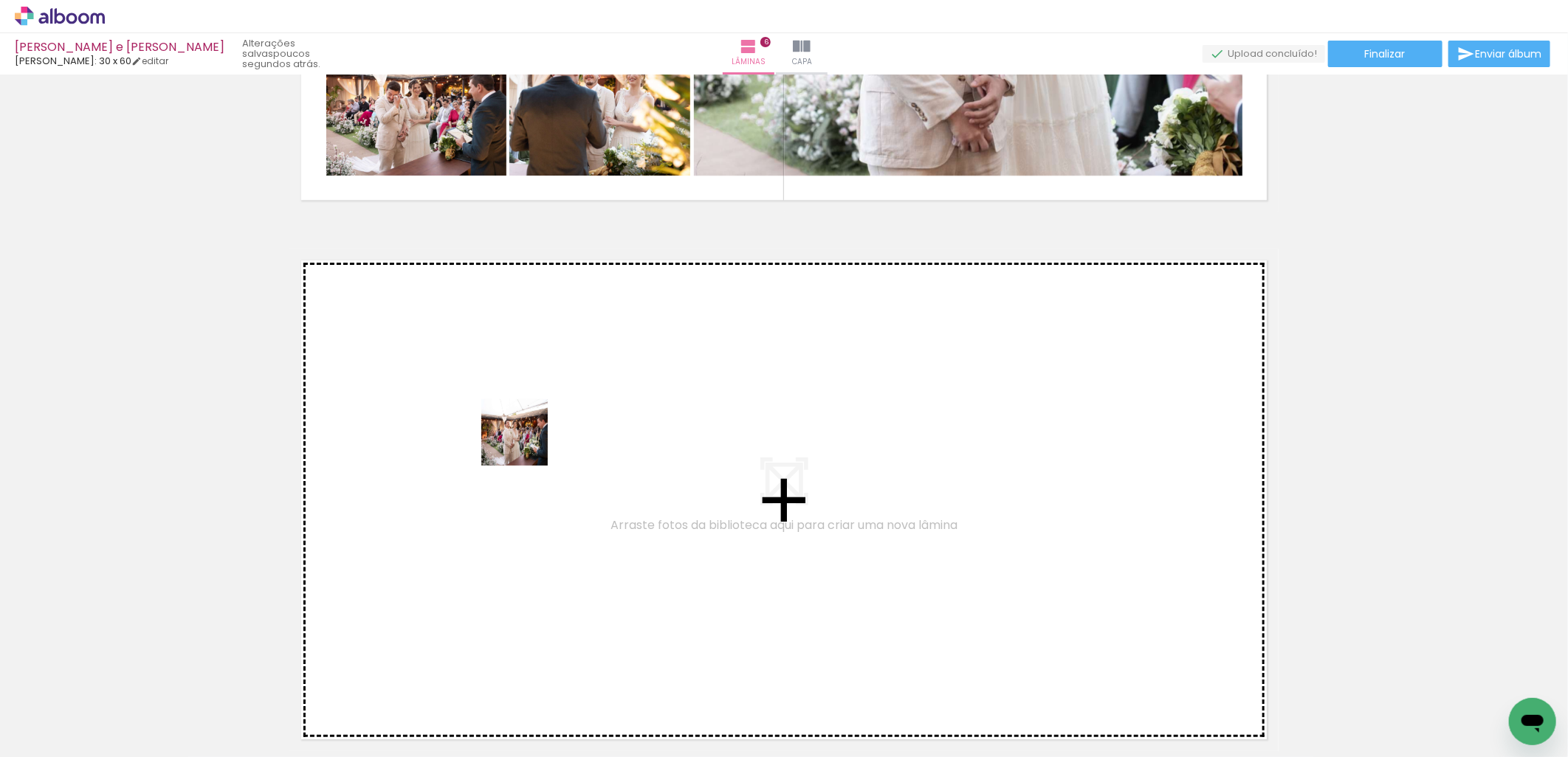
drag, startPoint x: 532, startPoint y: 535, endPoint x: 525, endPoint y: 437, distance: 98.2
click at [525, 437] on quentale-workspace at bounding box center [784, 378] width 1568 height 757
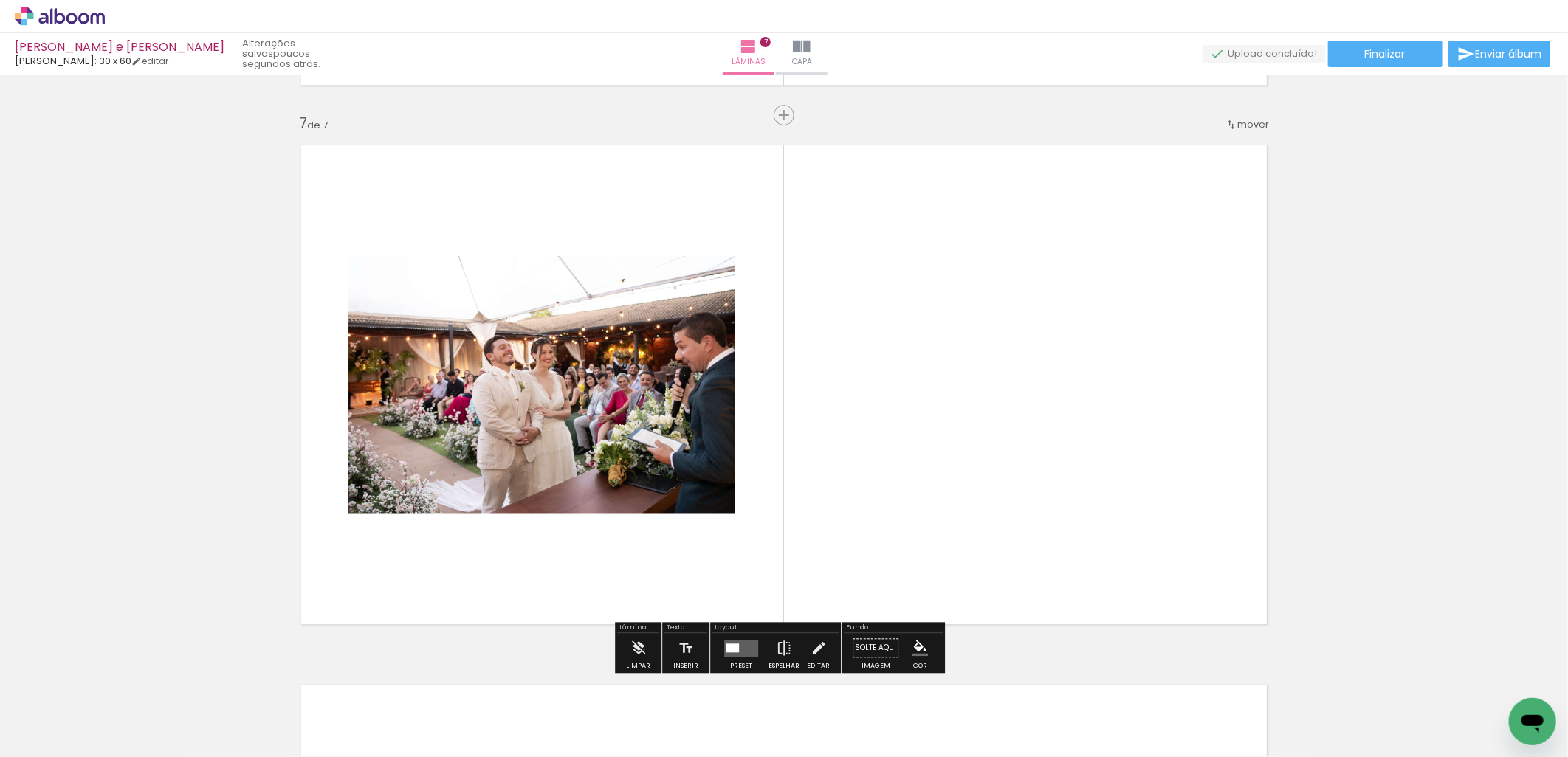
scroll to position [3235, 0]
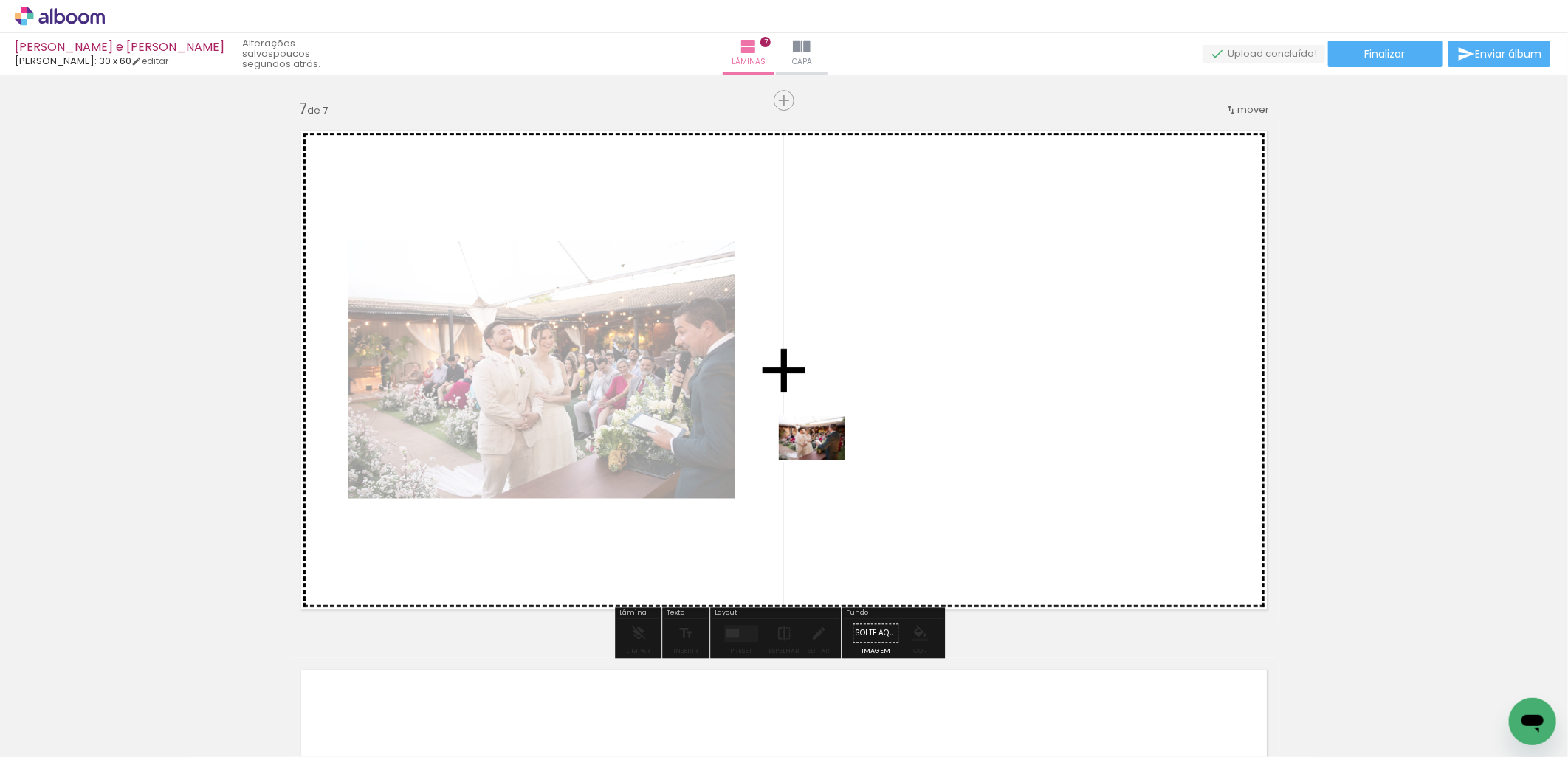
drag, startPoint x: 615, startPoint y: 717, endPoint x: 830, endPoint y: 446, distance: 345.9
click at [830, 446] on quentale-workspace at bounding box center [784, 378] width 1568 height 757
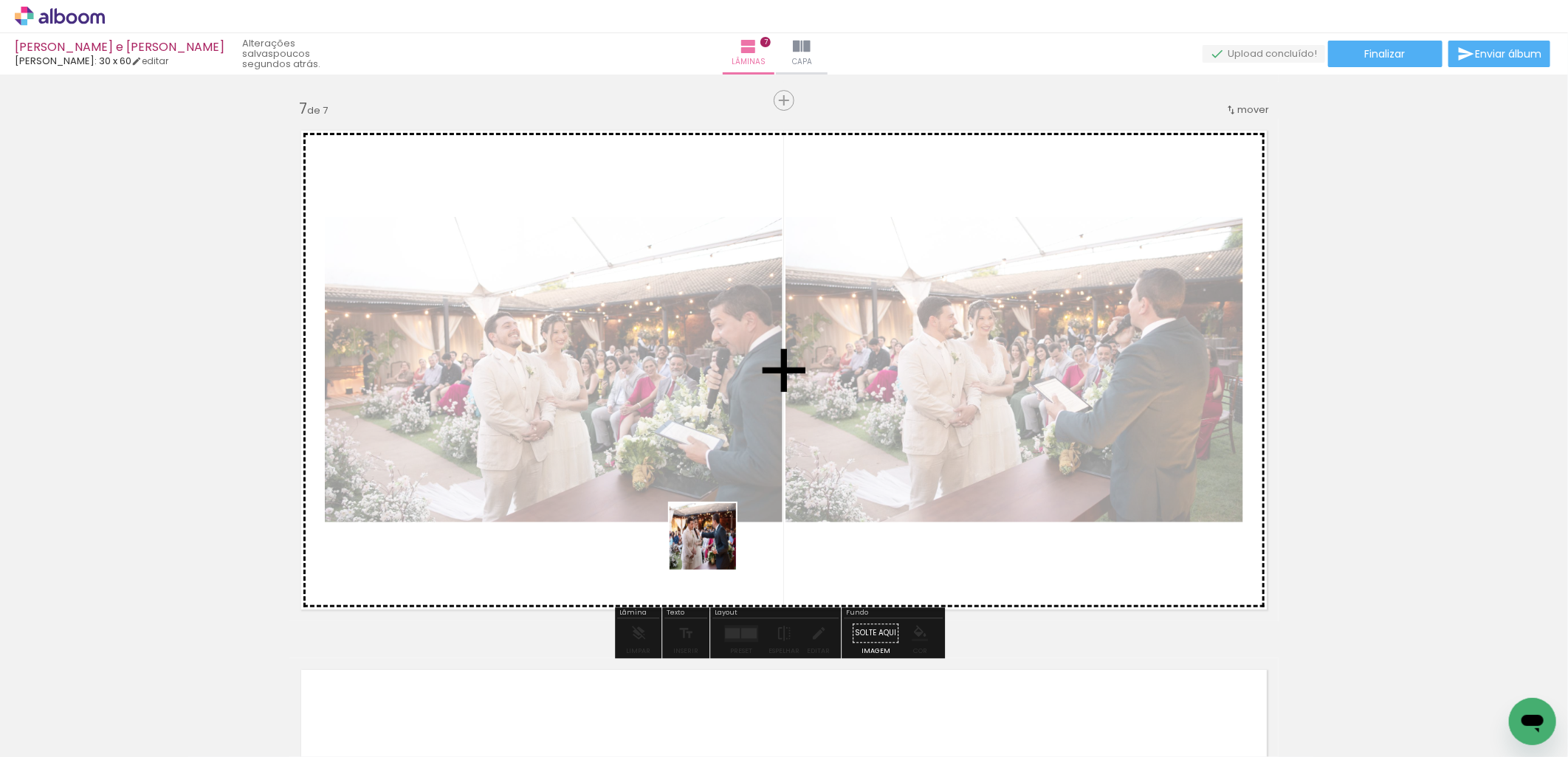
drag, startPoint x: 734, startPoint y: 704, endPoint x: 708, endPoint y: 511, distance: 194.7
click at [708, 511] on quentale-workspace at bounding box center [784, 378] width 1568 height 757
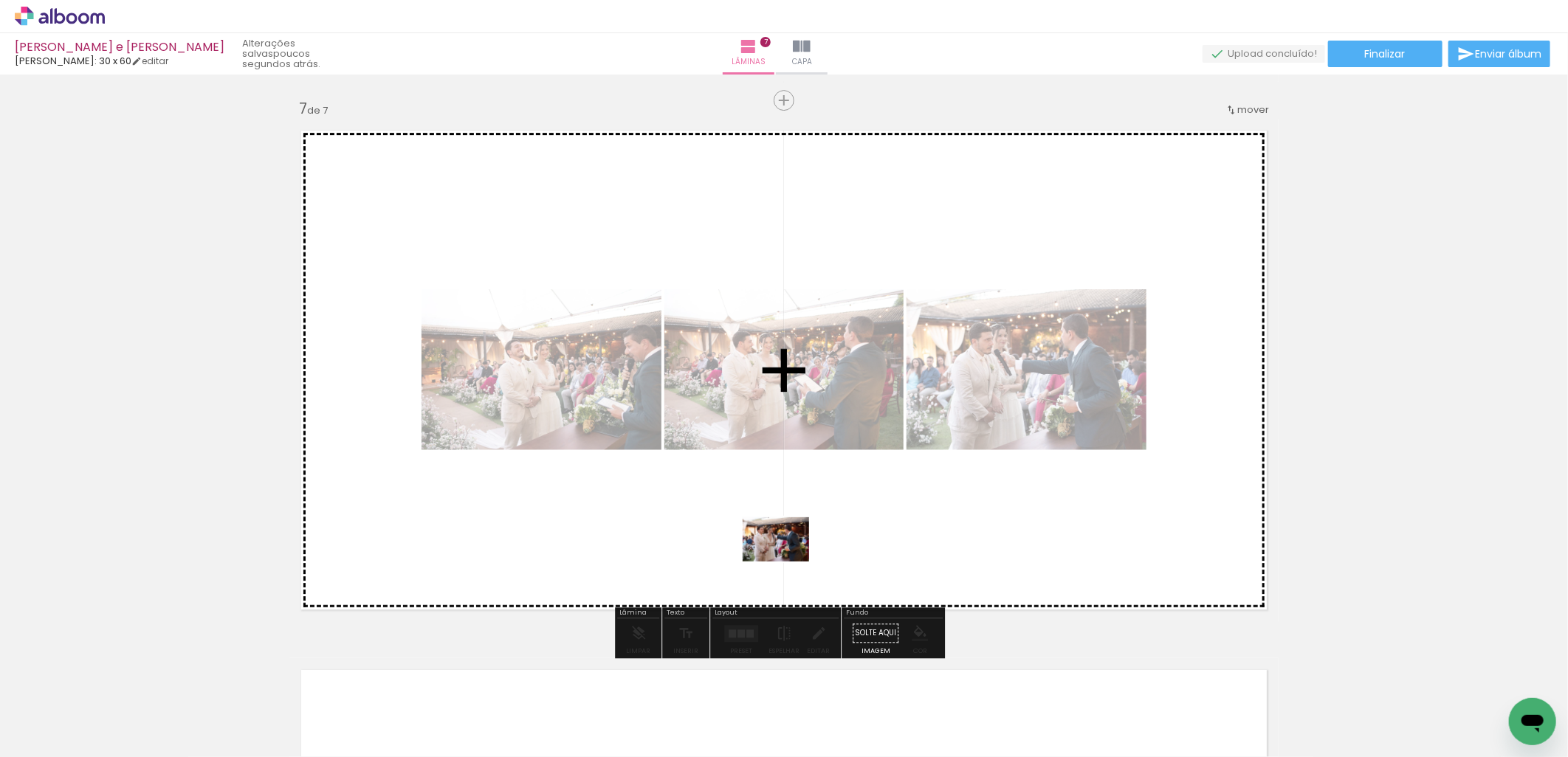
drag, startPoint x: 803, startPoint y: 705, endPoint x: 787, endPoint y: 558, distance: 147.9
click at [787, 558] on quentale-workspace at bounding box center [784, 378] width 1568 height 757
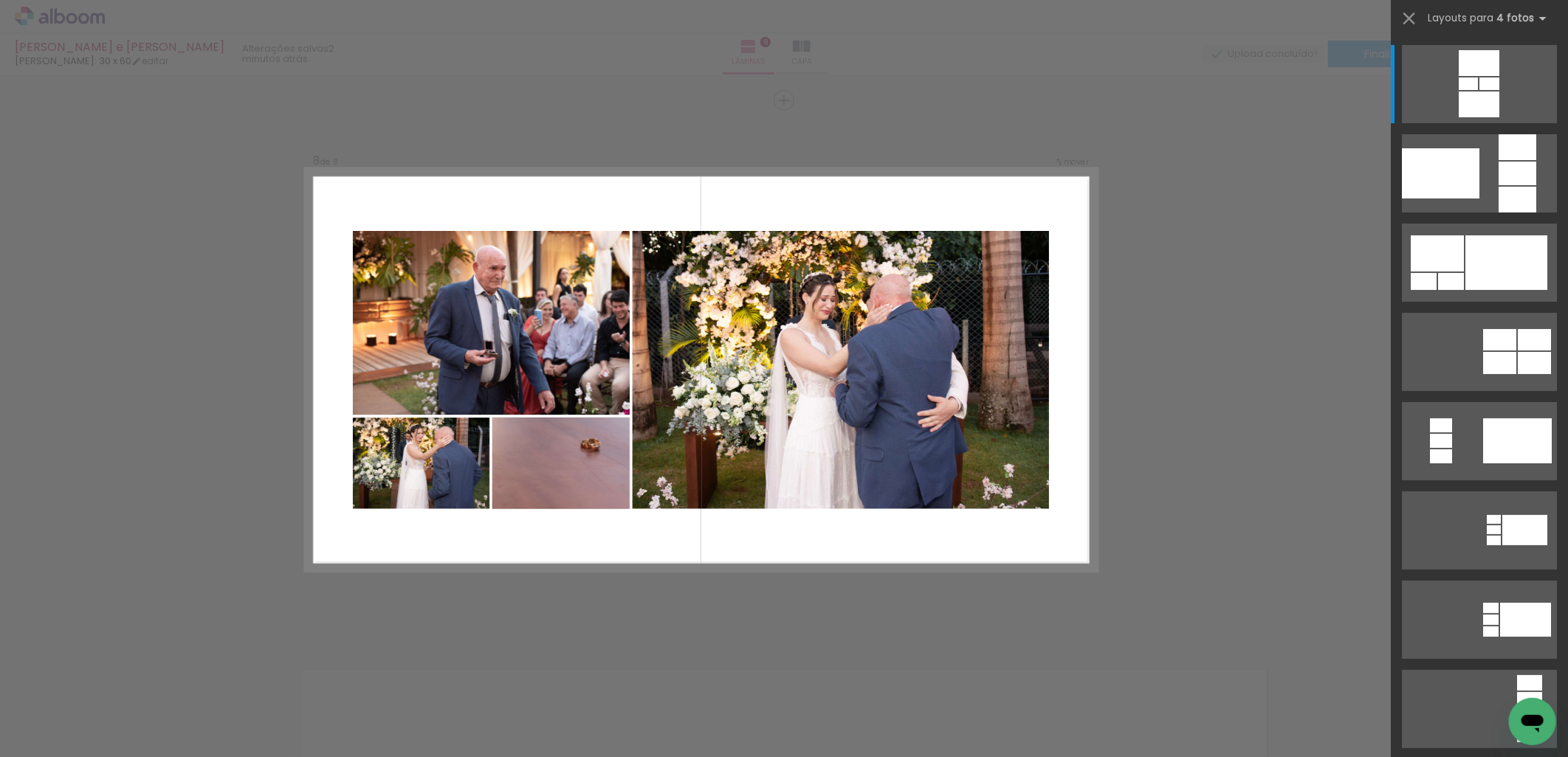
scroll to position [0, 1585]
click at [1486, 256] on div at bounding box center [1507, 263] width 82 height 55
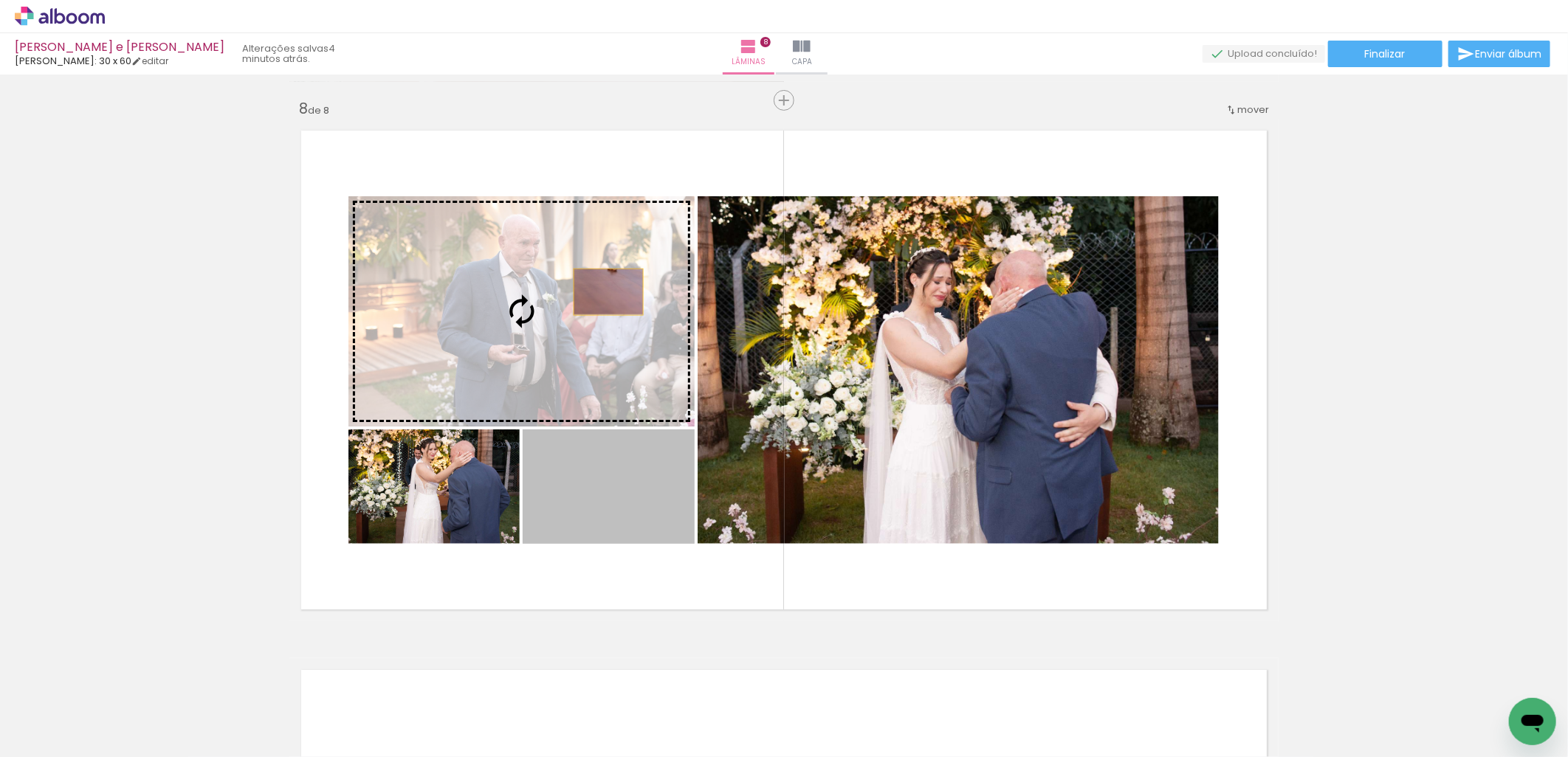
drag, startPoint x: 658, startPoint y: 490, endPoint x: 603, endPoint y: 291, distance: 206.5
click at [0, 0] on slot at bounding box center [0, 0] width 0 height 0
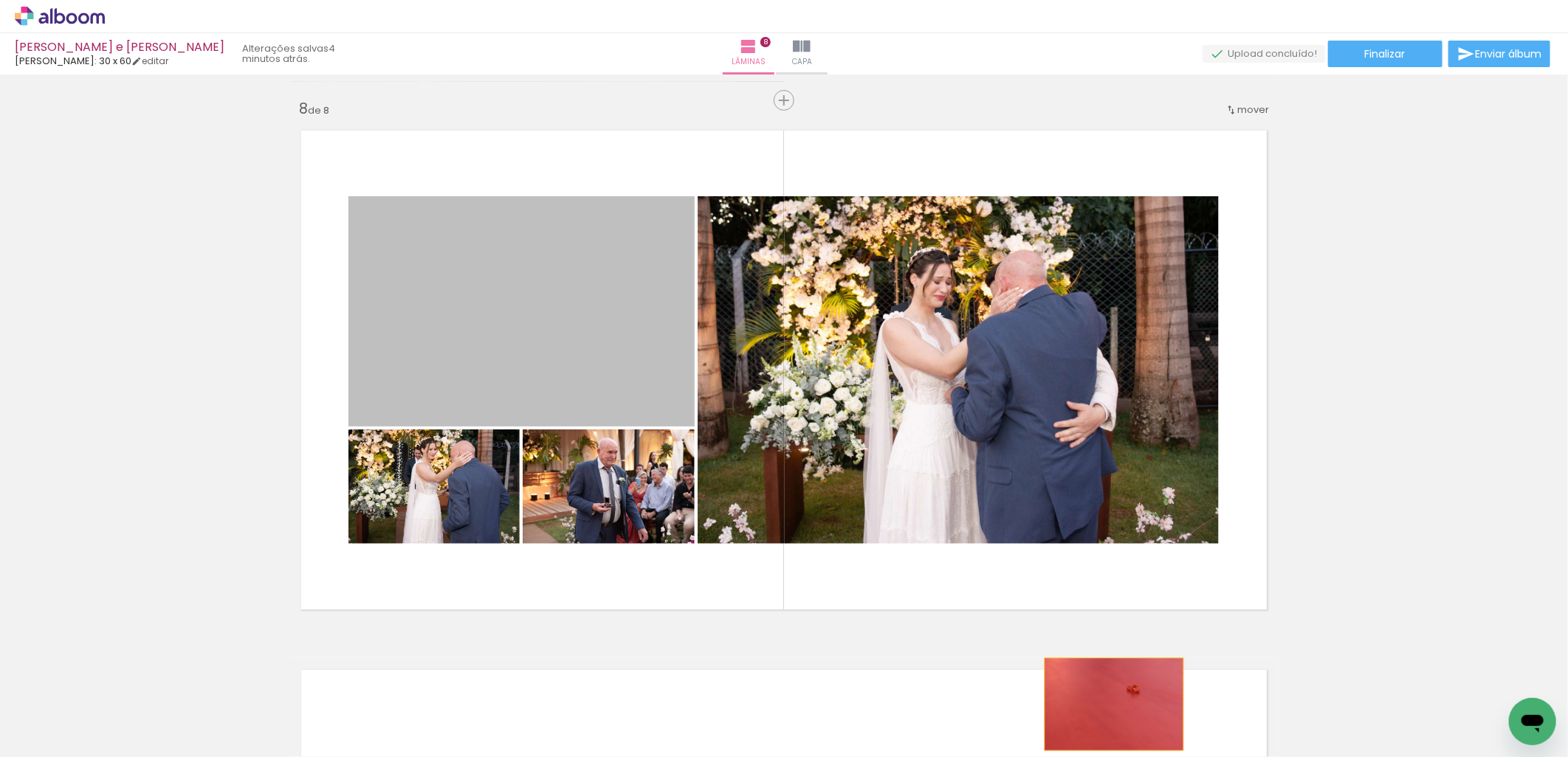
drag, startPoint x: 604, startPoint y: 293, endPoint x: 1108, endPoint y: 704, distance: 650.3
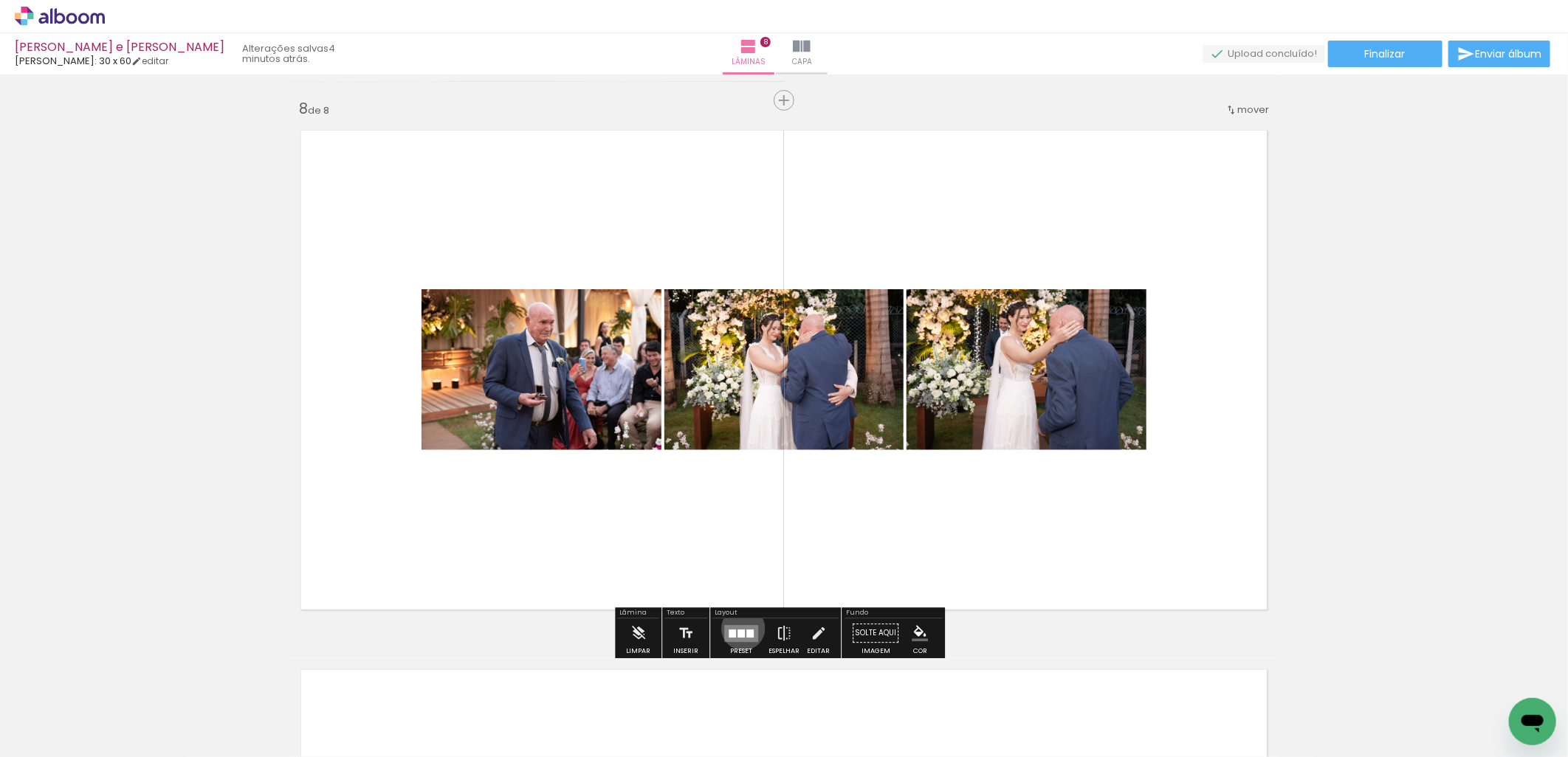
click at [740, 628] on quentale-layouter at bounding box center [741, 634] width 34 height 17
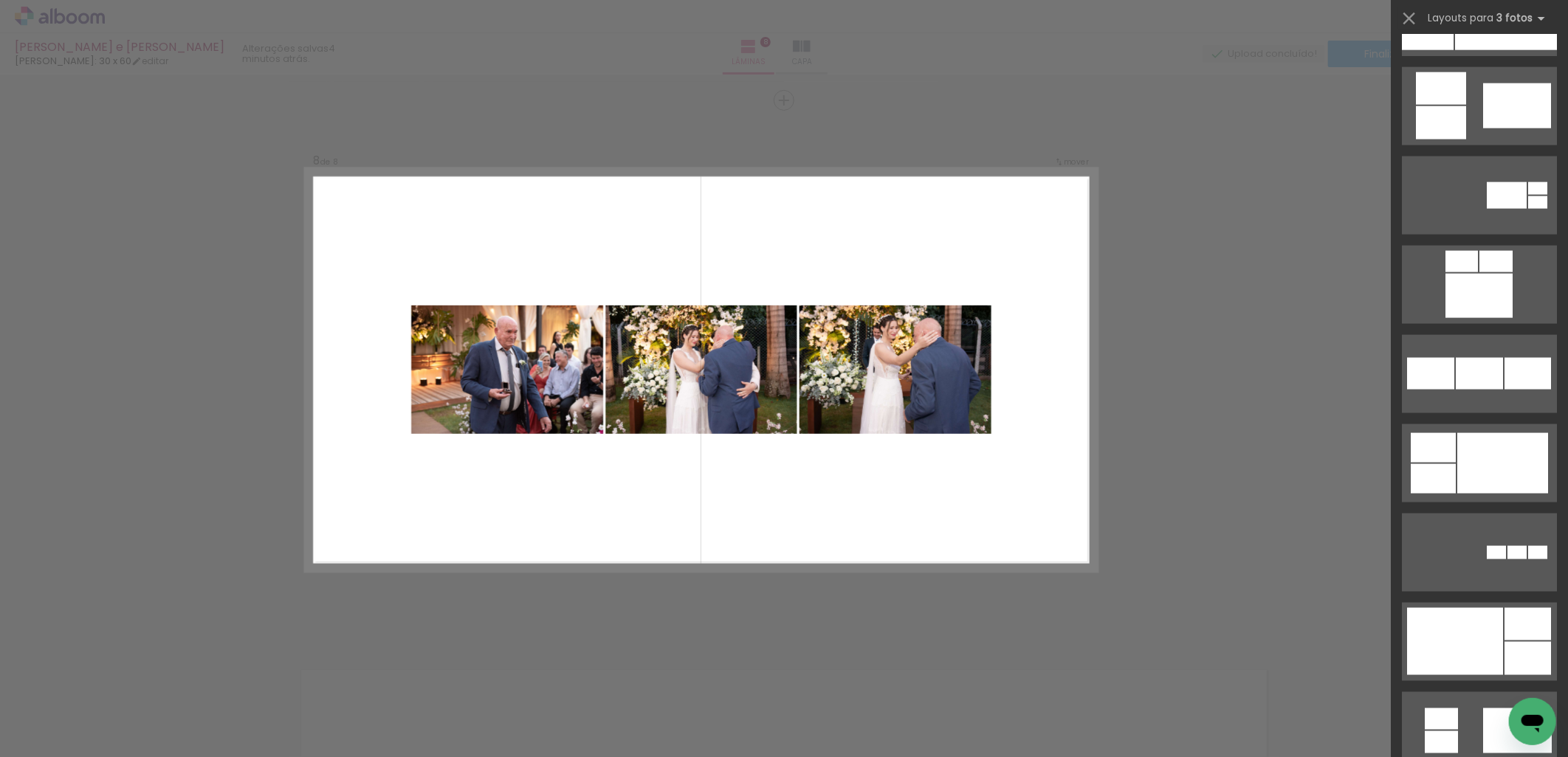
scroll to position [1229, 0]
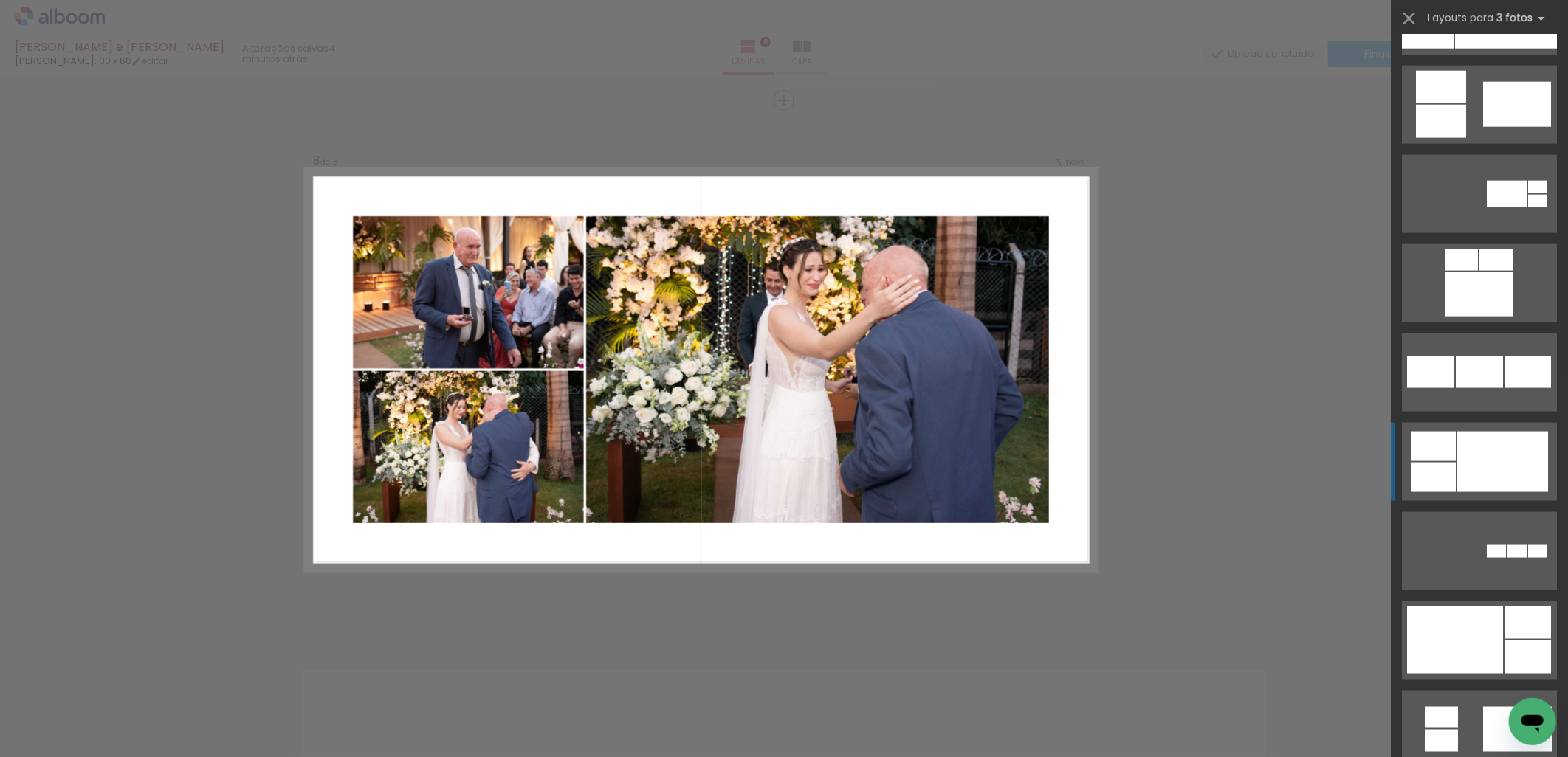
click at [1513, 316] on div at bounding box center [1479, 294] width 67 height 44
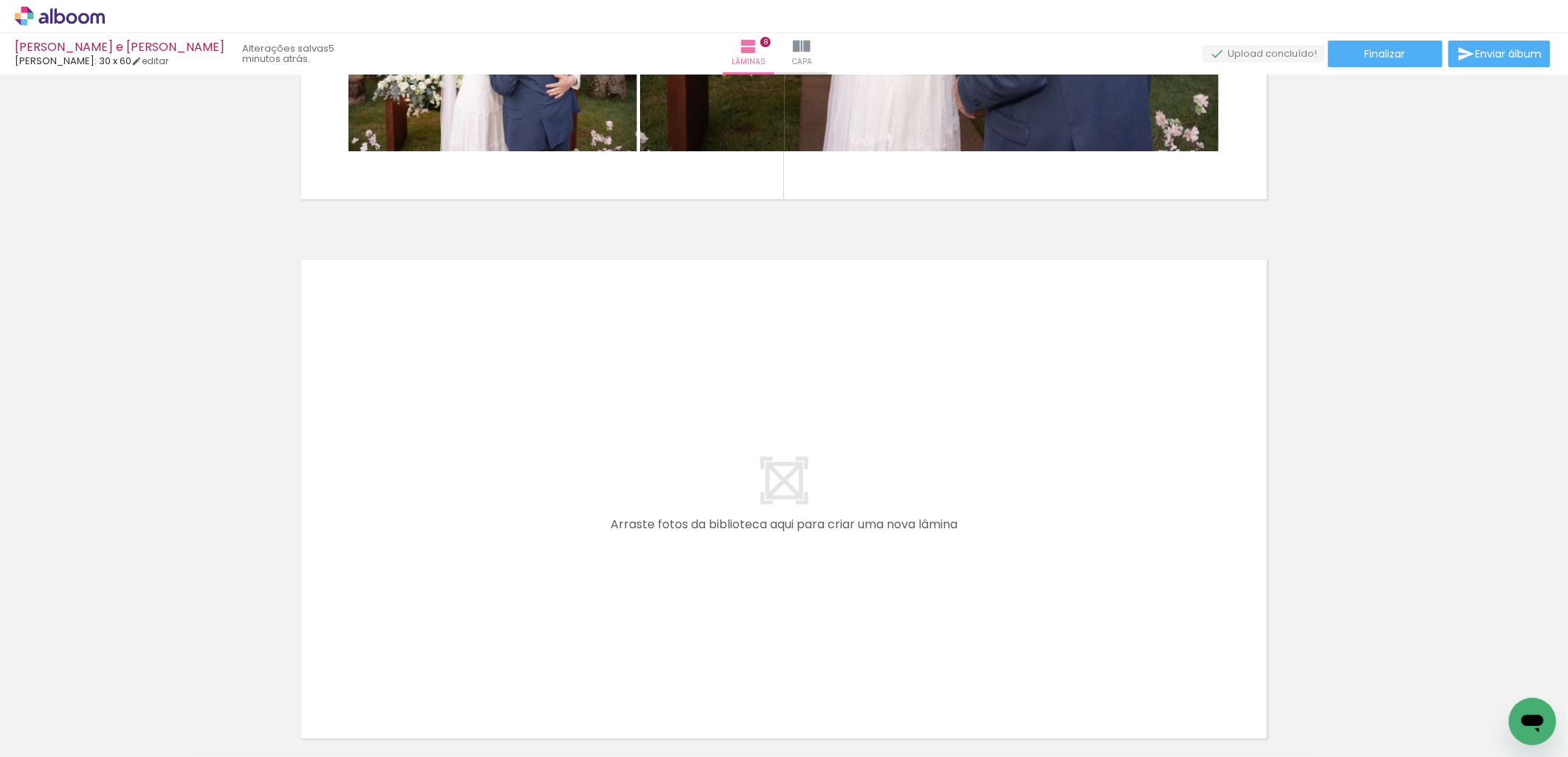
scroll to position [0, 2179]
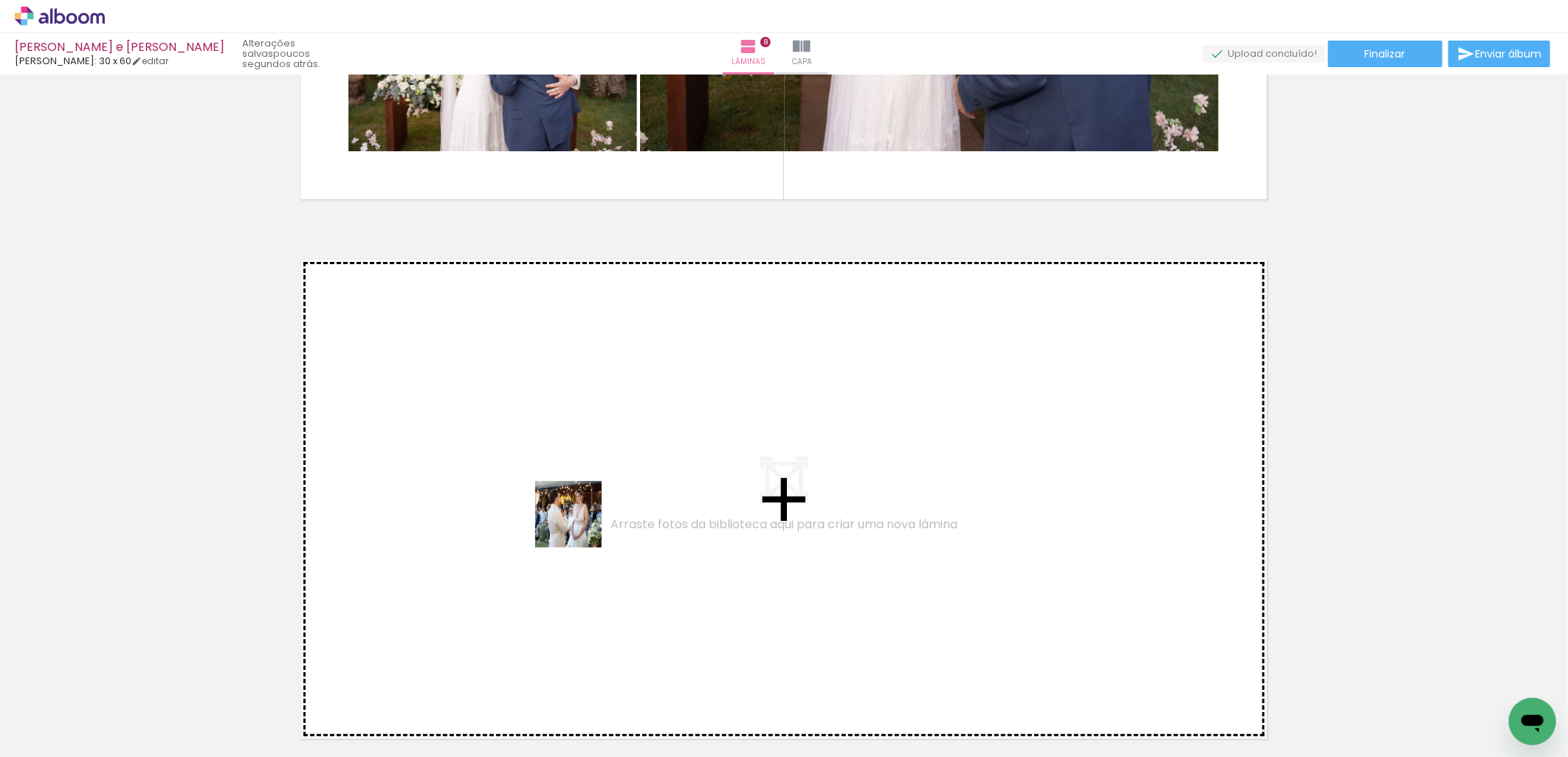
drag, startPoint x: 633, startPoint y: 718, endPoint x: 573, endPoint y: 511, distance: 215.5
click at [573, 511] on quentale-workspace at bounding box center [784, 378] width 1568 height 757
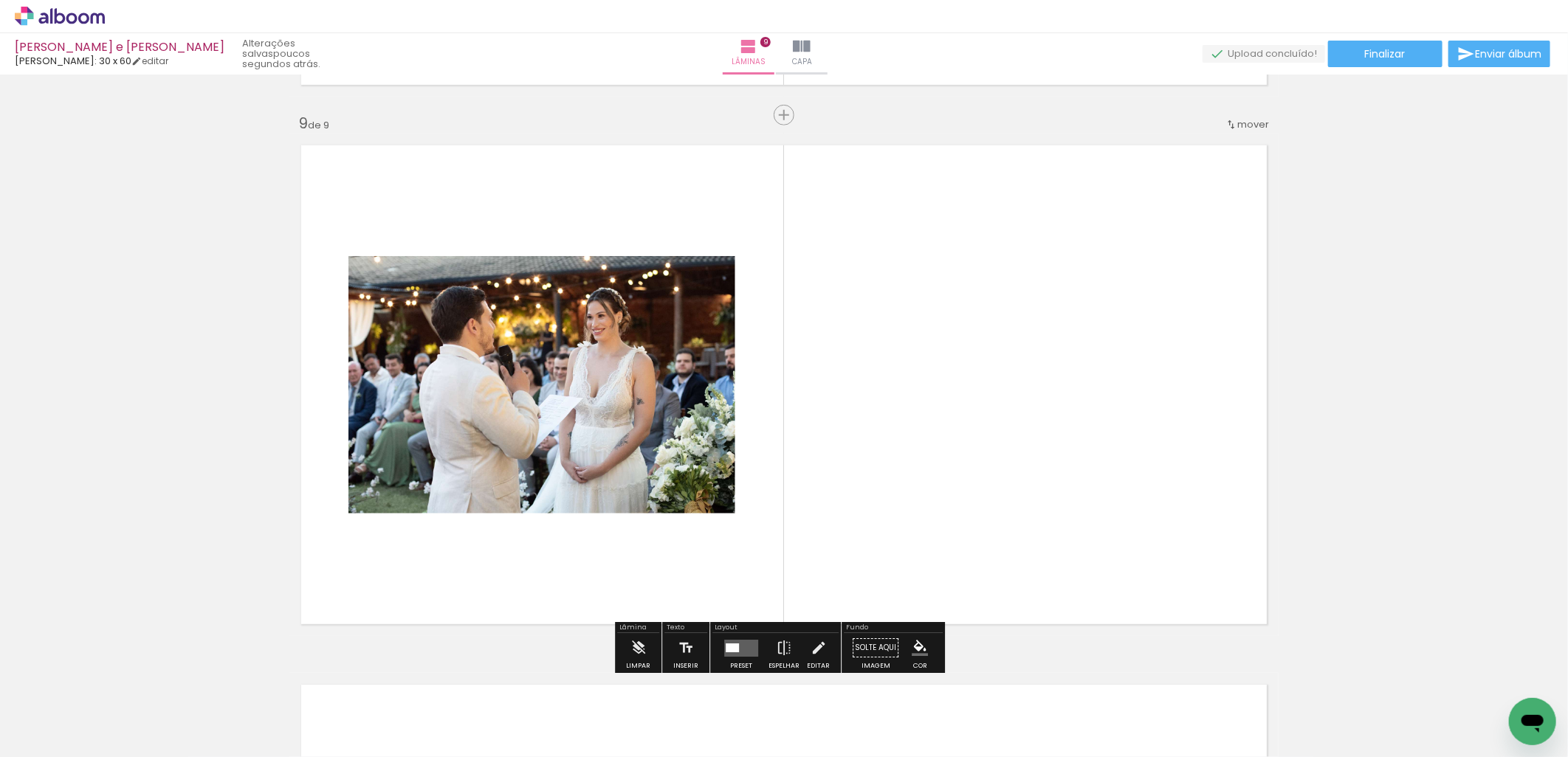
scroll to position [4314, 0]
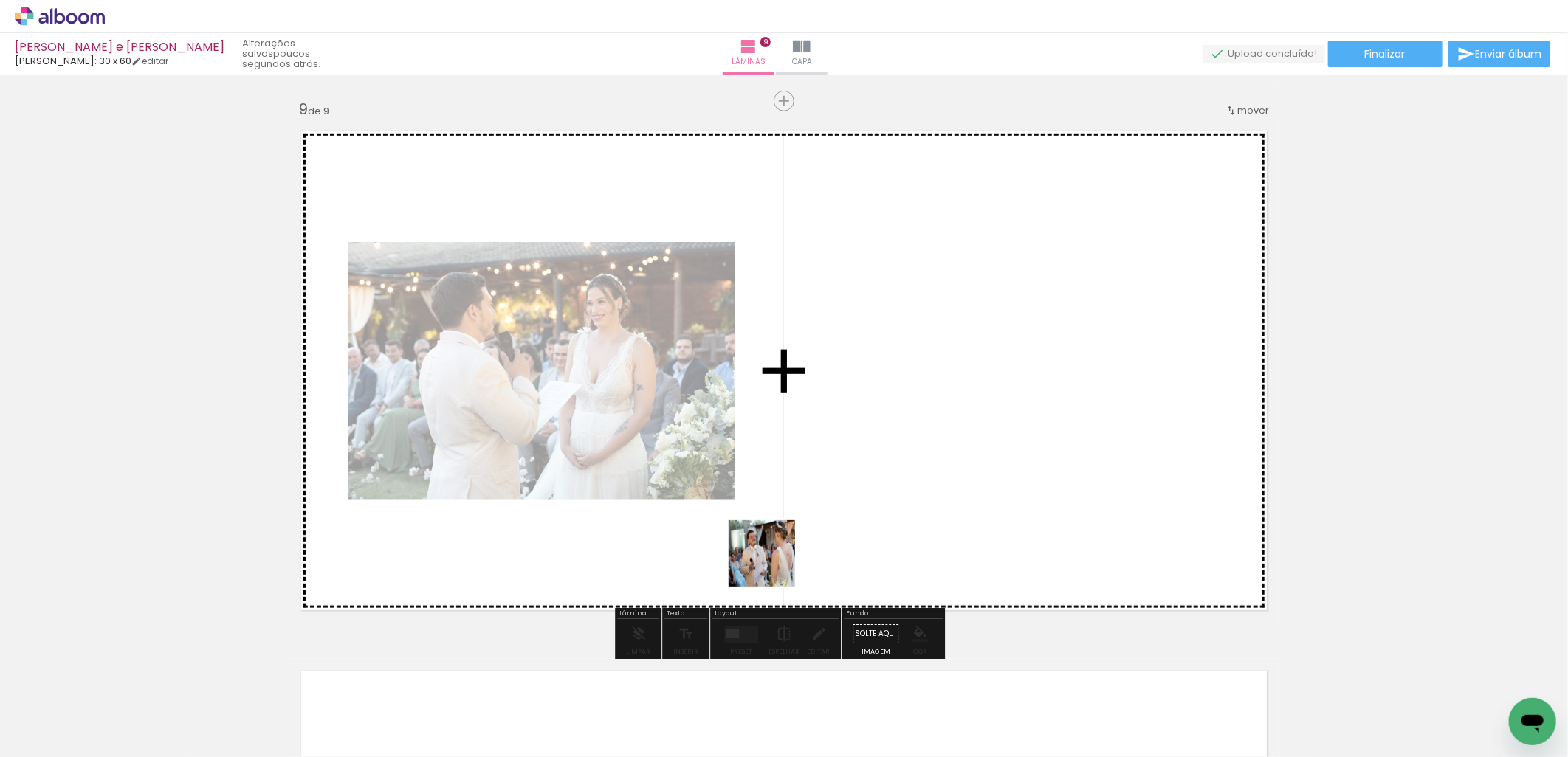
drag, startPoint x: 713, startPoint y: 707, endPoint x: 848, endPoint y: 409, distance: 327.2
click at [848, 409] on quentale-workspace at bounding box center [784, 378] width 1568 height 757
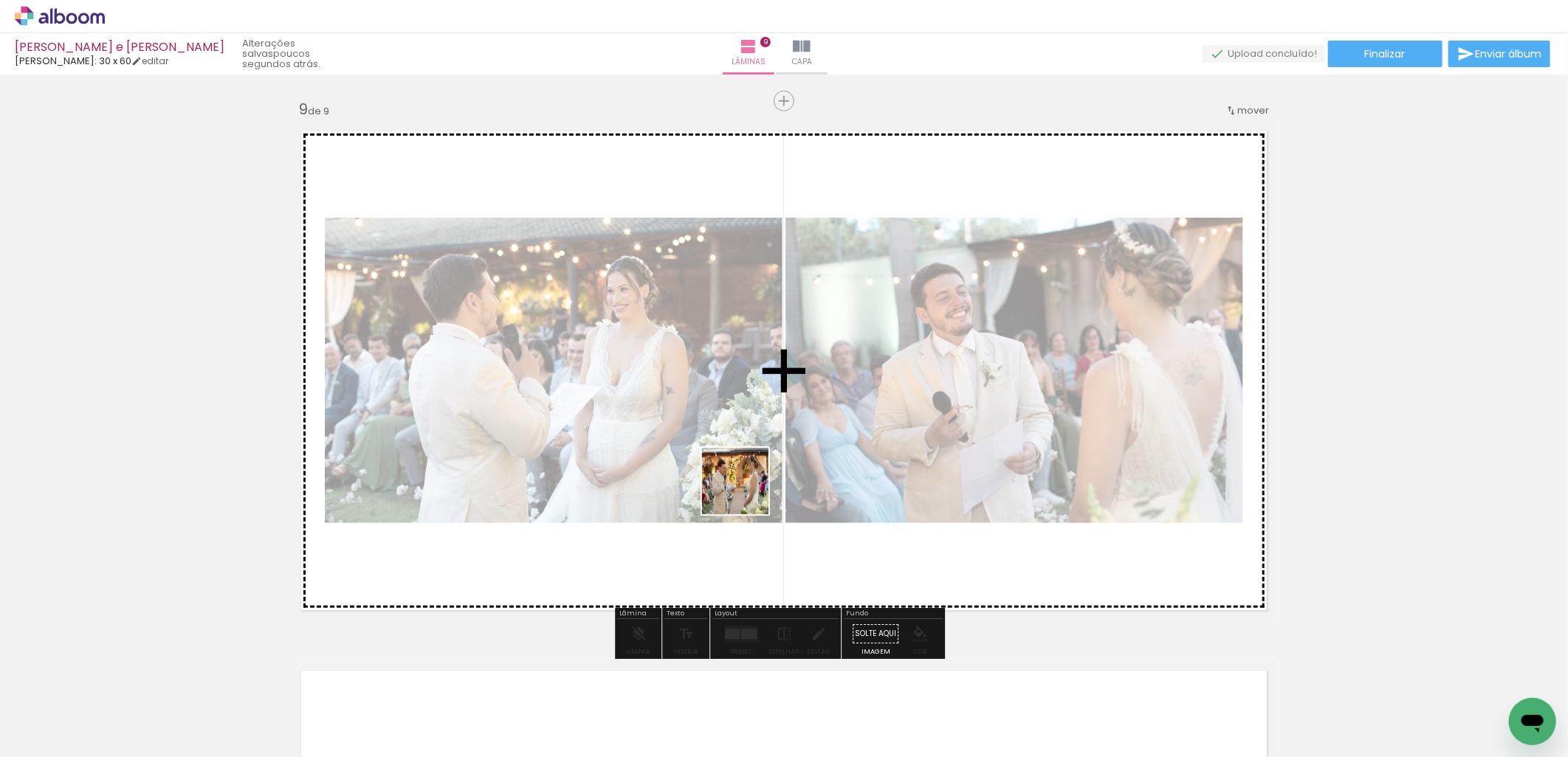
drag, startPoint x: 760, startPoint y: 559, endPoint x: 744, endPoint y: 505, distance: 56.3
click at [743, 486] on quentale-workspace at bounding box center [784, 378] width 1568 height 757
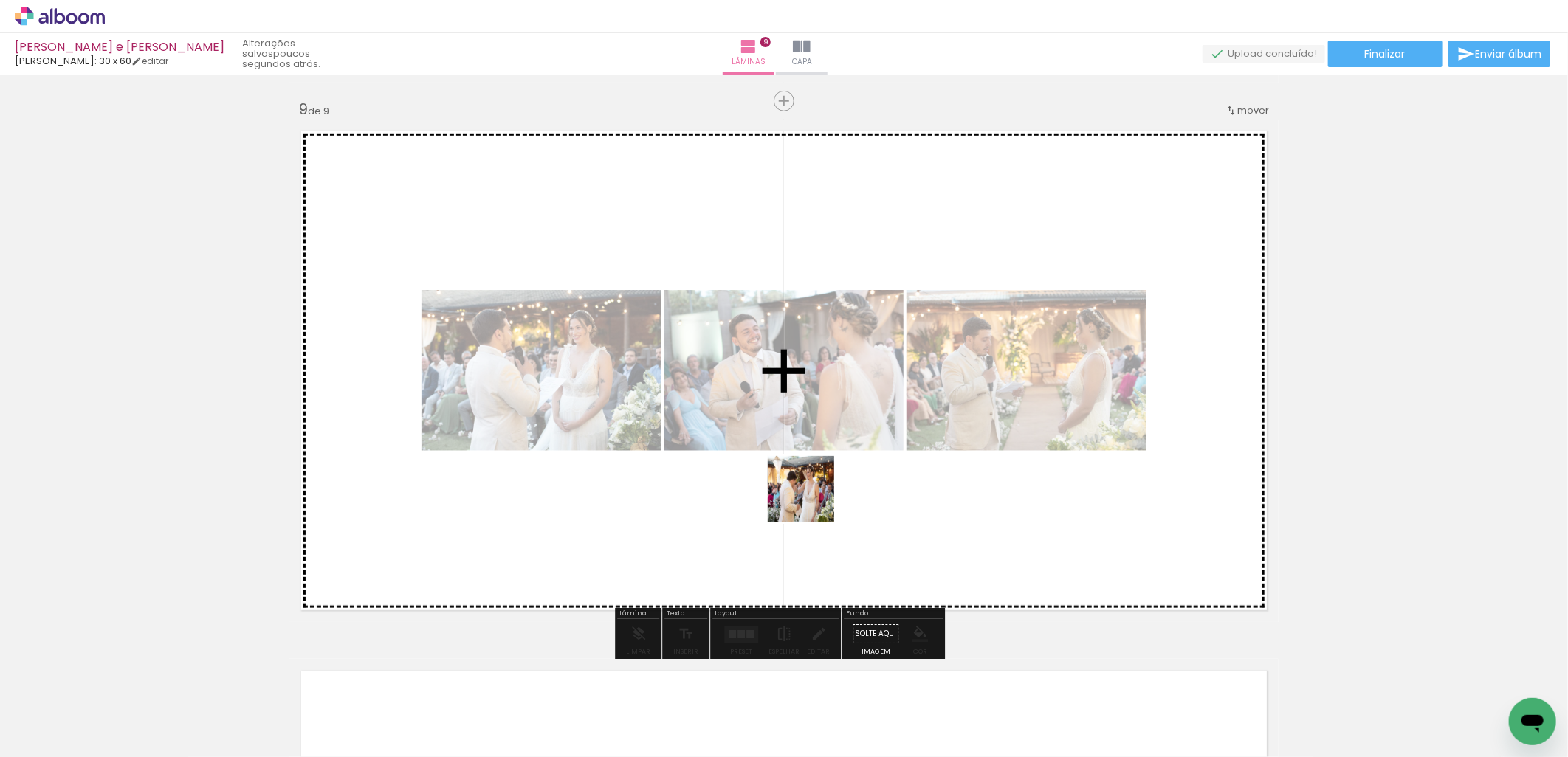
drag, startPoint x: 880, startPoint y: 709, endPoint x: 796, endPoint y: 462, distance: 260.9
click at [796, 462] on quentale-workspace at bounding box center [784, 378] width 1568 height 757
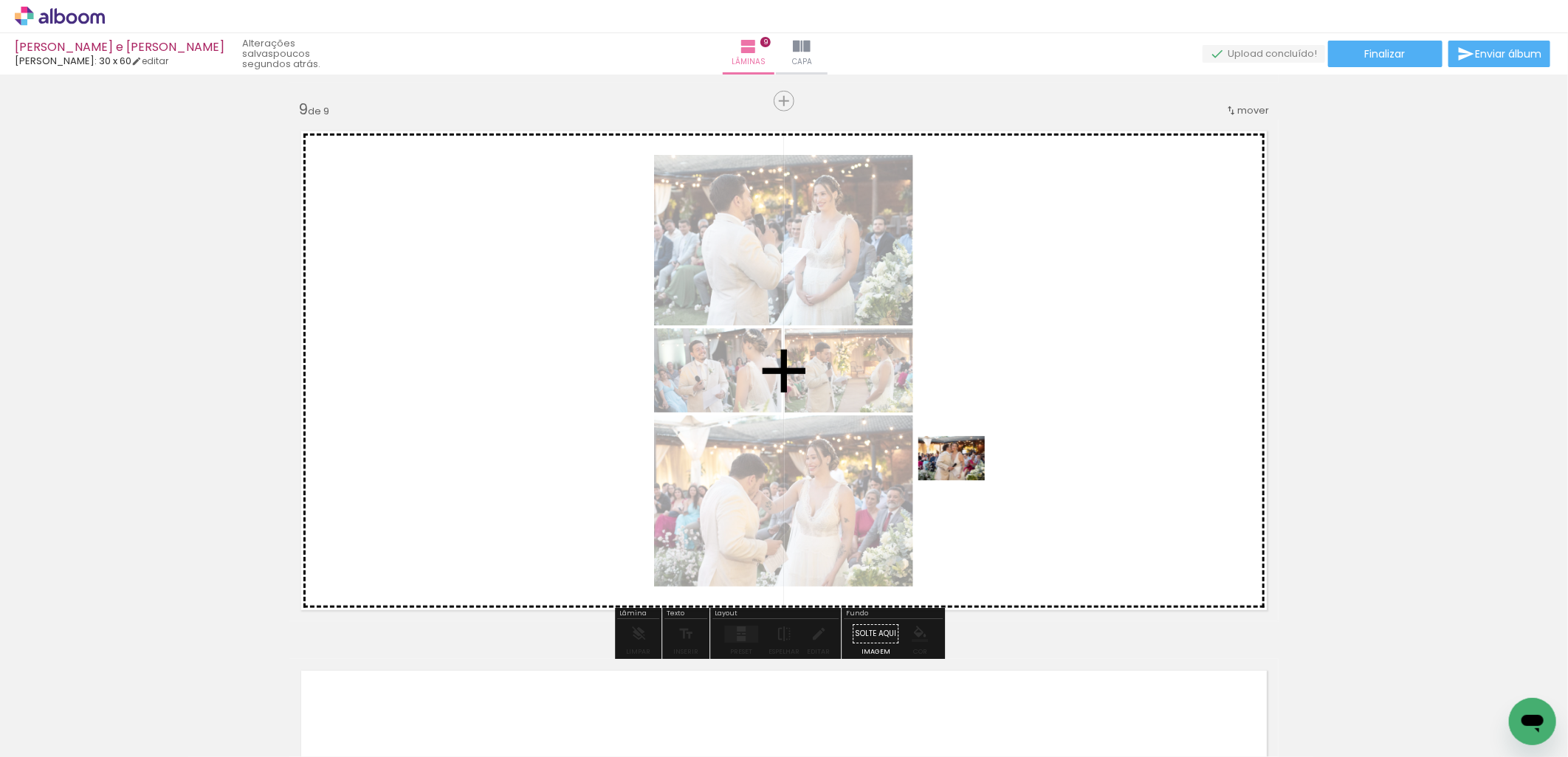
drag, startPoint x: 962, startPoint y: 719, endPoint x: 961, endPoint y: 439, distance: 280.0
click at [963, 436] on quentale-workspace at bounding box center [784, 378] width 1568 height 757
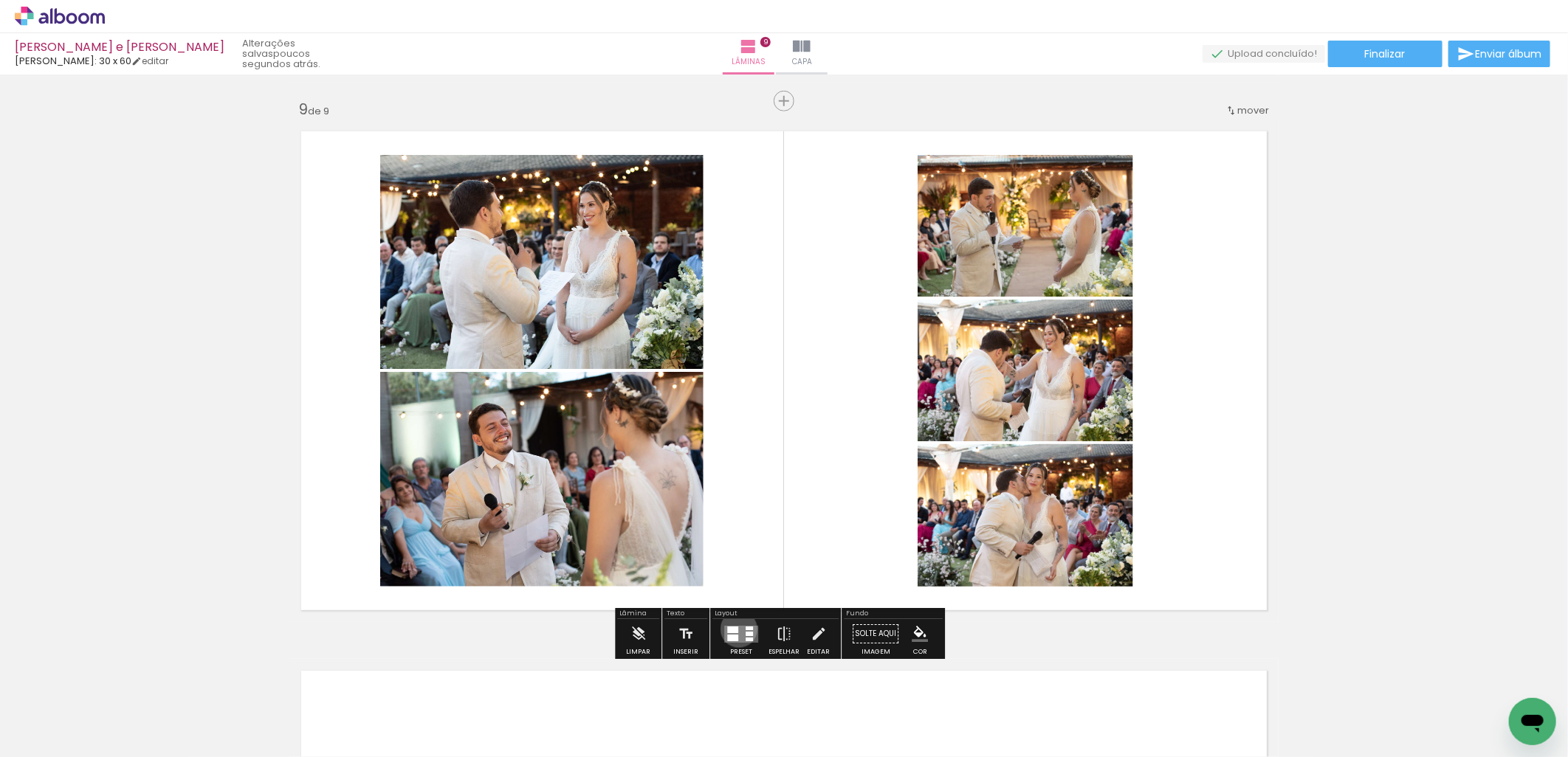
click at [735, 629] on quentale-layouter at bounding box center [741, 634] width 34 height 17
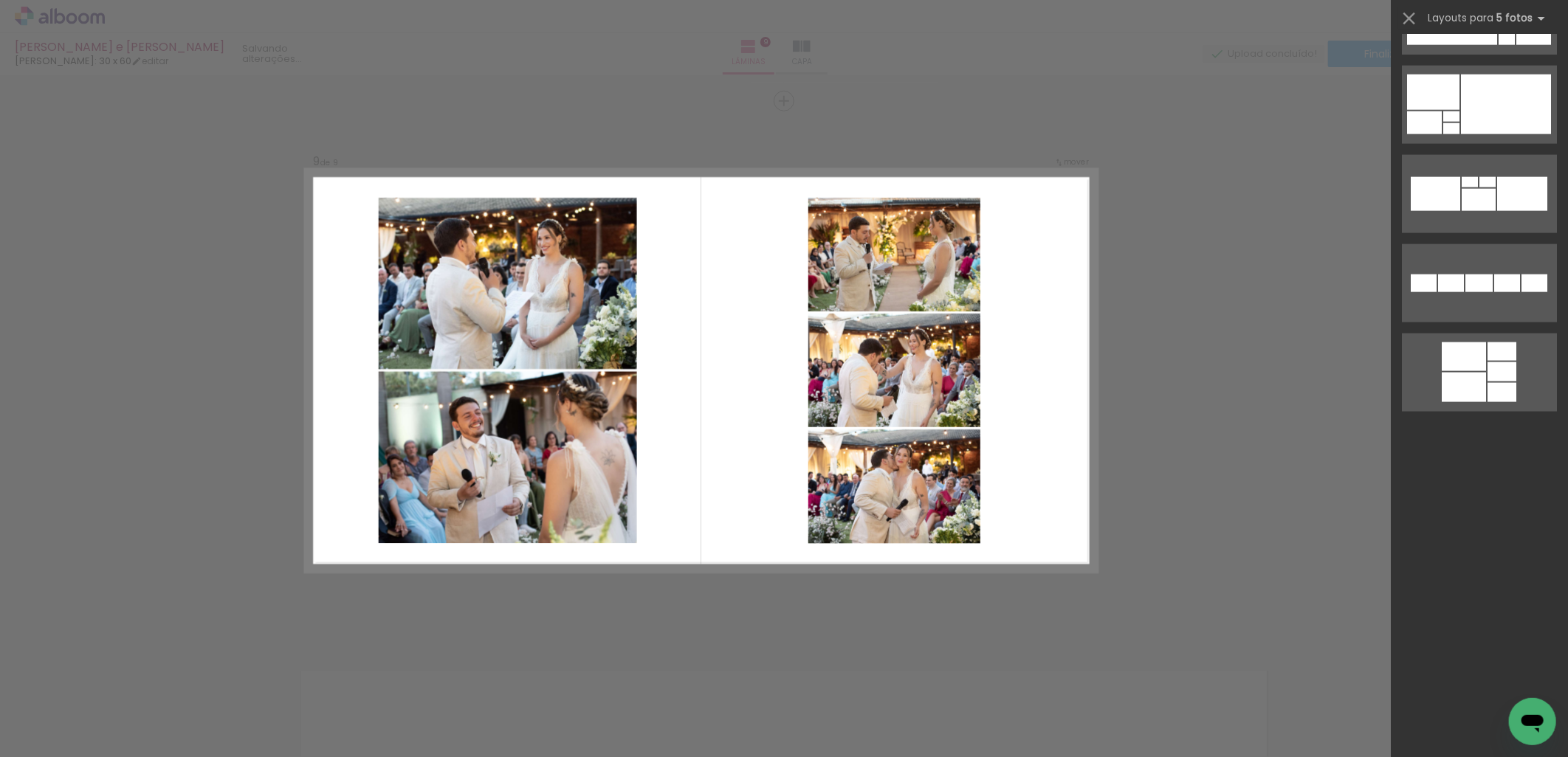
scroll to position [0, 0]
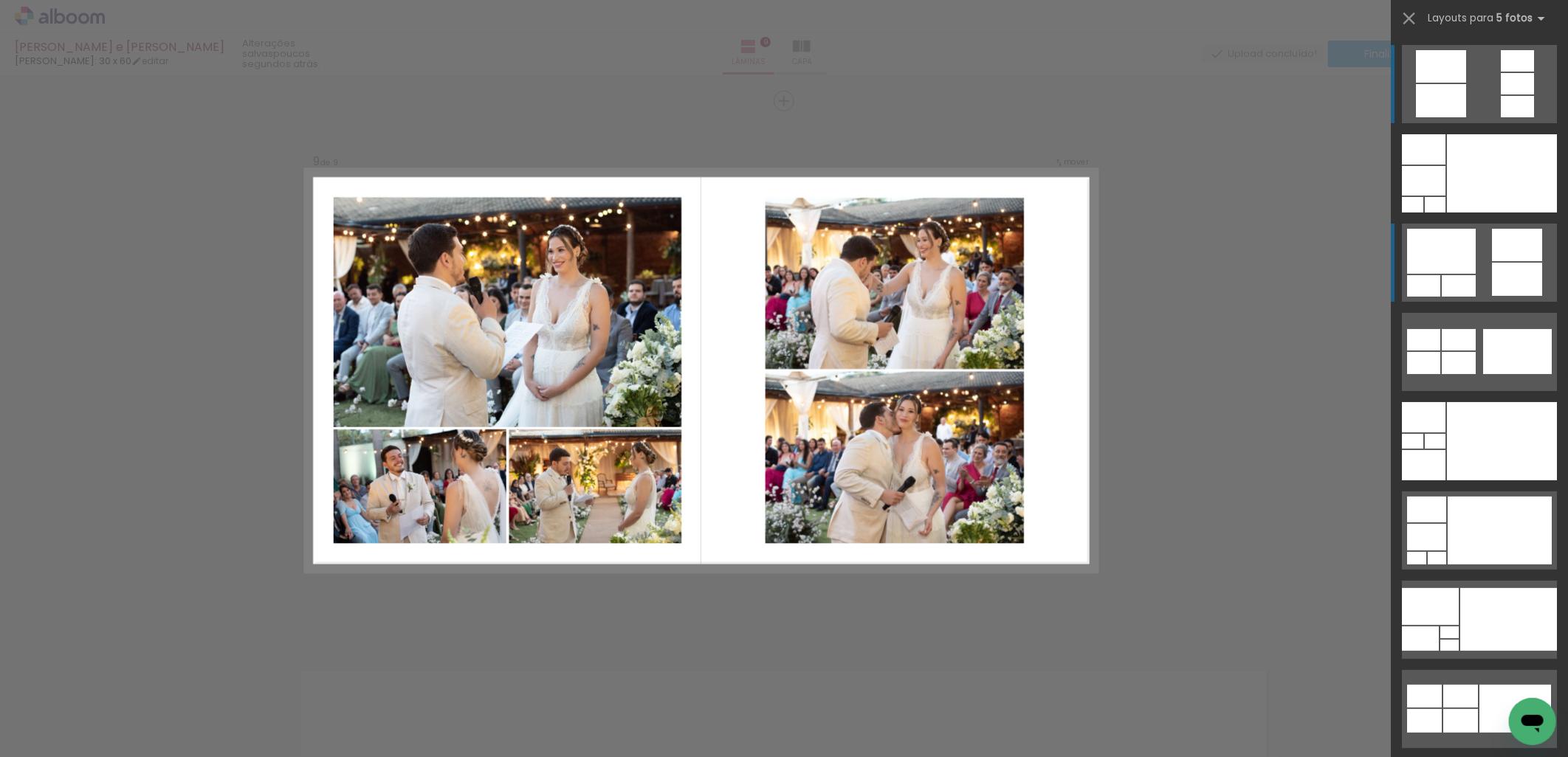
click at [1510, 212] on div at bounding box center [1502, 173] width 110 height 78
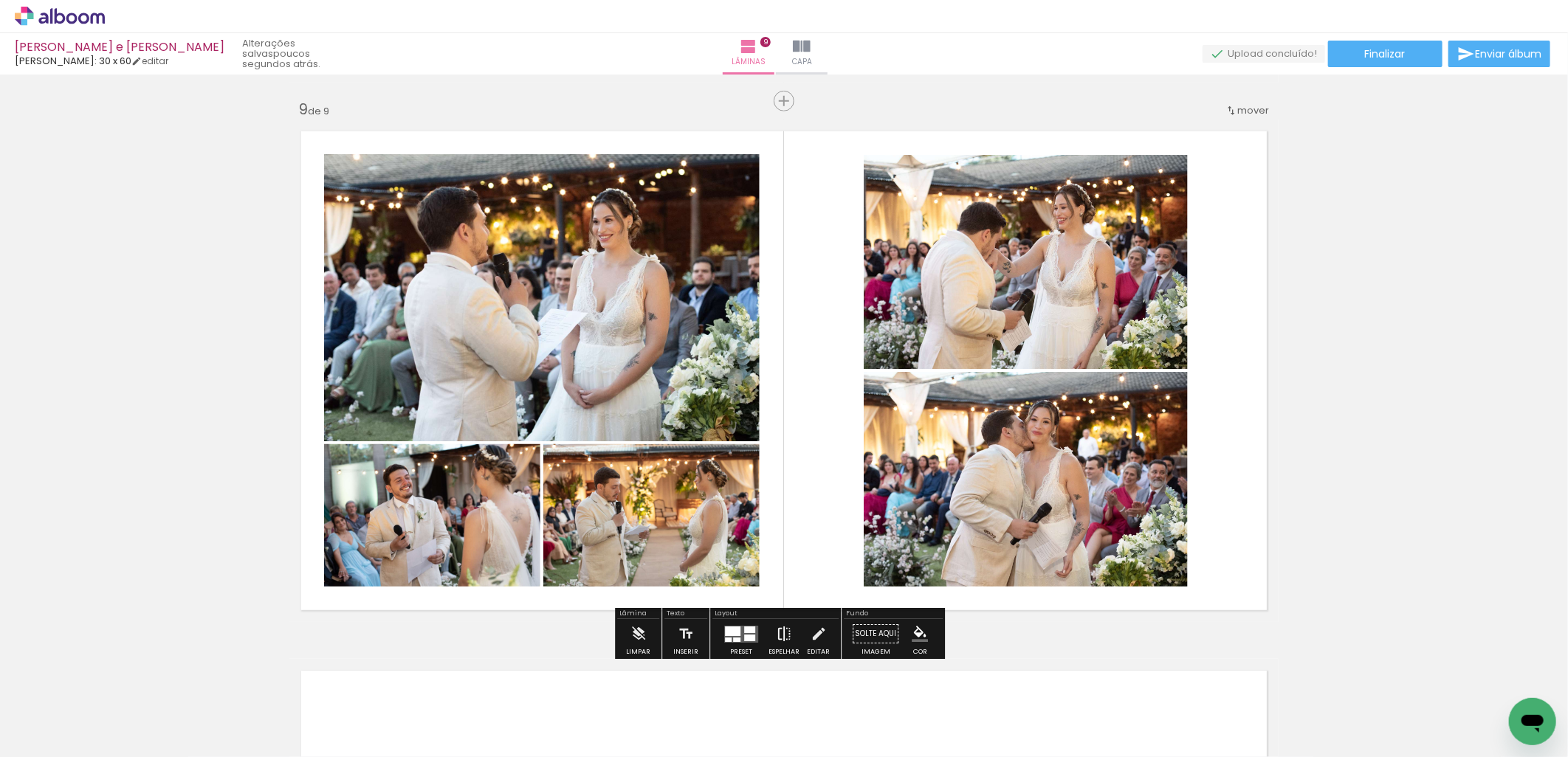
click at [776, 633] on iron-icon at bounding box center [783, 634] width 16 height 29
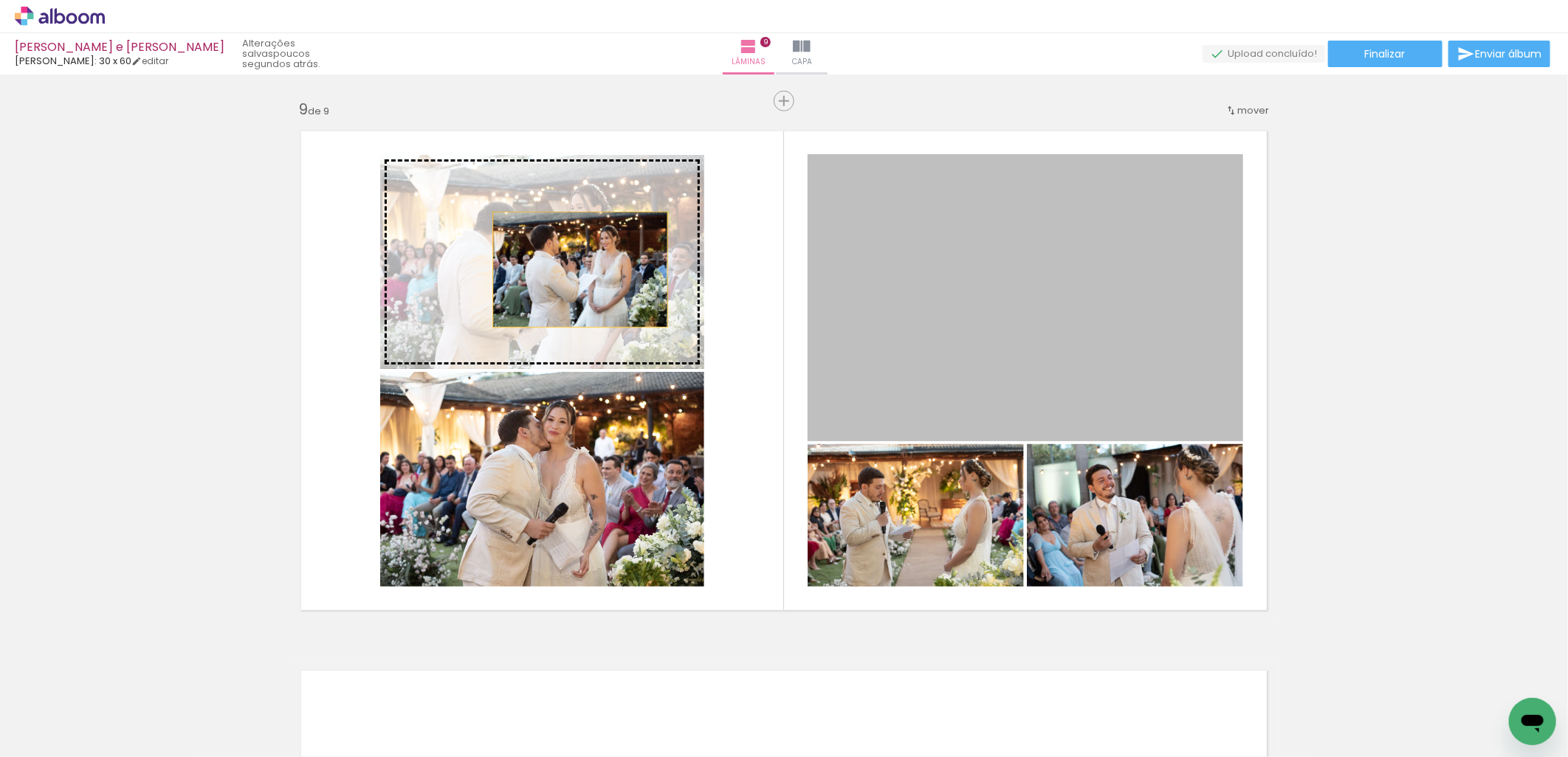
drag, startPoint x: 957, startPoint y: 367, endPoint x: 544, endPoint y: 260, distance: 426.6
click at [0, 0] on slot at bounding box center [0, 0] width 0 height 0
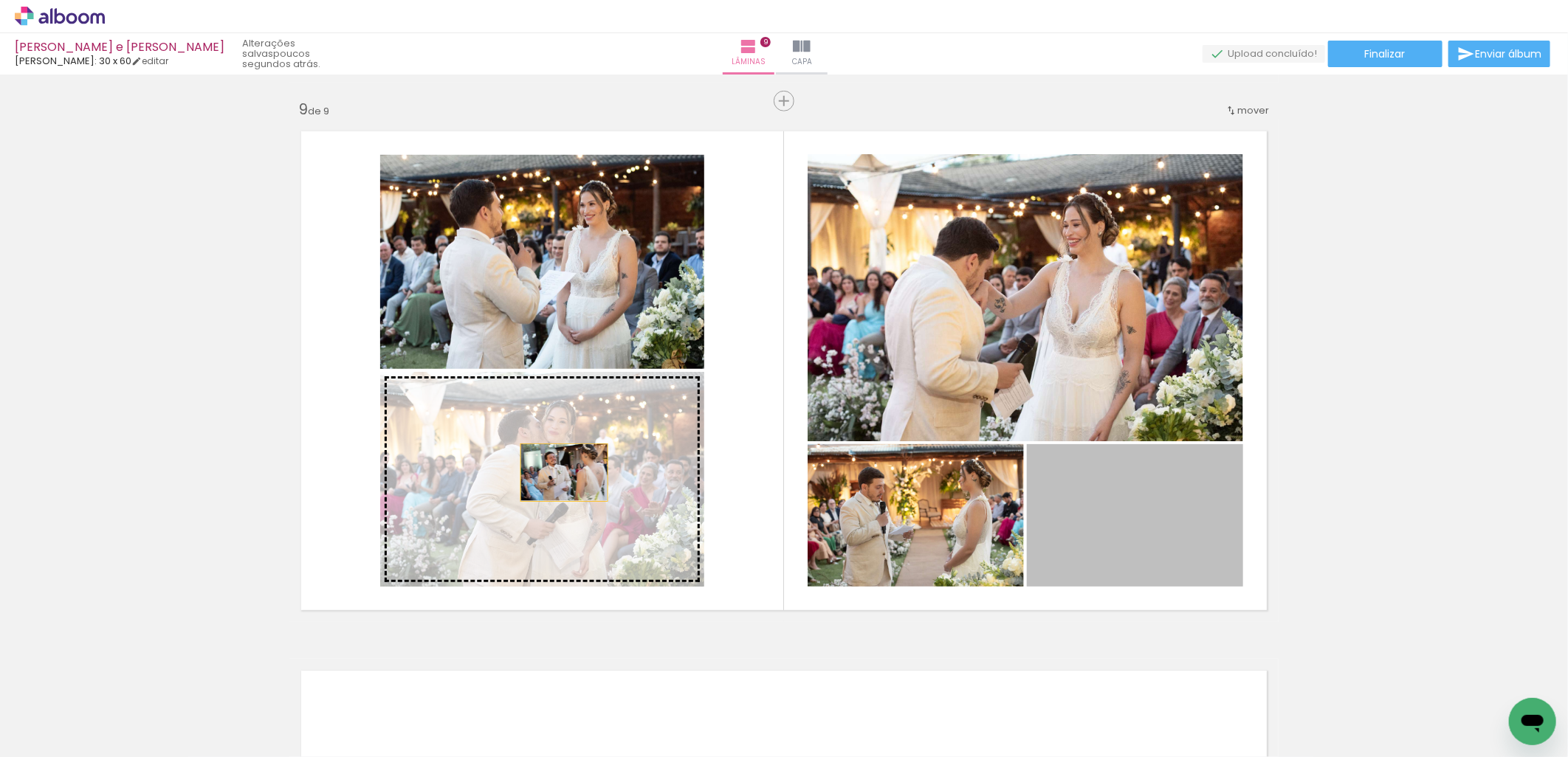
drag, startPoint x: 1148, startPoint y: 547, endPoint x: 558, endPoint y: 472, distance: 594.7
click at [0, 0] on slot at bounding box center [0, 0] width 0 height 0
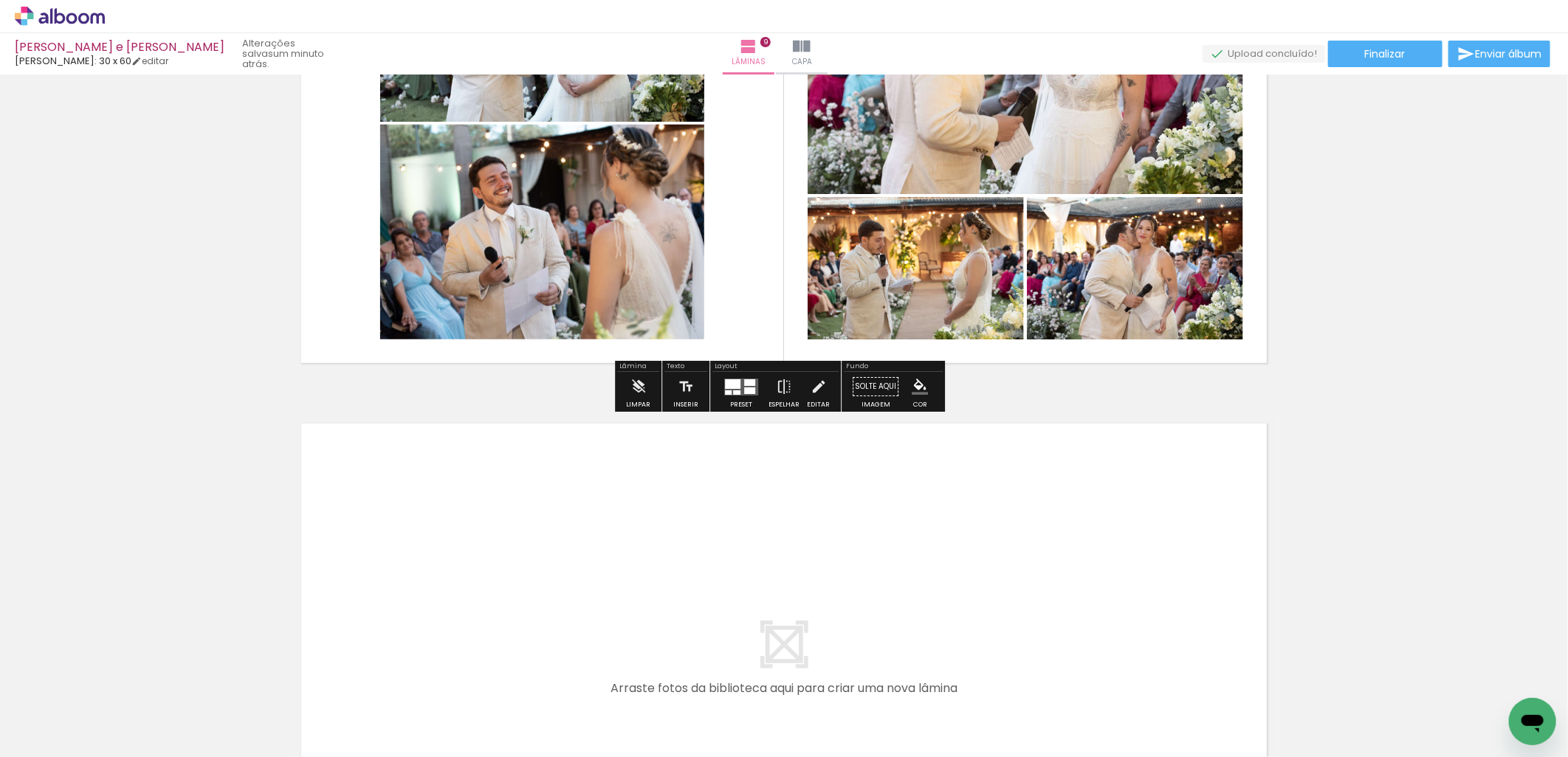
scroll to position [4642, 0]
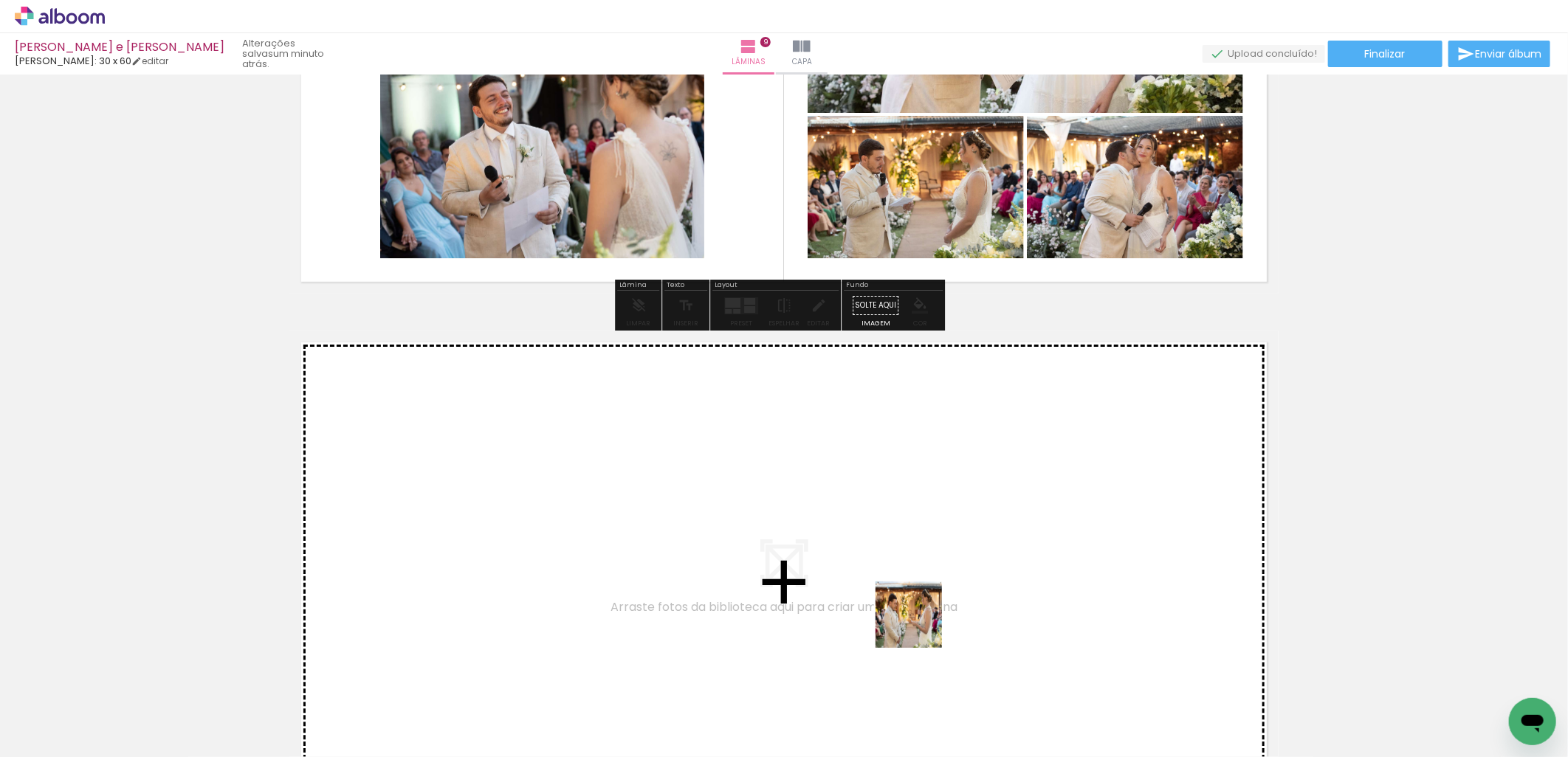
drag, startPoint x: 1029, startPoint y: 703, endPoint x: 683, endPoint y: 523, distance: 390.0
click at [683, 523] on quentale-workspace at bounding box center [784, 378] width 1568 height 757
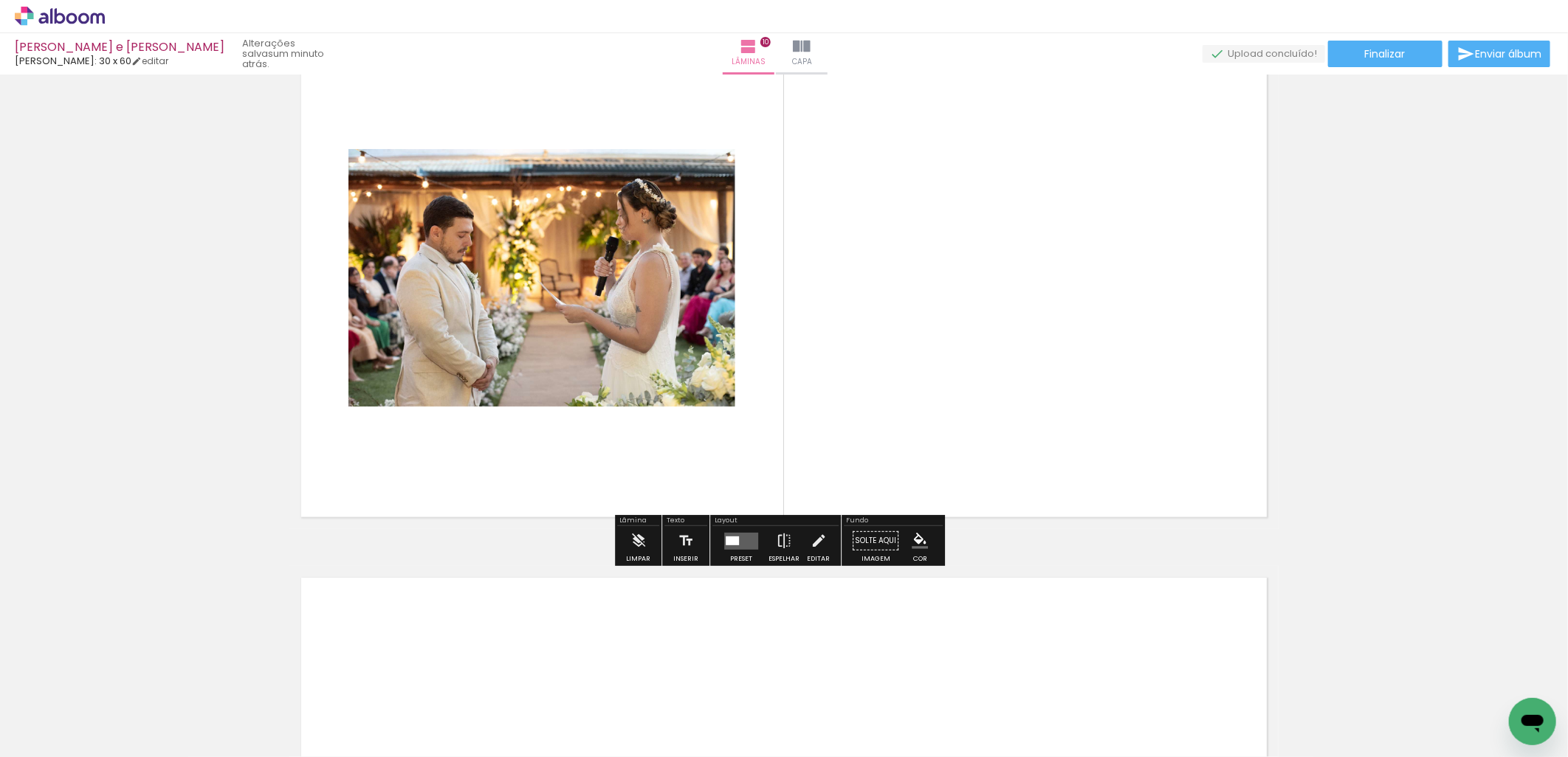
scroll to position [4935, 0]
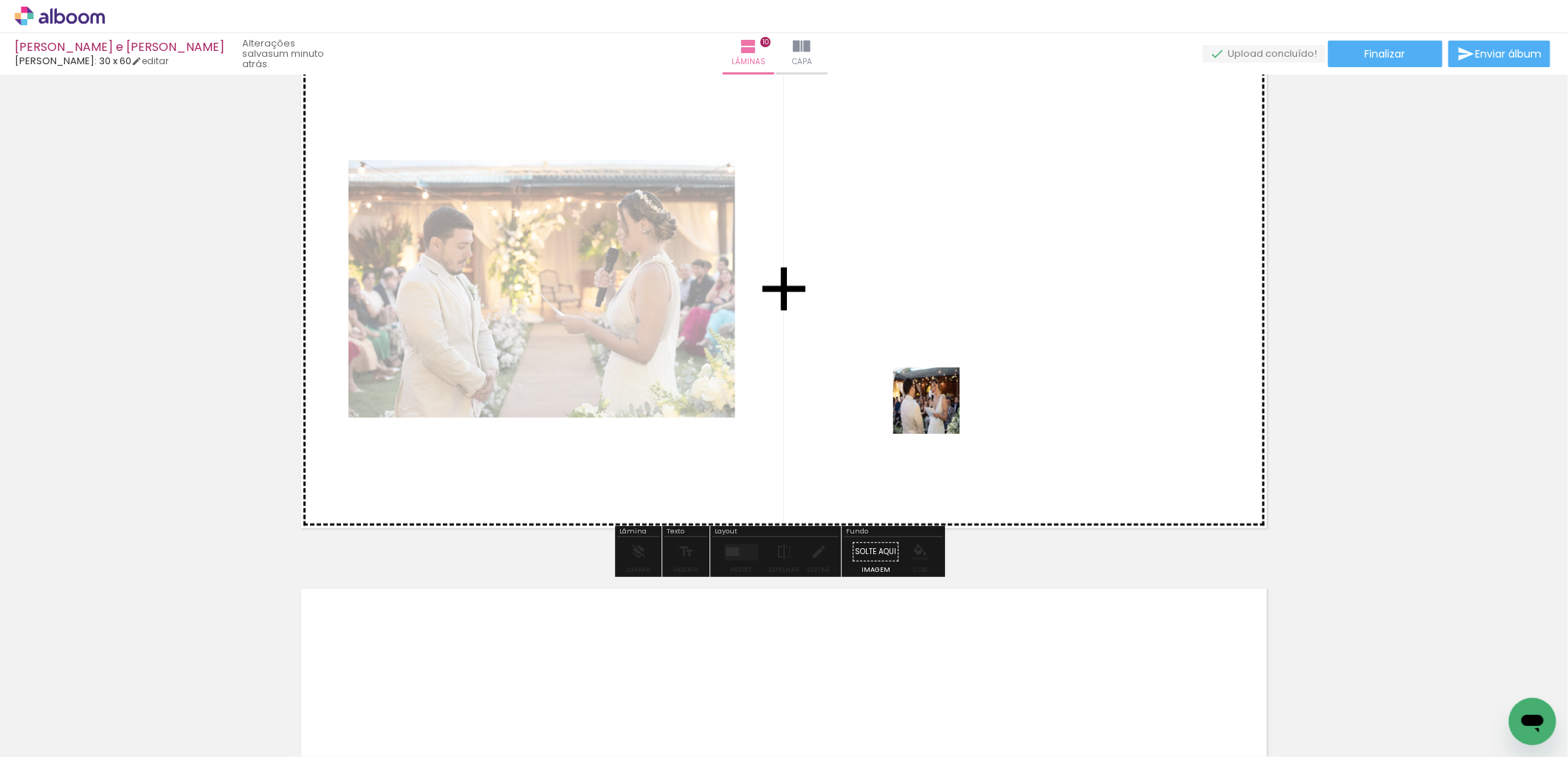
drag, startPoint x: 1116, startPoint y: 703, endPoint x: 917, endPoint y: 378, distance: 381.1
click at [917, 378] on quentale-workspace at bounding box center [784, 378] width 1568 height 757
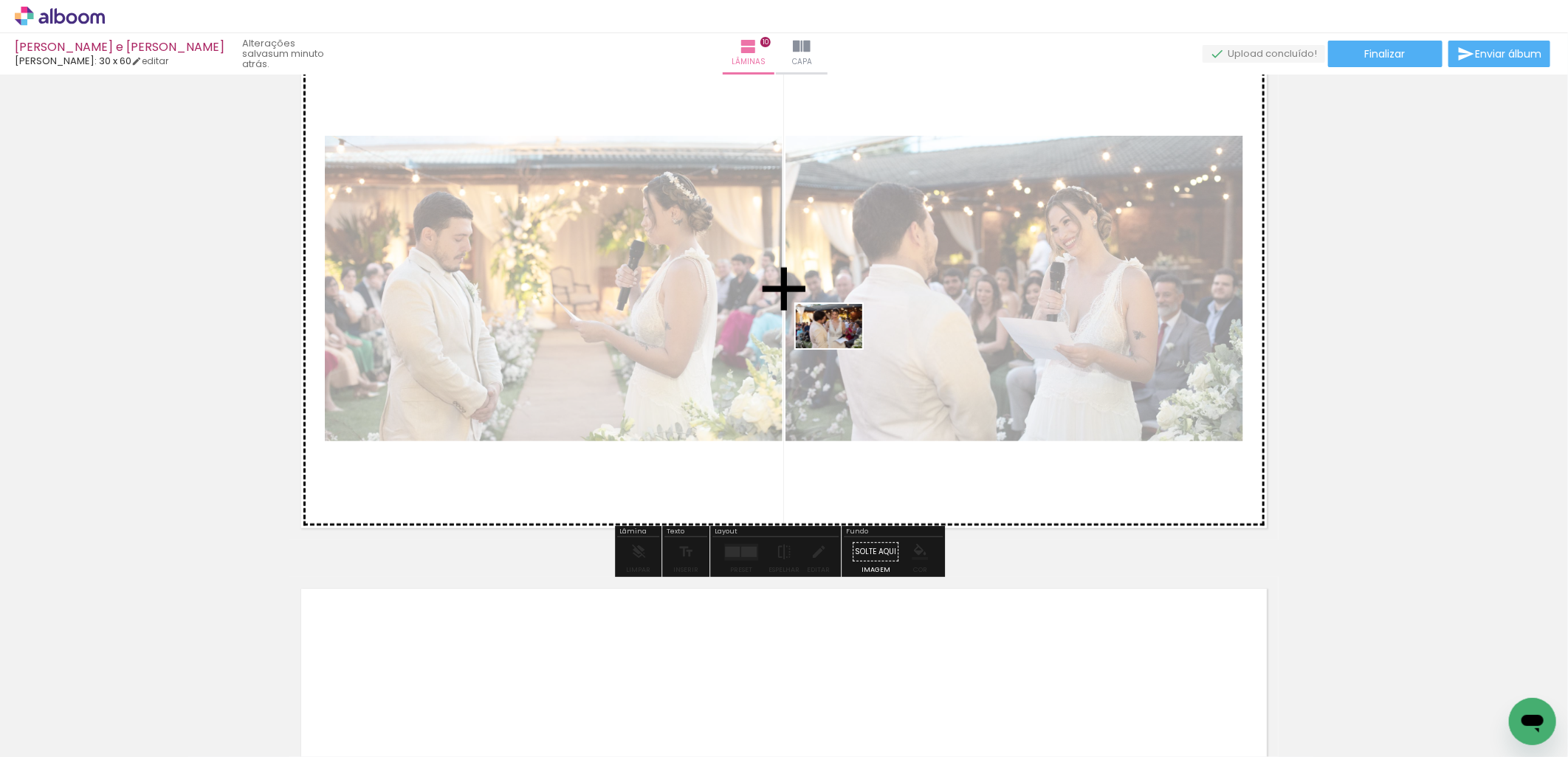
drag, startPoint x: 1213, startPoint y: 713, endPoint x: 840, endPoint y: 348, distance: 521.9
click at [840, 348] on quentale-workspace at bounding box center [784, 378] width 1568 height 757
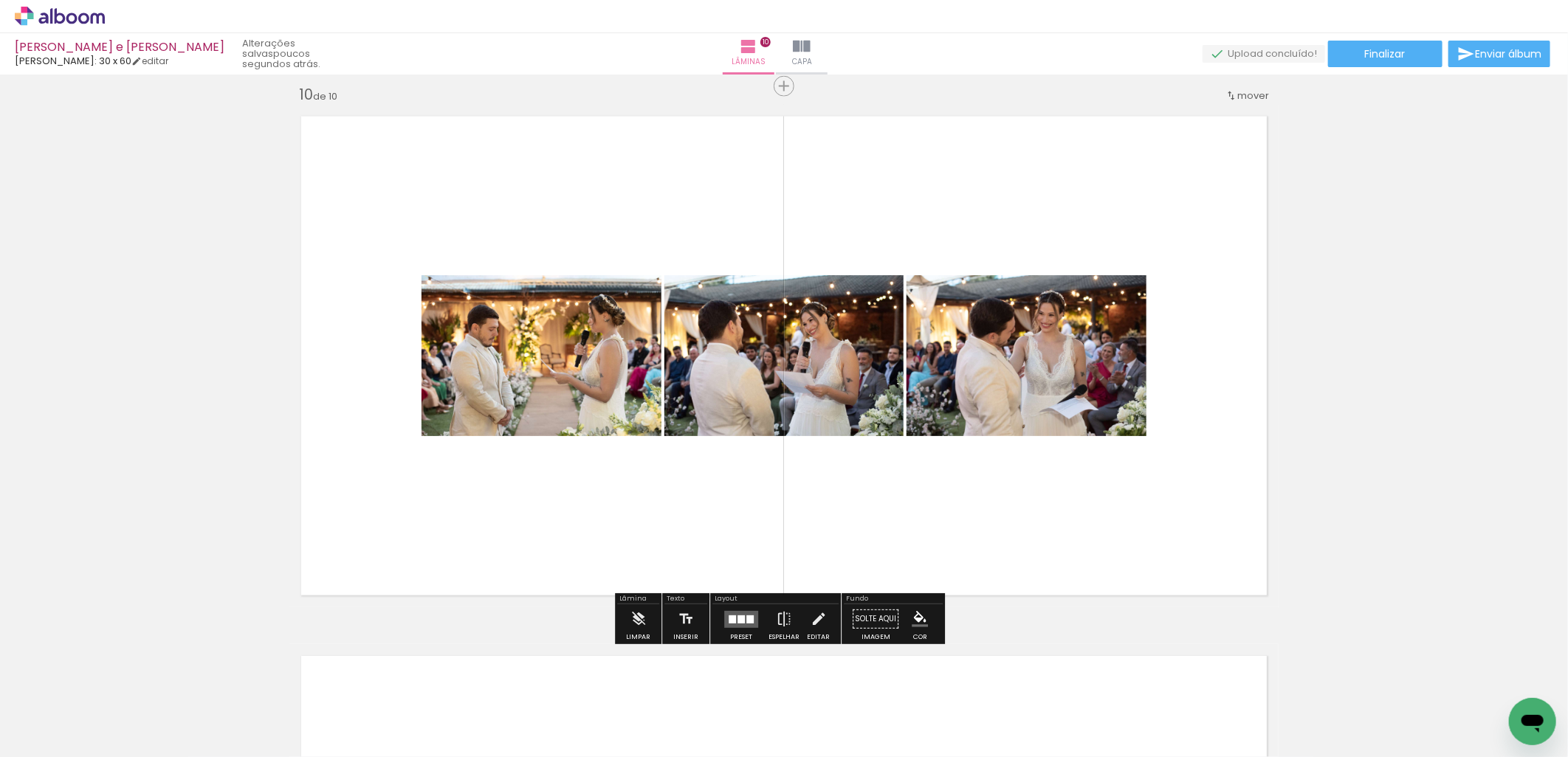
scroll to position [5017, 0]
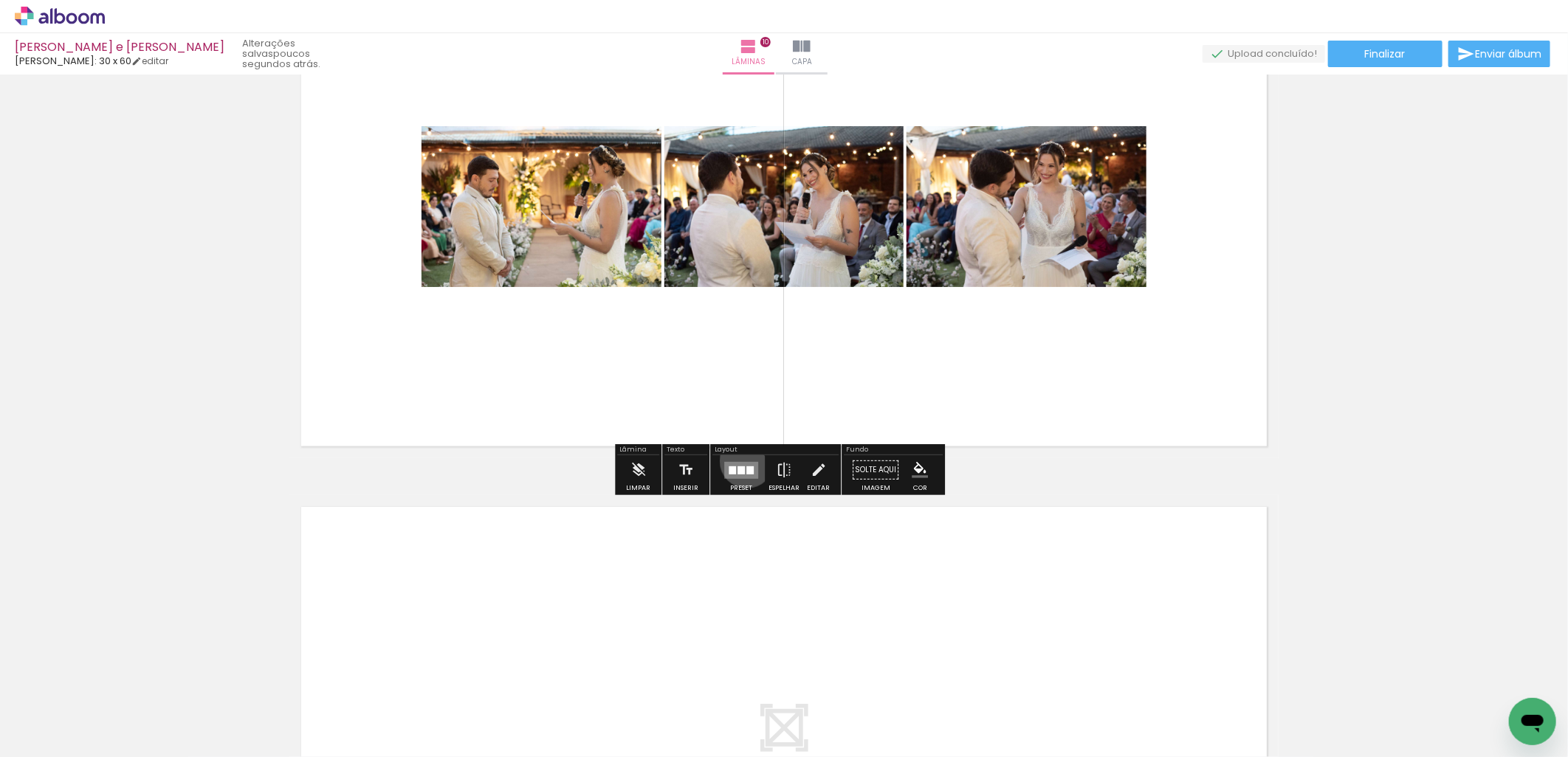
click at [744, 462] on quentale-layouter at bounding box center [741, 470] width 34 height 17
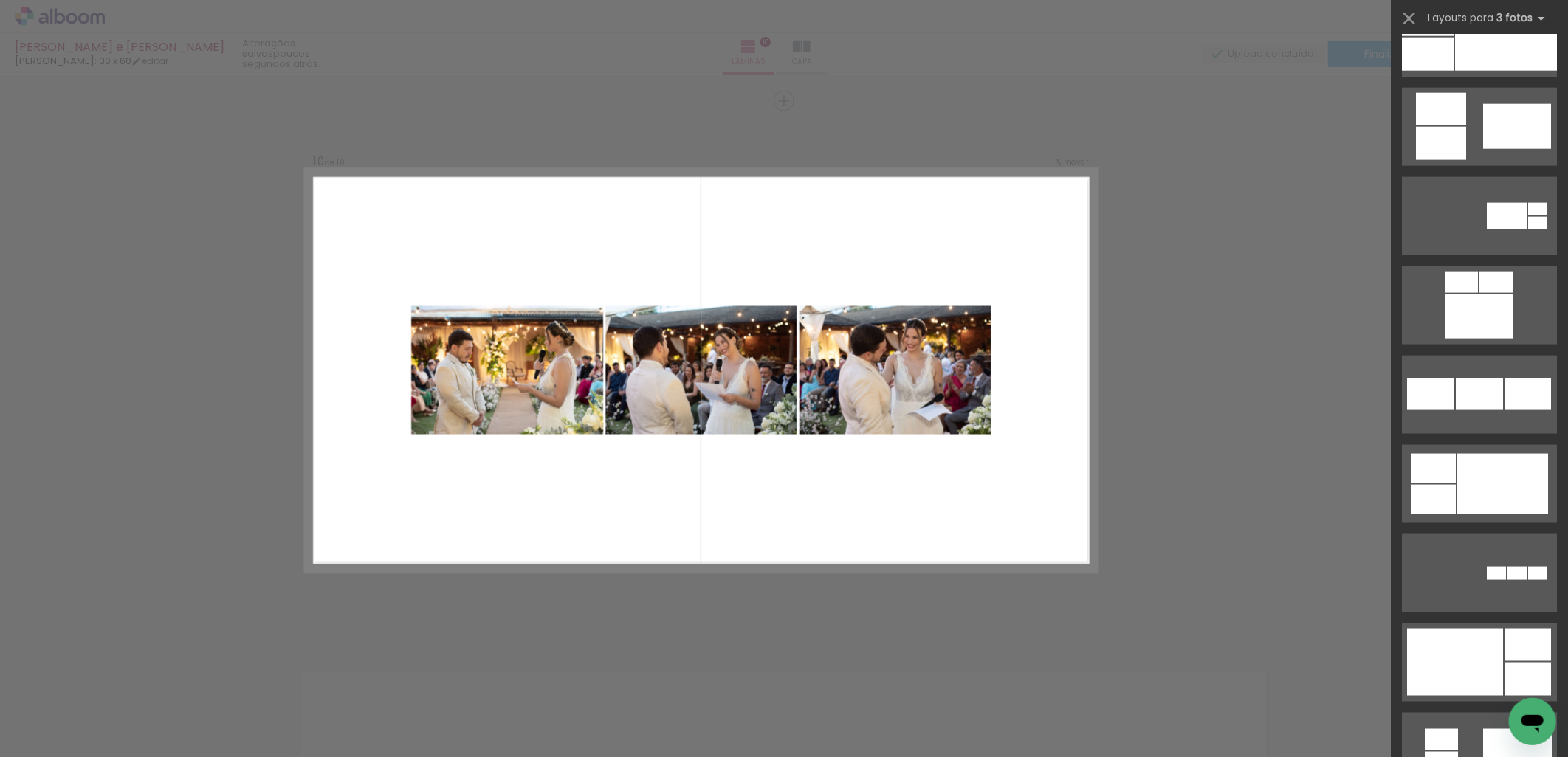
scroll to position [1229, 0]
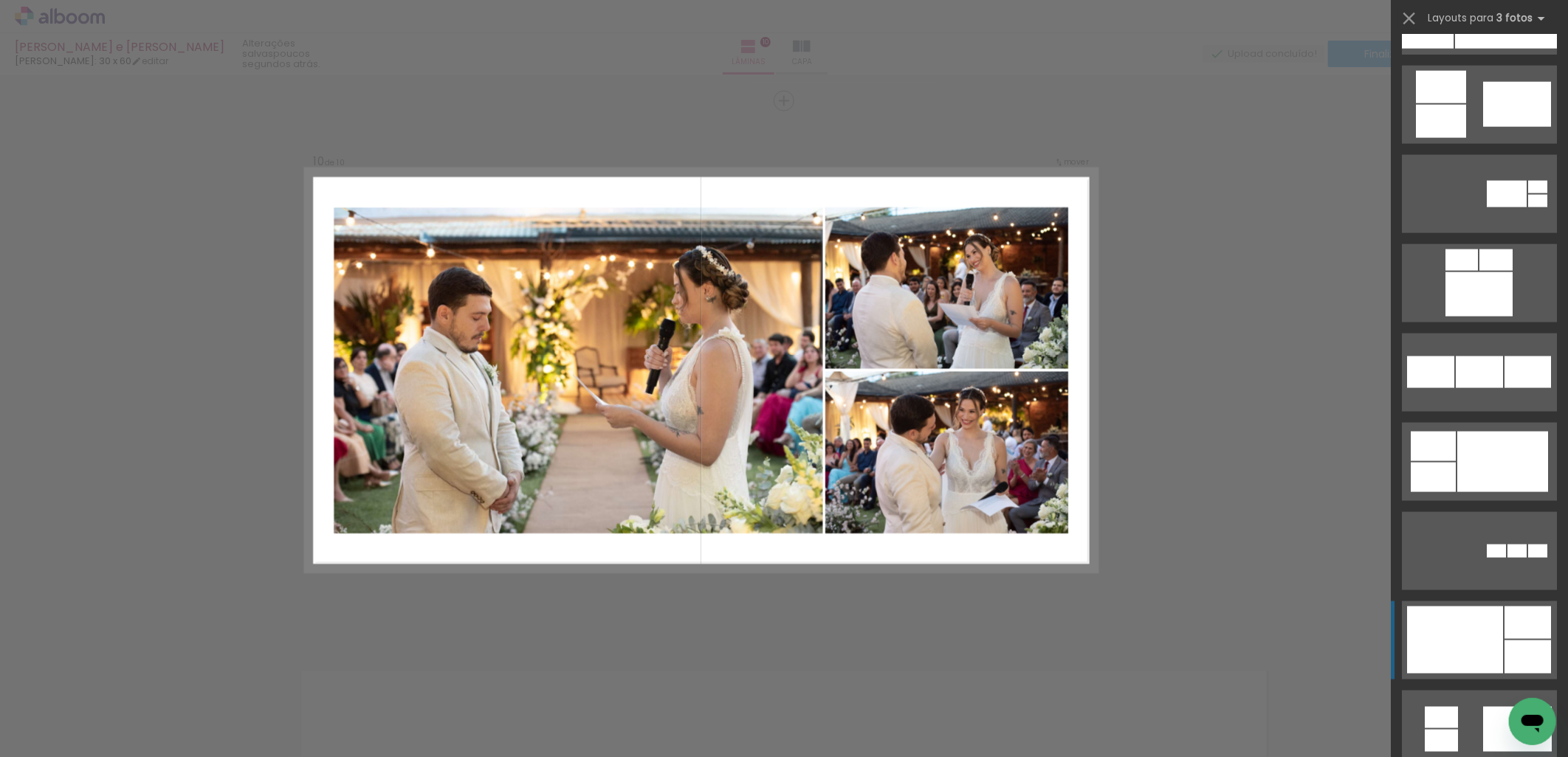
click at [1527, 558] on div at bounding box center [1517, 551] width 19 height 13
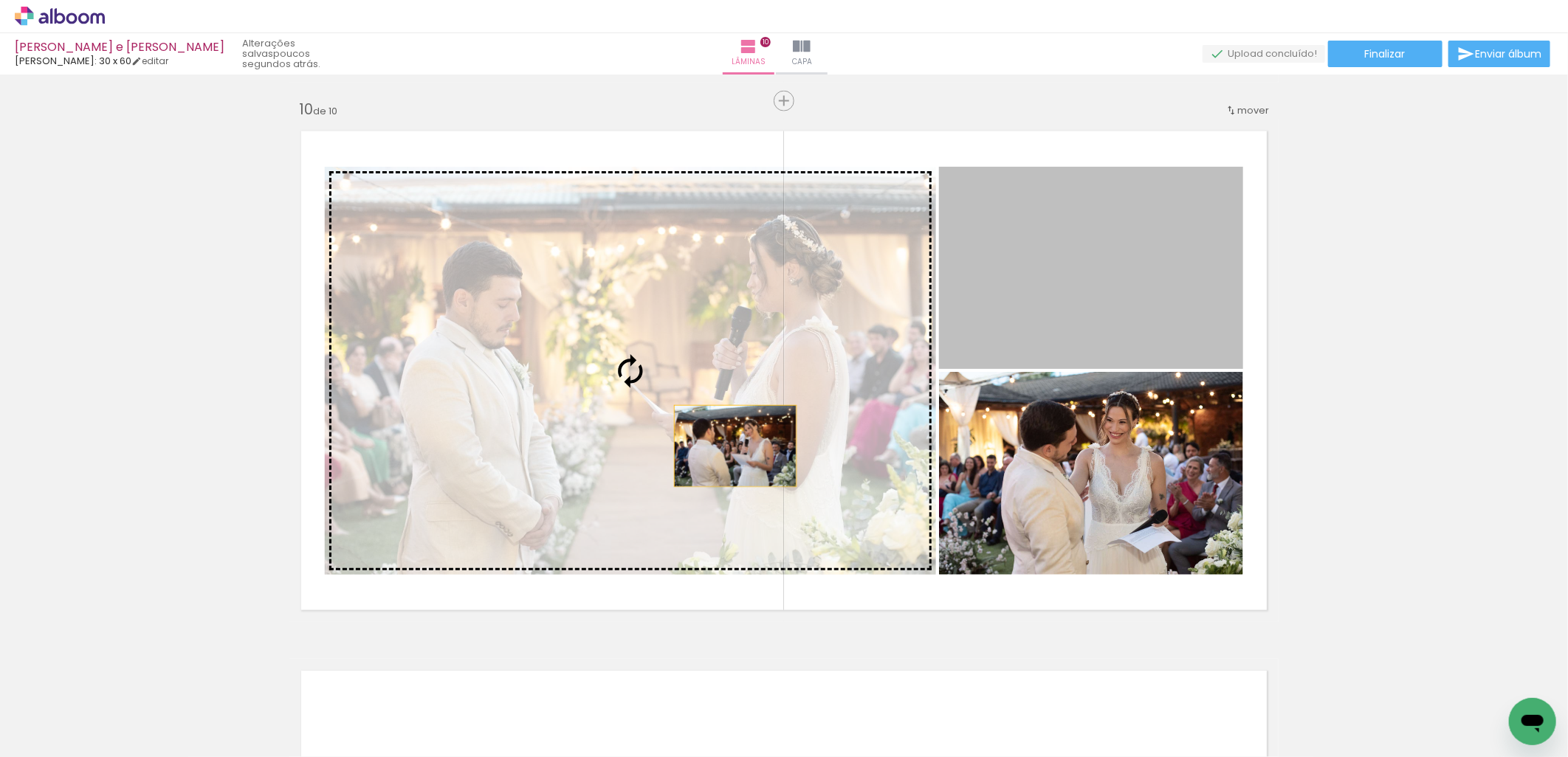
drag, startPoint x: 1116, startPoint y: 321, endPoint x: 711, endPoint y: 449, distance: 424.7
click at [0, 0] on slot at bounding box center [0, 0] width 0 height 0
